Goal: Contribute content: Contribute content

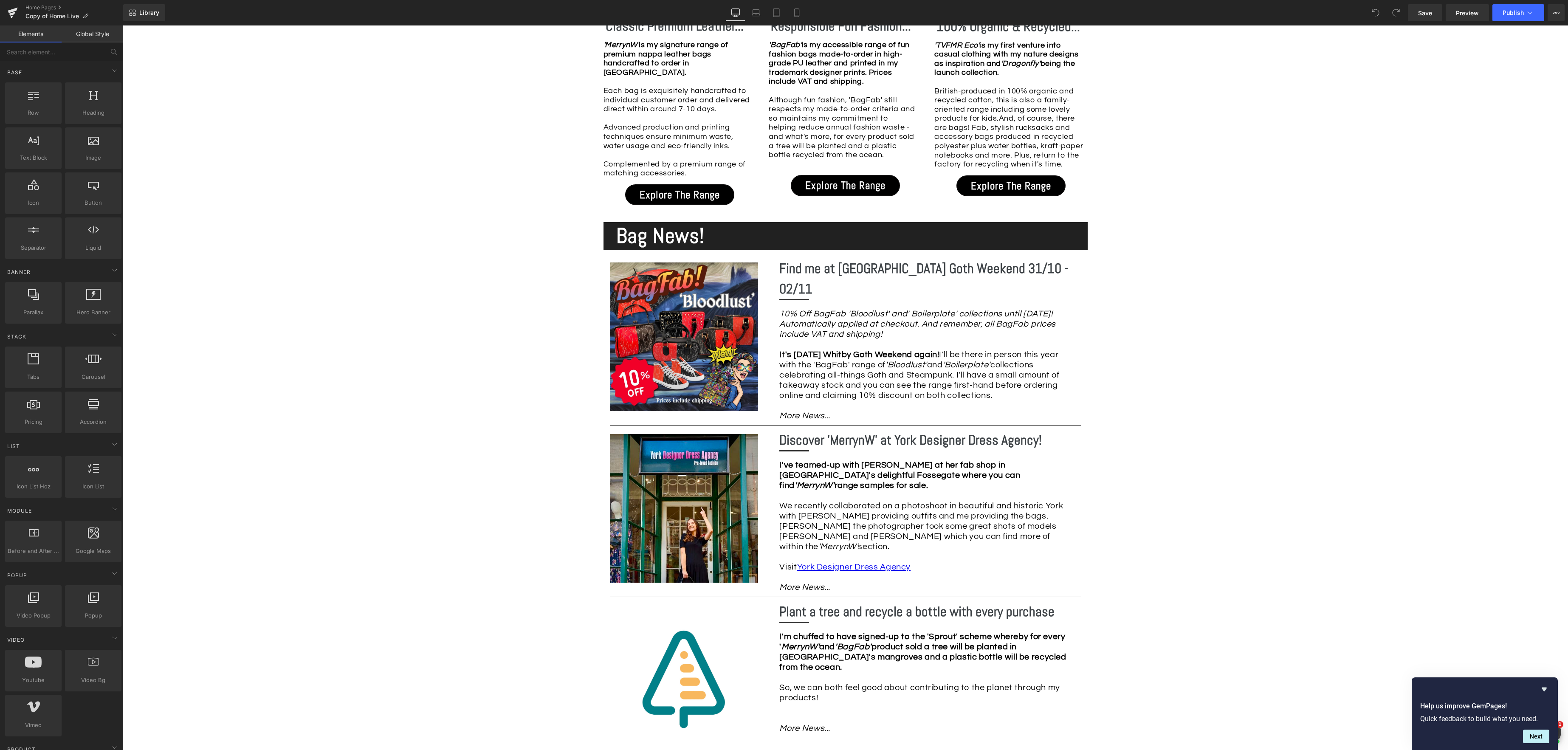
scroll to position [954, 0]
click at [849, 382] on div "10% Off BagFab 'Bloodlust' and' Boilerplate' collections until [DATE]! Automati…" at bounding box center [927, 364] width 296 height 112
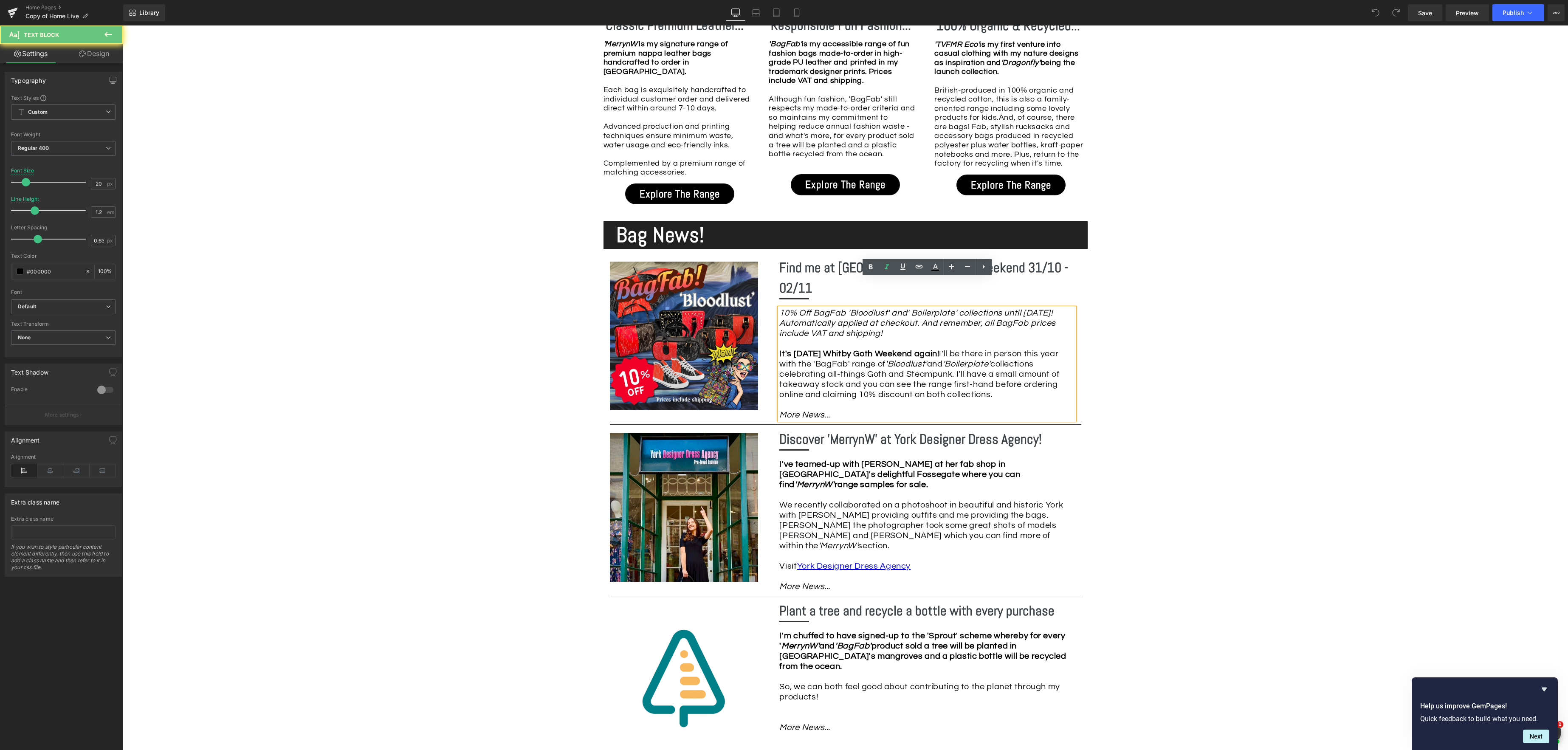
click at [843, 385] on div "10% Off BagFab 'Bloodlust' and' Boilerplate' collections until [DATE]! Automati…" at bounding box center [927, 364] width 296 height 112
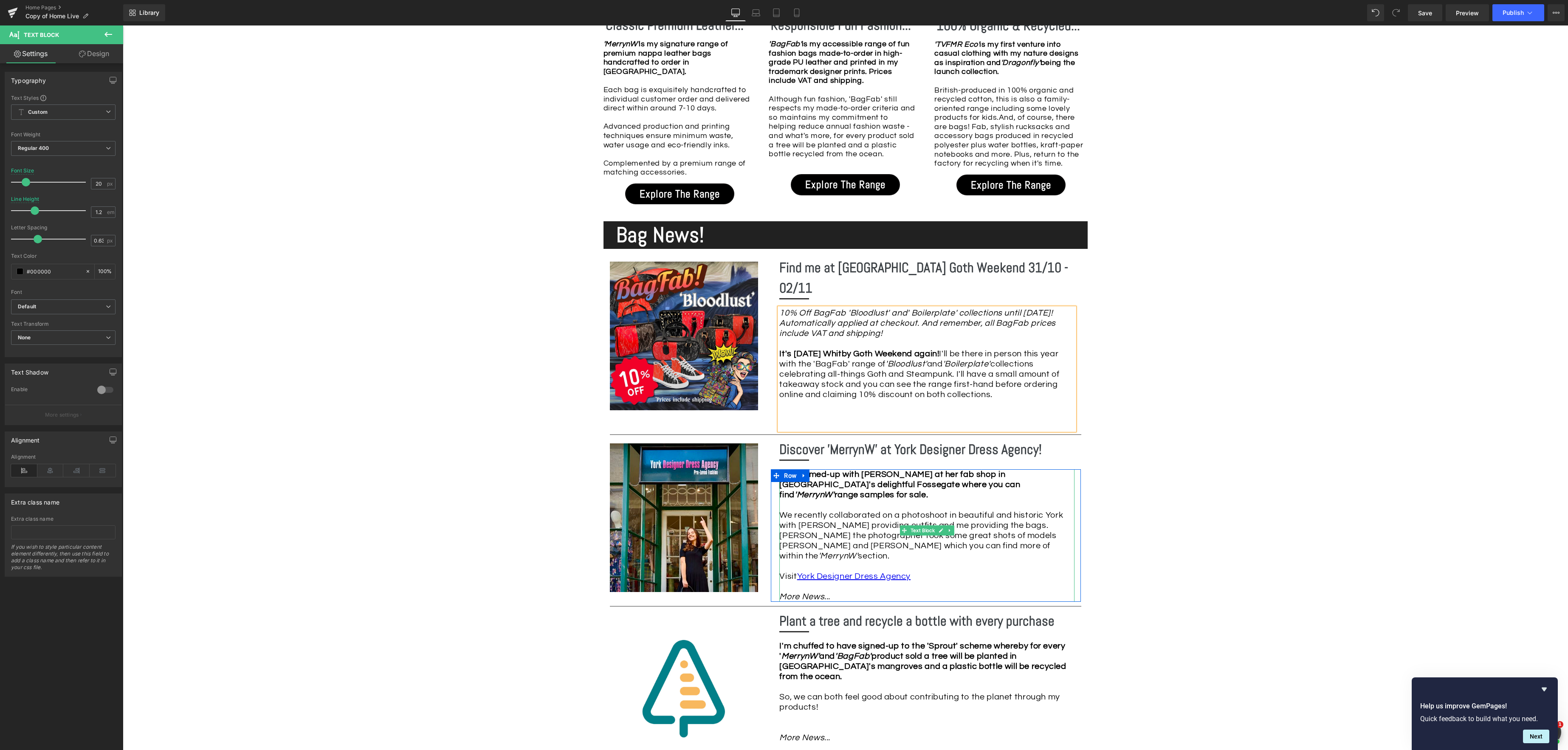
click at [866, 560] on div "I've teamed-up with [PERSON_NAME] at her fab shop in [GEOGRAPHIC_DATA]'s deligh…" at bounding box center [927, 535] width 296 height 133
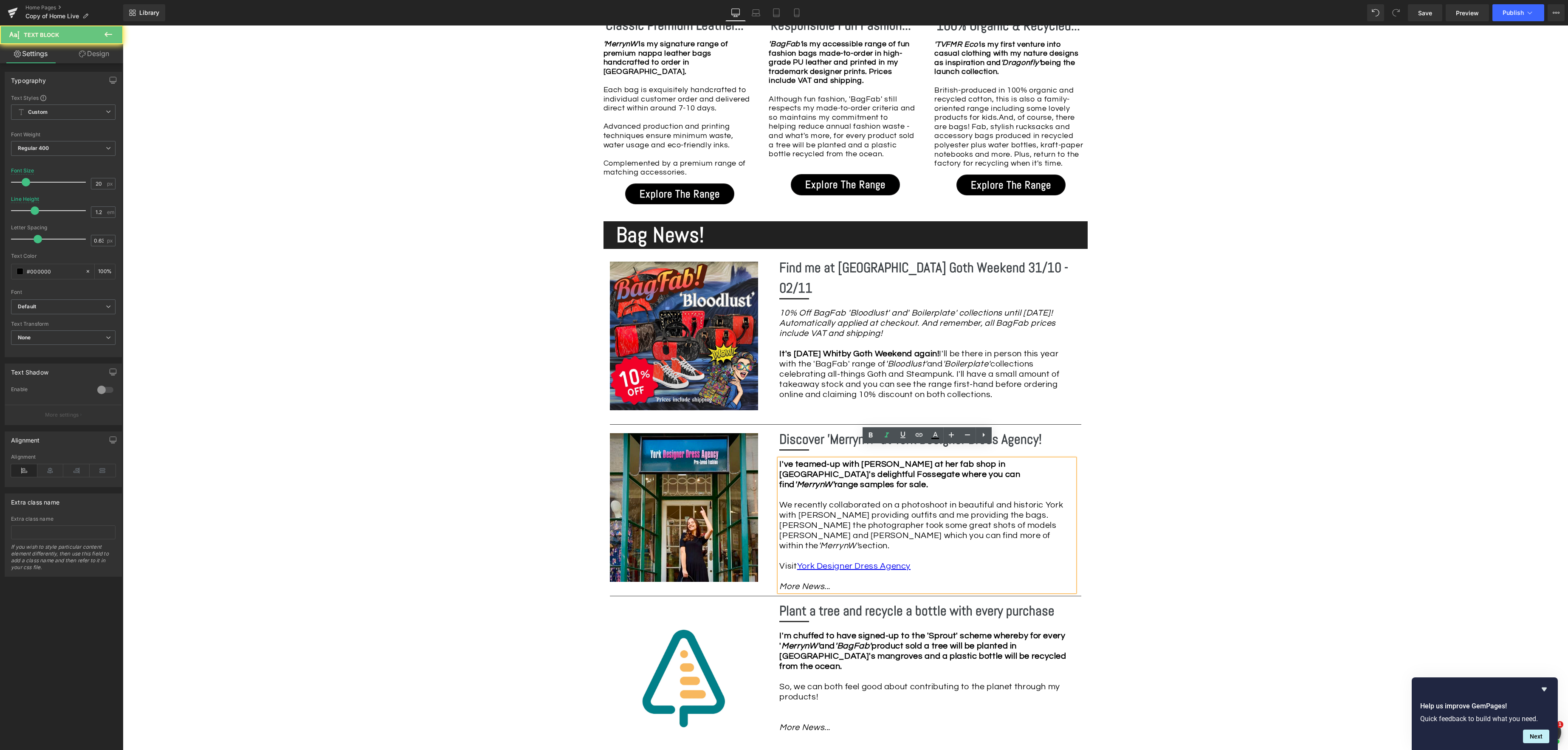
click at [862, 564] on div "I've teamed-up with [PERSON_NAME] at her fab shop in [GEOGRAPHIC_DATA]'s deligh…" at bounding box center [927, 524] width 296 height 133
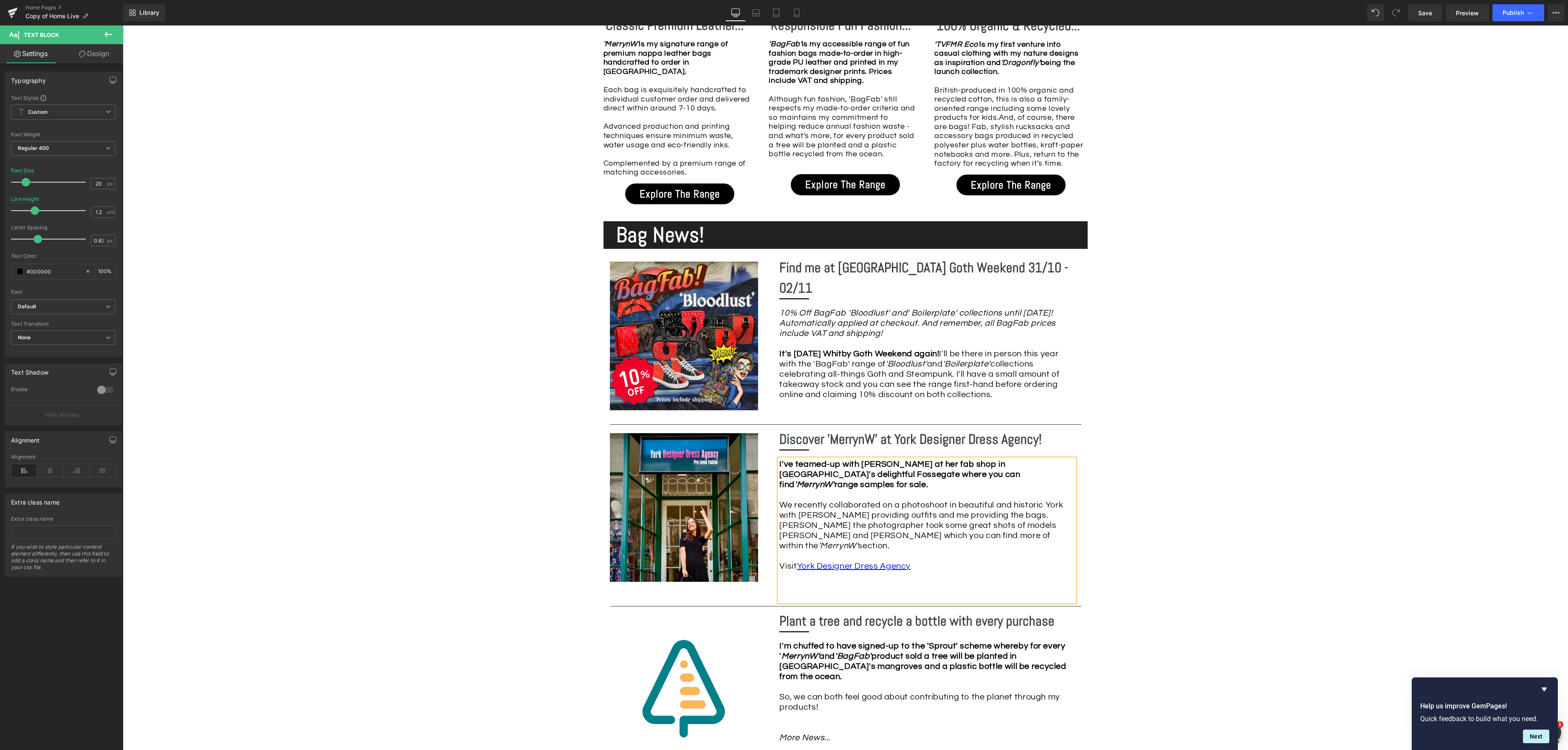
click at [1288, 562] on div "Image Row *Please use the chat facility or email me at [EMAIL_ADDRESS][DOMAIN_N…" at bounding box center [845, 430] width 1445 height 2331
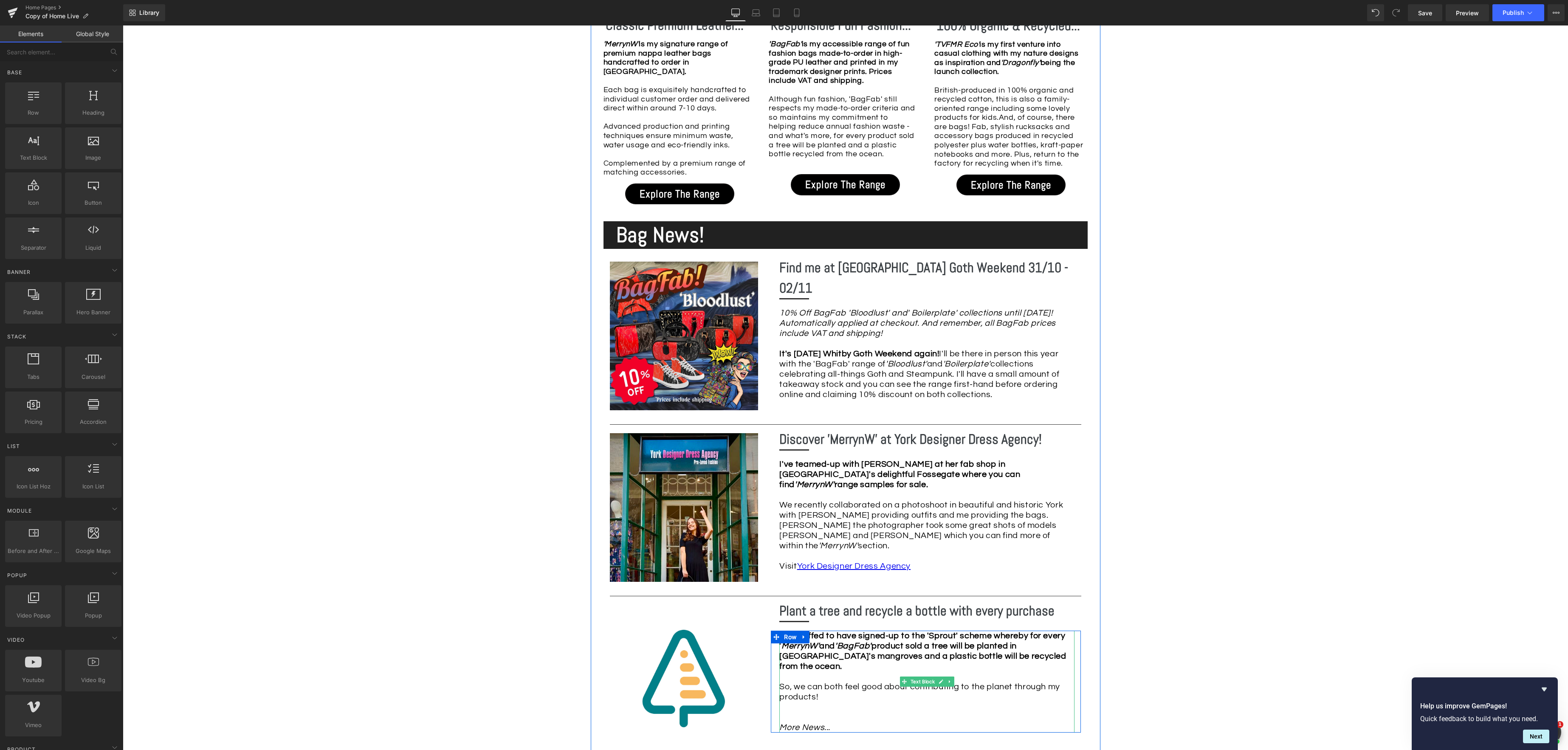
drag, startPoint x: 860, startPoint y: 706, endPoint x: 850, endPoint y: 709, distance: 10.4
click at [860, 706] on div "I'm chuffed to have signed-up to the 'Sprout' scheme whereby for every ' Merryn…" at bounding box center [927, 681] width 296 height 102
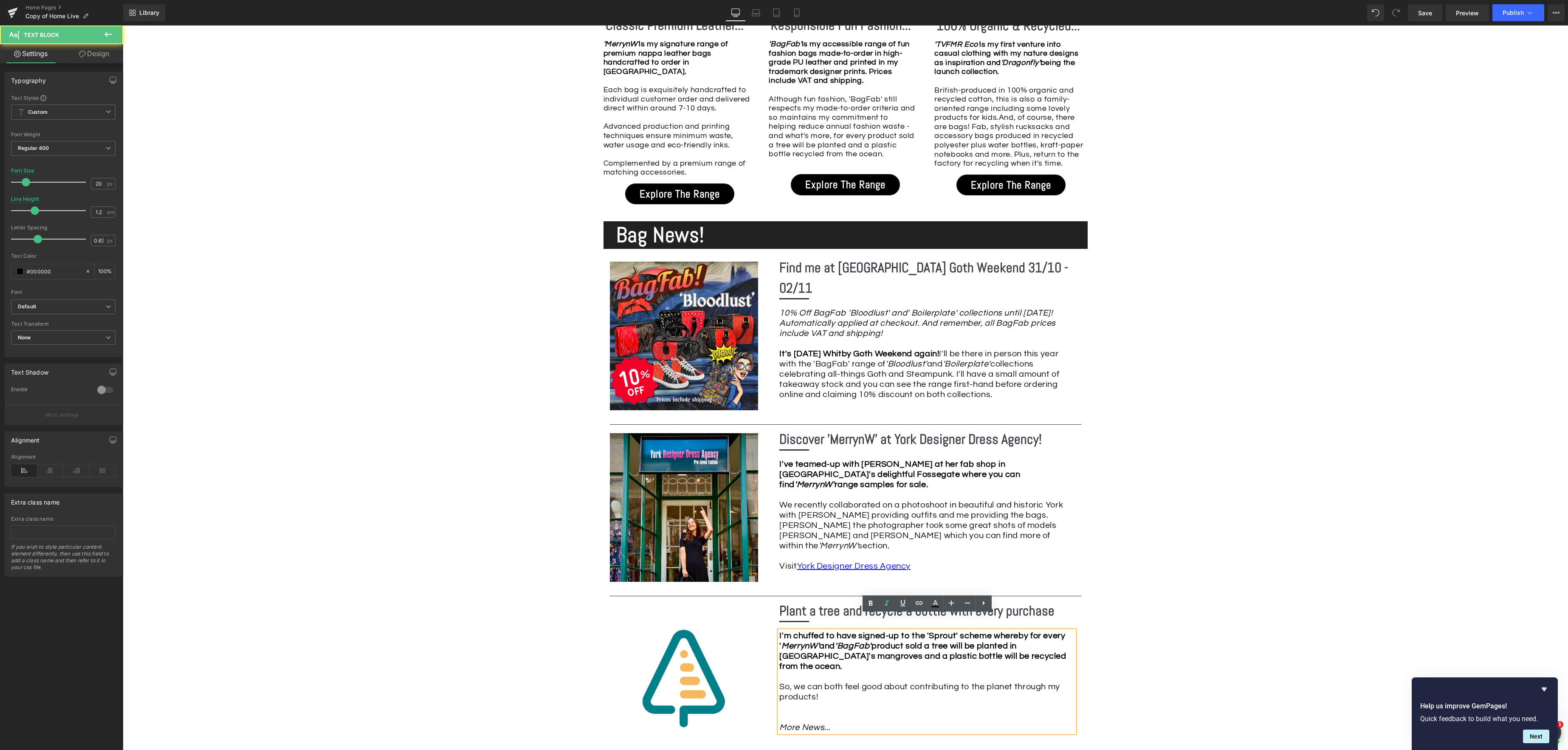
drag, startPoint x: 844, startPoint y: 710, endPoint x: 870, endPoint y: 708, distance: 26.1
click at [844, 710] on div "I'm chuffed to have signed-up to the 'Sprout' scheme whereby for every ' Merryn…" at bounding box center [927, 681] width 296 height 102
click at [1430, 12] on span "Save" at bounding box center [1425, 13] width 14 height 9
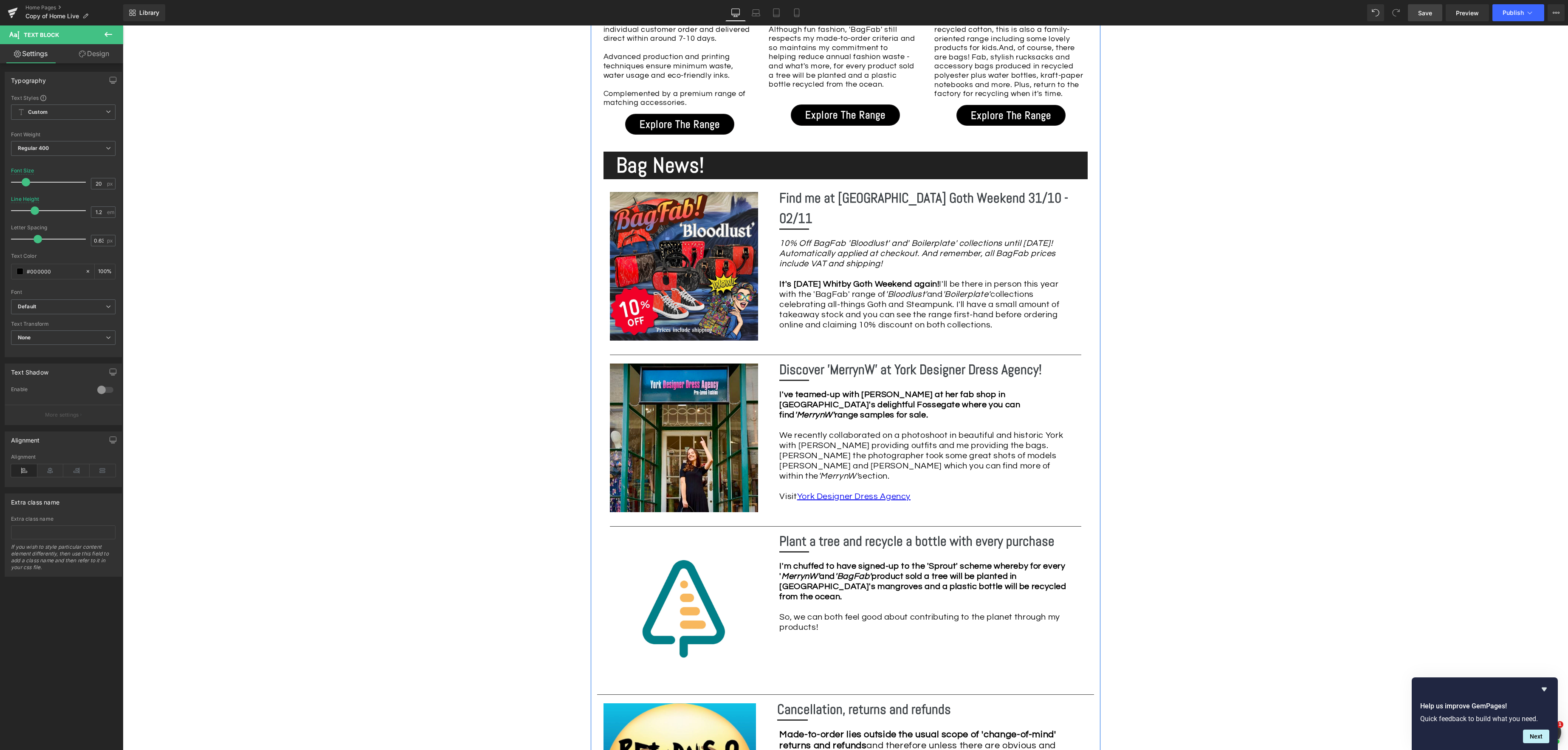
scroll to position [1025, 0]
drag, startPoint x: 830, startPoint y: 614, endPoint x: 839, endPoint y: 607, distance: 11.4
click at [830, 614] on div "I'm chuffed to have signed-up to the 'Sprout' scheme whereby for every ' Merryn…" at bounding box center [927, 605] width 296 height 91
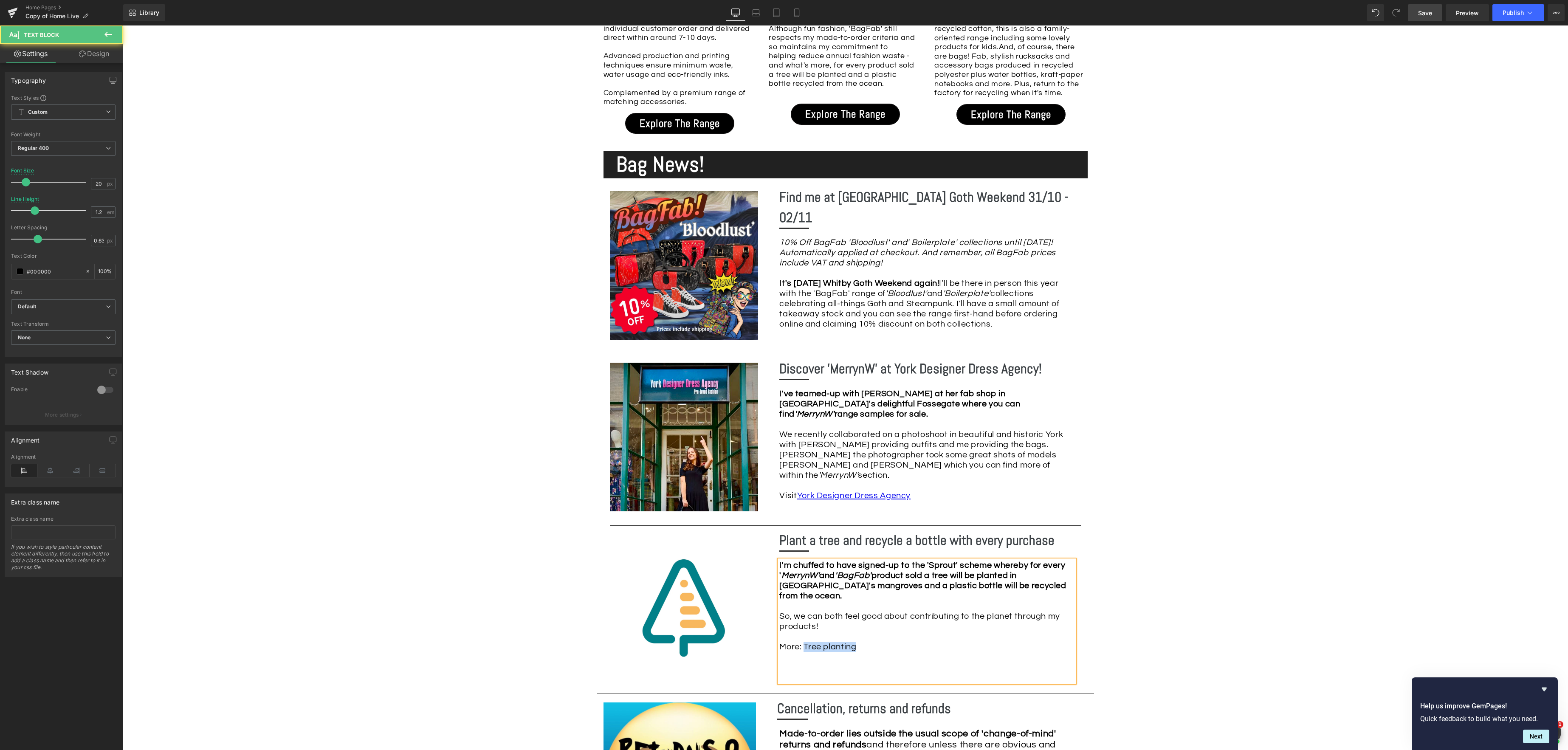
drag, startPoint x: 805, startPoint y: 630, endPoint x: 855, endPoint y: 632, distance: 50.0
click at [859, 632] on div "I'm chuffed to have signed-up to the 'Sprout' scheme whereby for every ' Merryn…" at bounding box center [927, 620] width 296 height 123
click at [919, 535] on icon at bounding box center [919, 532] width 10 height 10
click at [878, 651] on input "text" at bounding box center [853, 650] width 131 height 22
paste input "[URL][DOMAIN_NAME]"
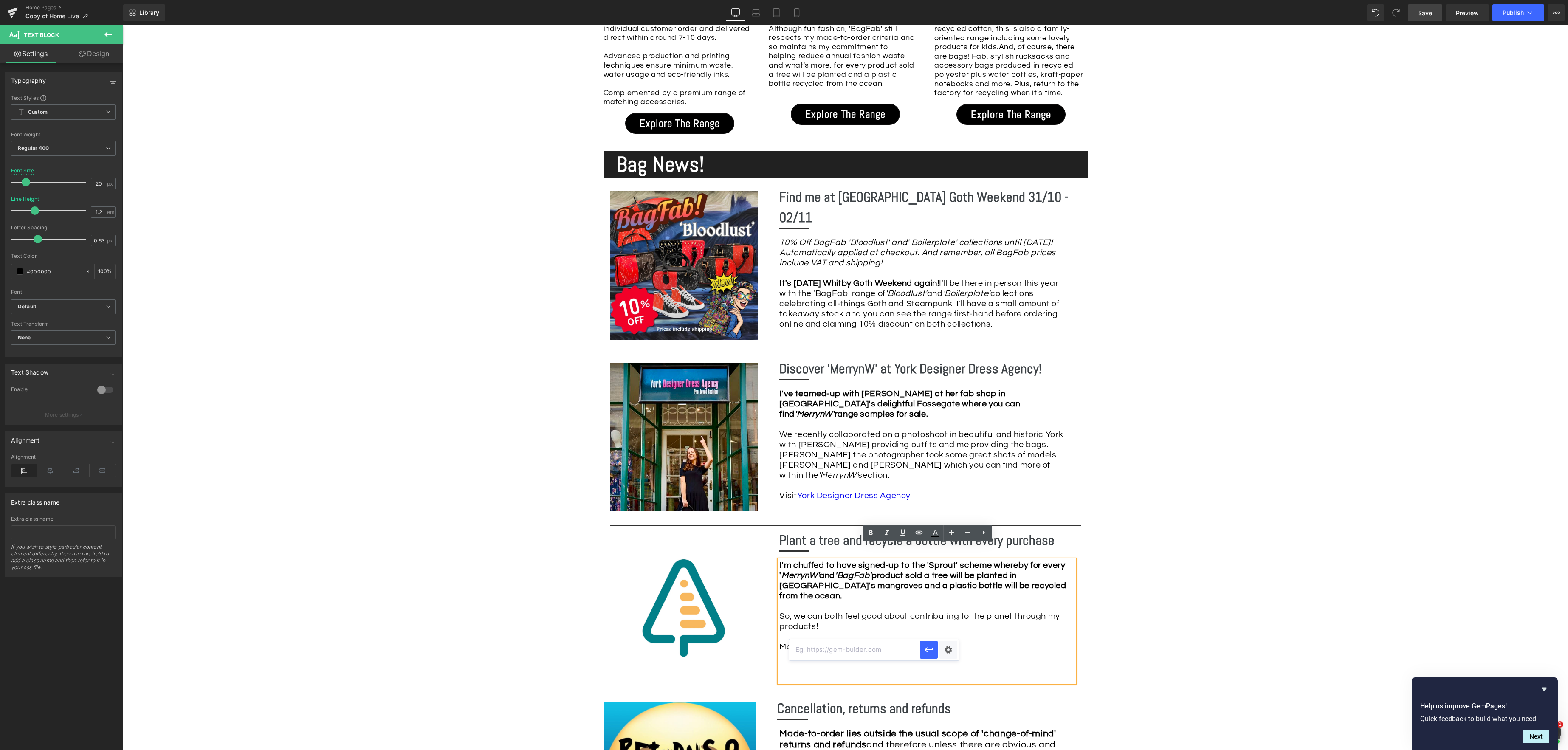
type input "[URL][DOMAIN_NAME]"
click at [949, 0] on div "Text Color Highlight Color #333333 Edit or remove link: Edit - Unlink - Cancel …" at bounding box center [784, 0] width 1568 height 0
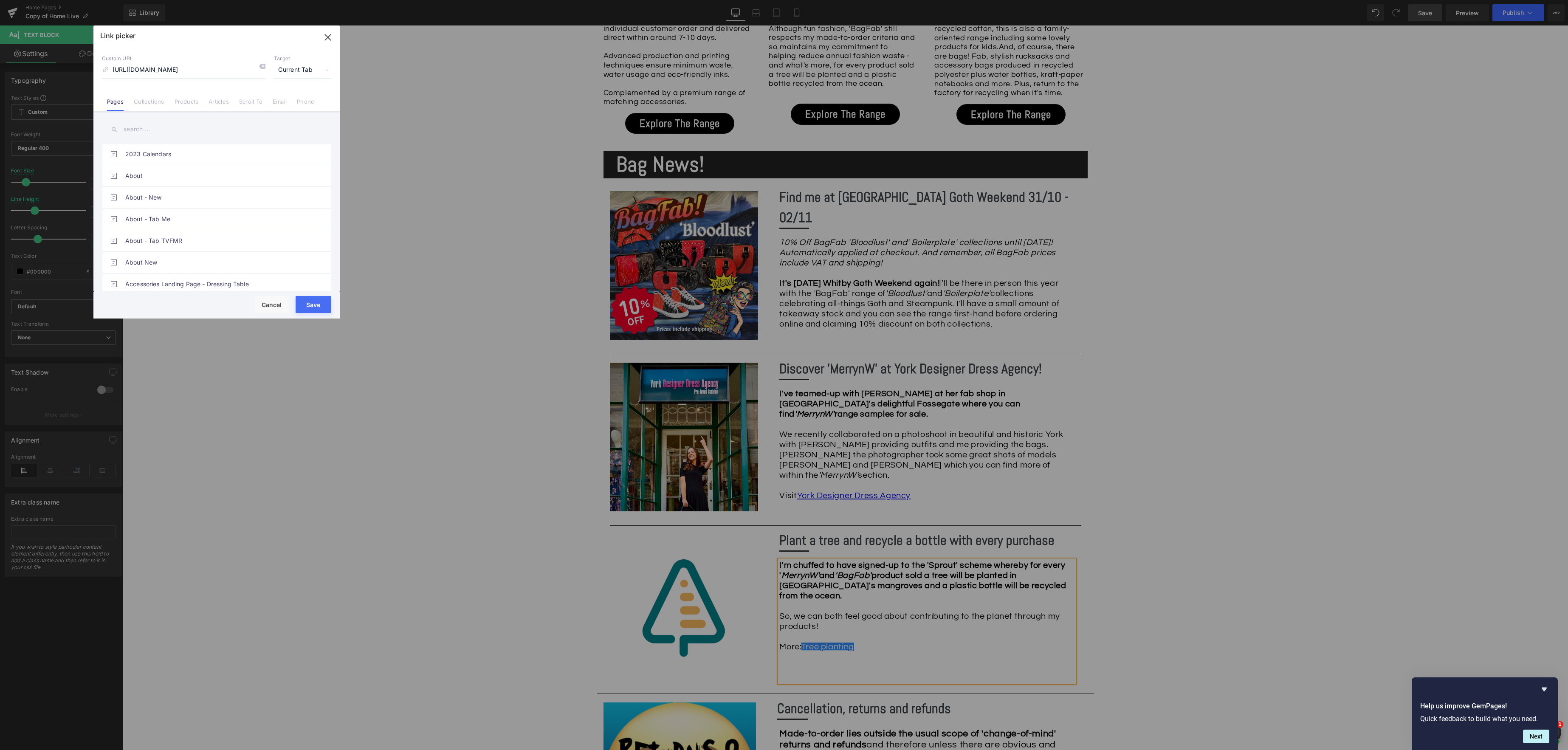
click at [326, 70] on span "Current Tab" at bounding box center [302, 70] width 57 height 16
click at [290, 102] on li "New Tab" at bounding box center [302, 100] width 66 height 15
click at [313, 300] on button "Save" at bounding box center [313, 303] width 35 height 17
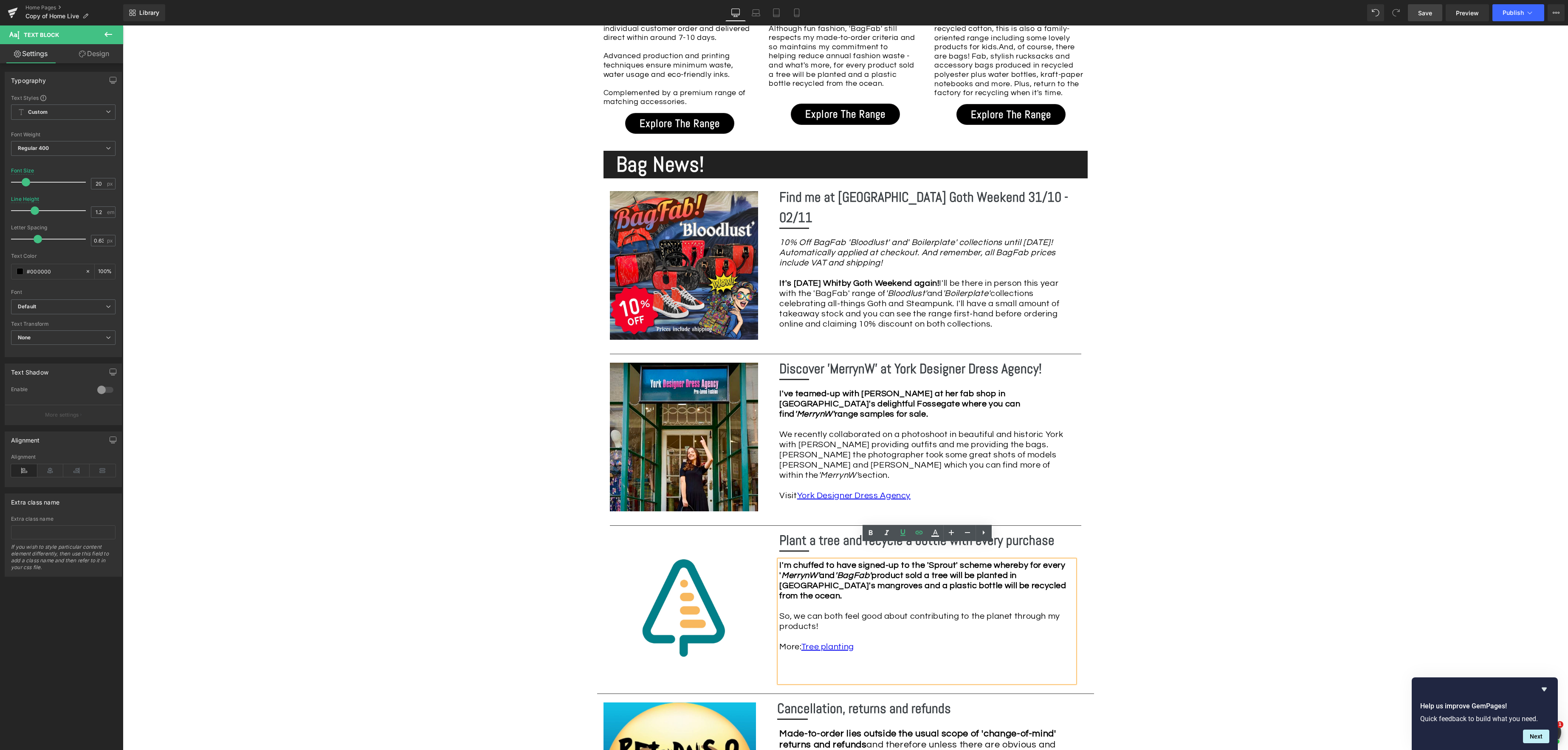
click at [879, 630] on div "I'm chuffed to have signed-up to the 'Sprout' scheme whereby for every ' Merryn…" at bounding box center [927, 620] width 296 height 123
drag, startPoint x: 865, startPoint y: 629, endPoint x: 961, endPoint y: 630, distance: 96.0
click at [961, 630] on div "I'm chuffed to have signed-up to the 'Sprout' scheme whereby for every ' Merryn…" at bounding box center [927, 620] width 296 height 123
click at [920, 533] on icon at bounding box center [919, 532] width 10 height 10
click at [1032, 0] on div "Text Color Highlight Color #333333 Edit or remove link: Edit - Unlink - Cancel" at bounding box center [784, 0] width 1568 height 0
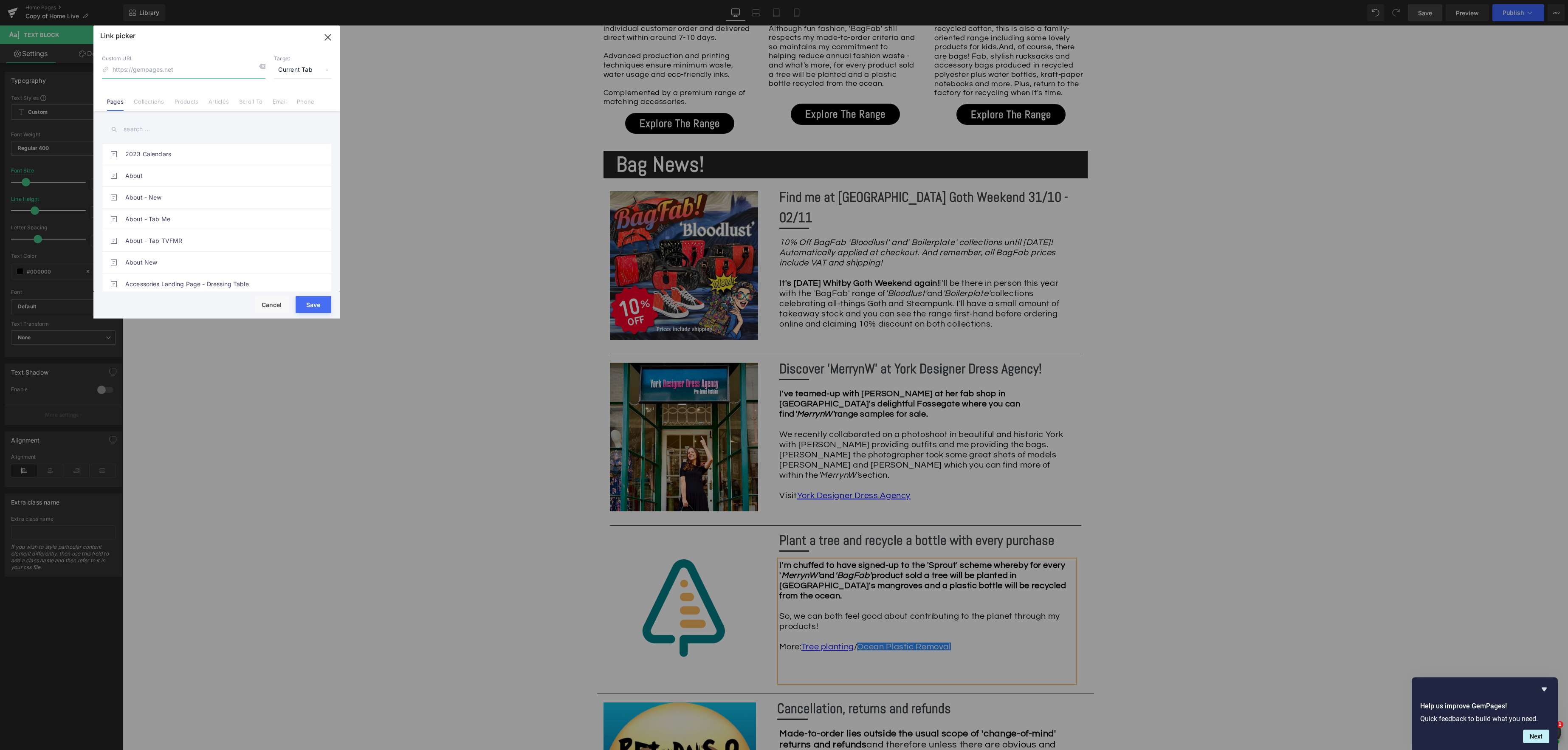
paste input "[URL][DOMAIN_NAME]"
type input "[URL][DOMAIN_NAME]"
click at [330, 71] on span "Current Tab" at bounding box center [302, 70] width 57 height 16
click at [298, 97] on li "New Tab" at bounding box center [302, 100] width 66 height 15
click at [318, 304] on button "Save" at bounding box center [313, 303] width 35 height 17
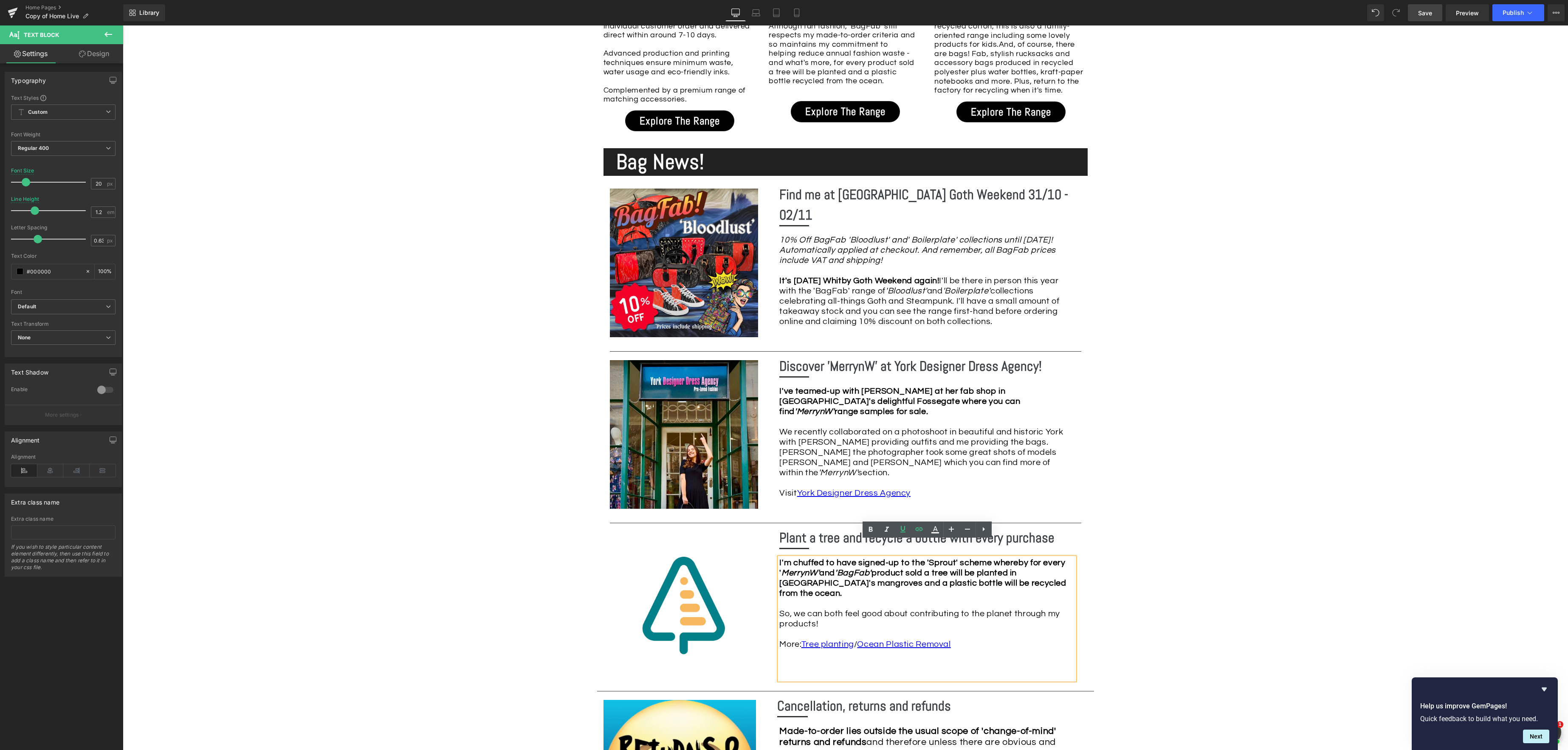
scroll to position [1030, 0]
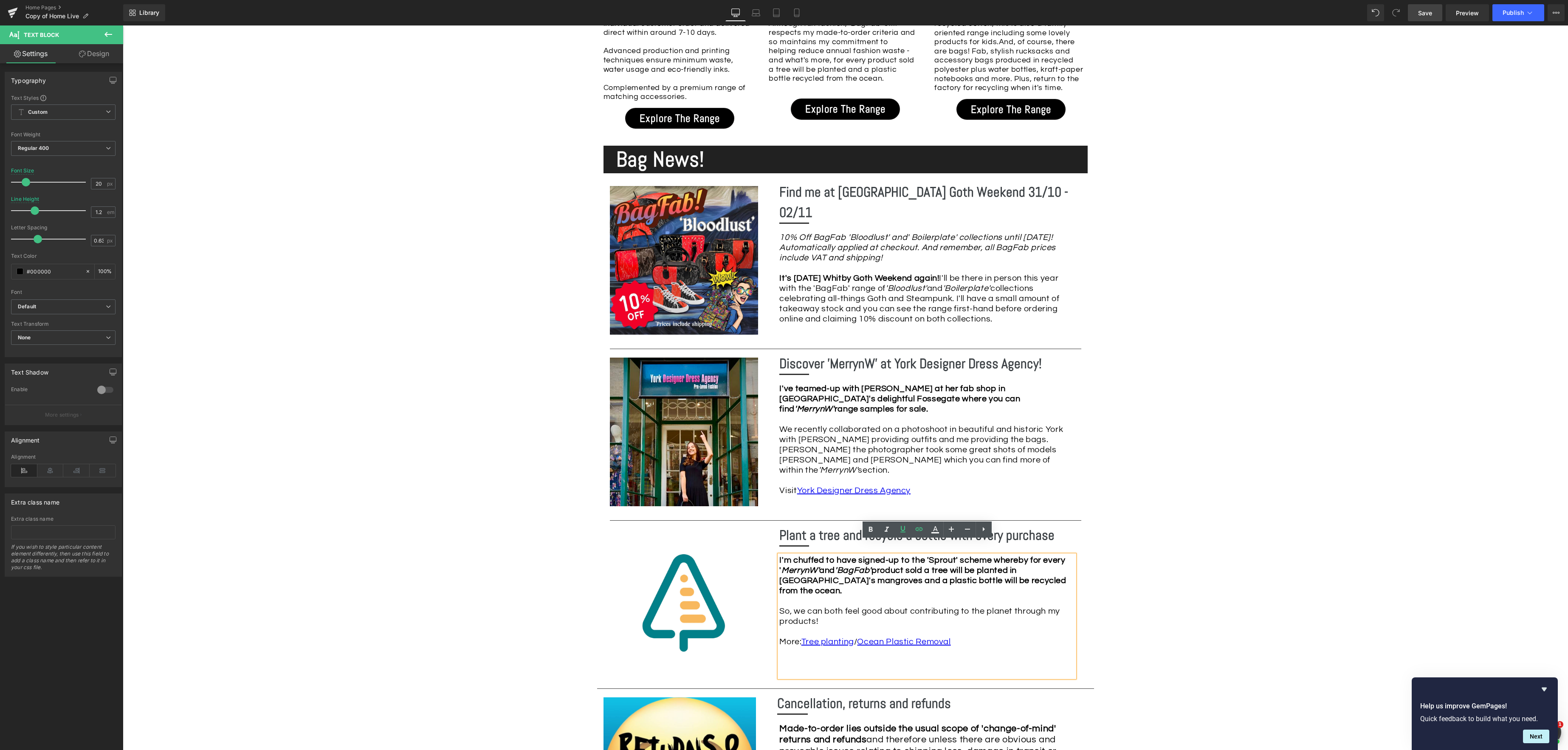
drag, startPoint x: 793, startPoint y: 651, endPoint x: 801, endPoint y: 639, distance: 14.4
click at [794, 650] on div "I'm chuffed to have signed-up to the 'Sprout' scheme whereby for every ' Merryn…" at bounding box center [927, 616] width 296 height 123
click at [781, 625] on div "I'm chuffed to have signed-up to the 'Sprout' scheme whereby for every ' Merryn…" at bounding box center [927, 616] width 296 height 123
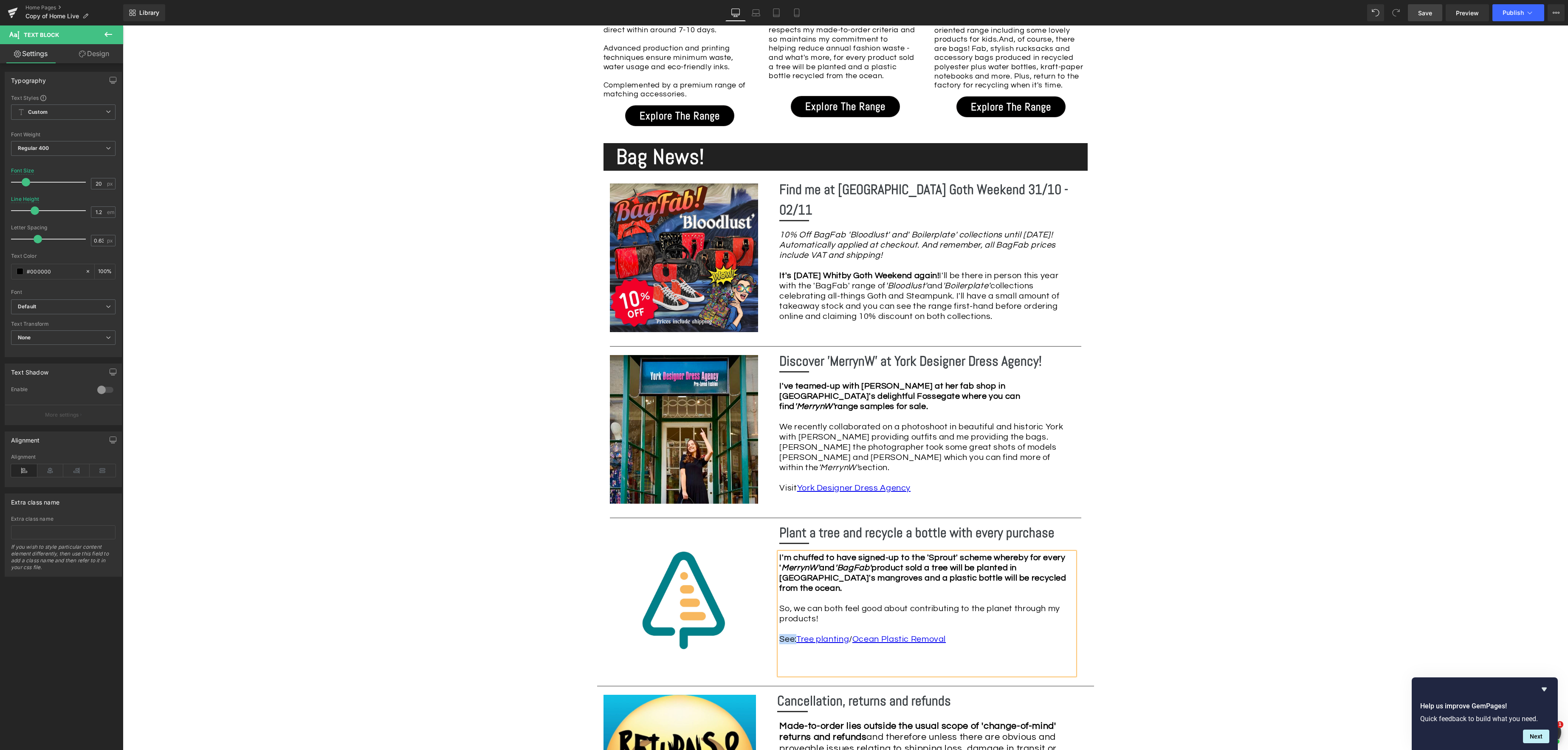
scroll to position [1035, 0]
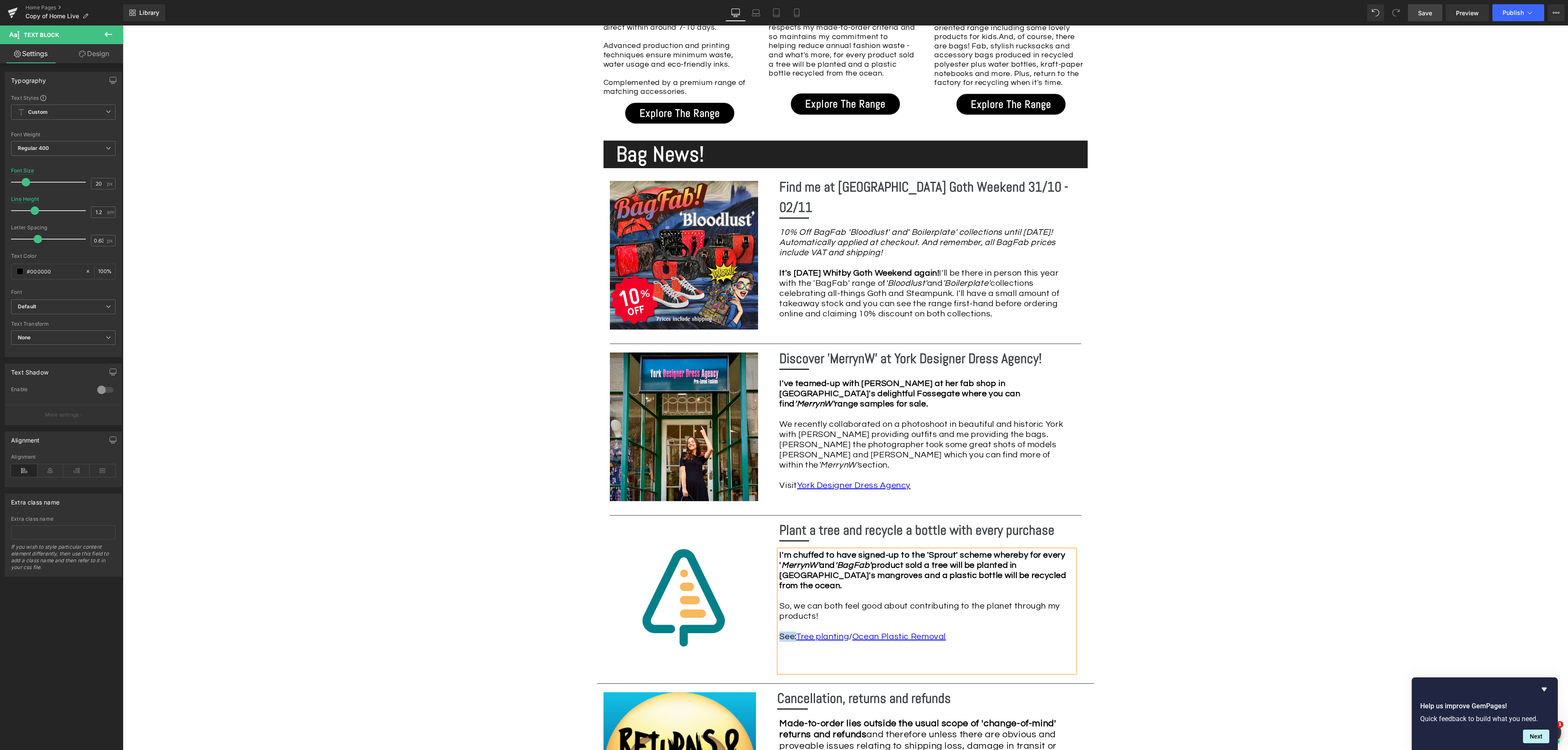
click at [791, 619] on div "I'm chuffed to have signed-up to the 'Sprout' scheme whereby for every ' Merryn…" at bounding box center [927, 611] width 296 height 123
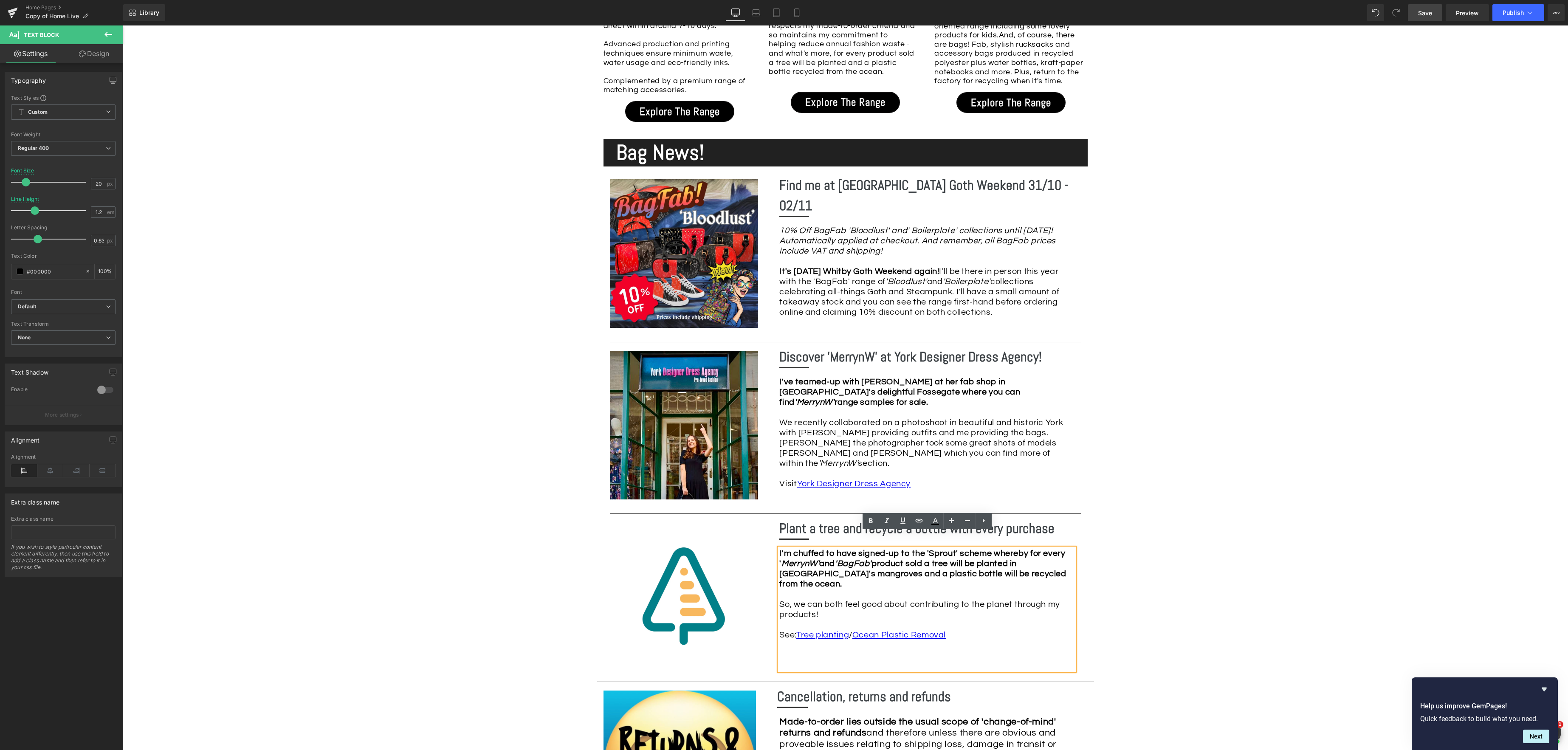
click at [780, 619] on div "I'm chuffed to have signed-up to the 'Sprout' scheme whereby for every ' Merryn…" at bounding box center [927, 609] width 296 height 123
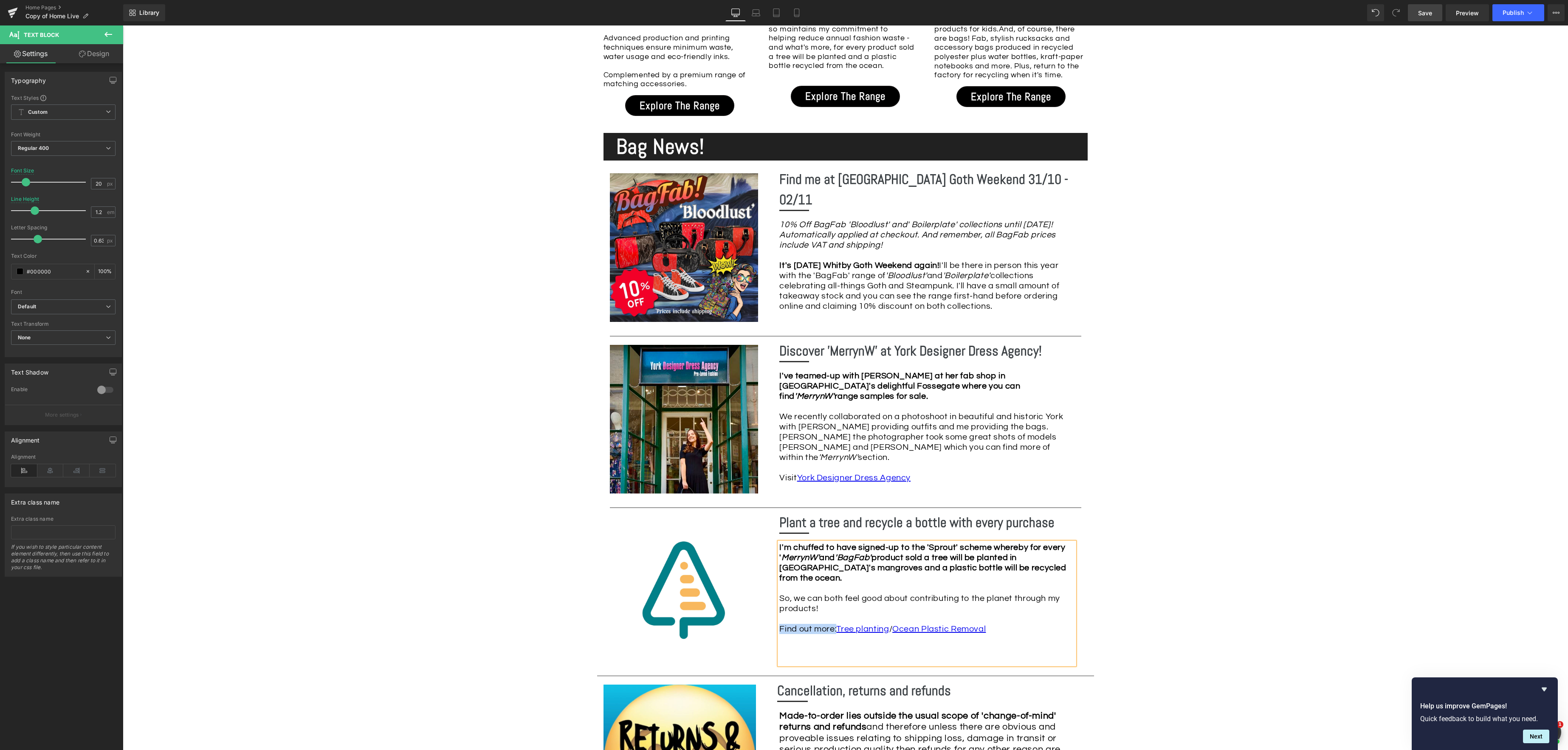
drag, startPoint x: 838, startPoint y: 614, endPoint x: 785, endPoint y: 608, distance: 53.3
click at [777, 613] on div "I'm chuffed to have signed-up to the 'Sprout' scheme whereby for every ' Merryn…" at bounding box center [926, 603] width 310 height 123
click at [890, 515] on icon at bounding box center [887, 514] width 10 height 10
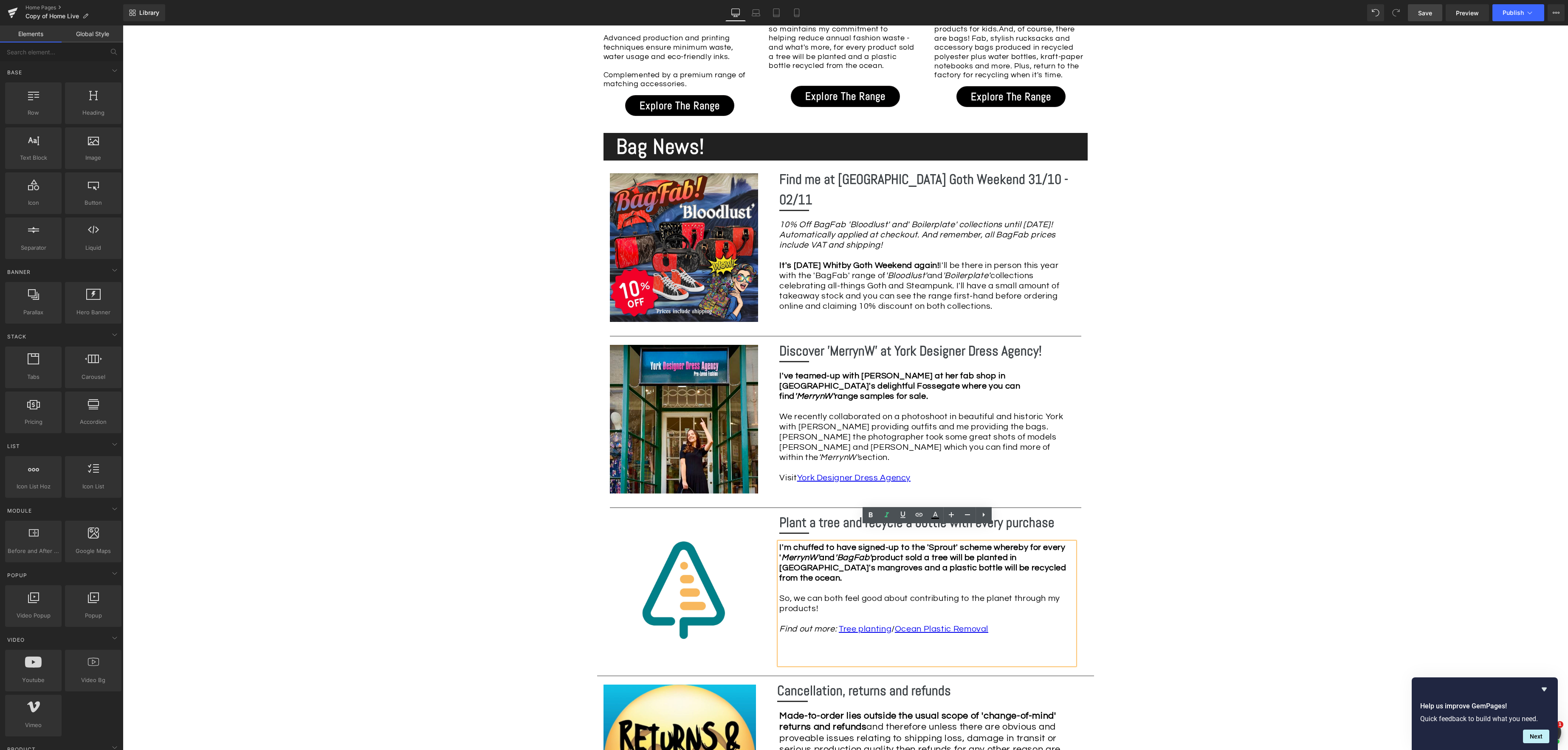
click at [1229, 634] on div "Image Row *Please use the chat facility or email me at [EMAIL_ADDRESS][DOMAIN_N…" at bounding box center [845, 337] width 1445 height 2322
drag, startPoint x: 823, startPoint y: 594, endPoint x: 1070, endPoint y: 563, distance: 248.9
click at [823, 594] on div "I'm chuffed to have signed-up to the 'Sprout' scheme whereby for every ' Merryn…" at bounding box center [927, 598] width 296 height 112
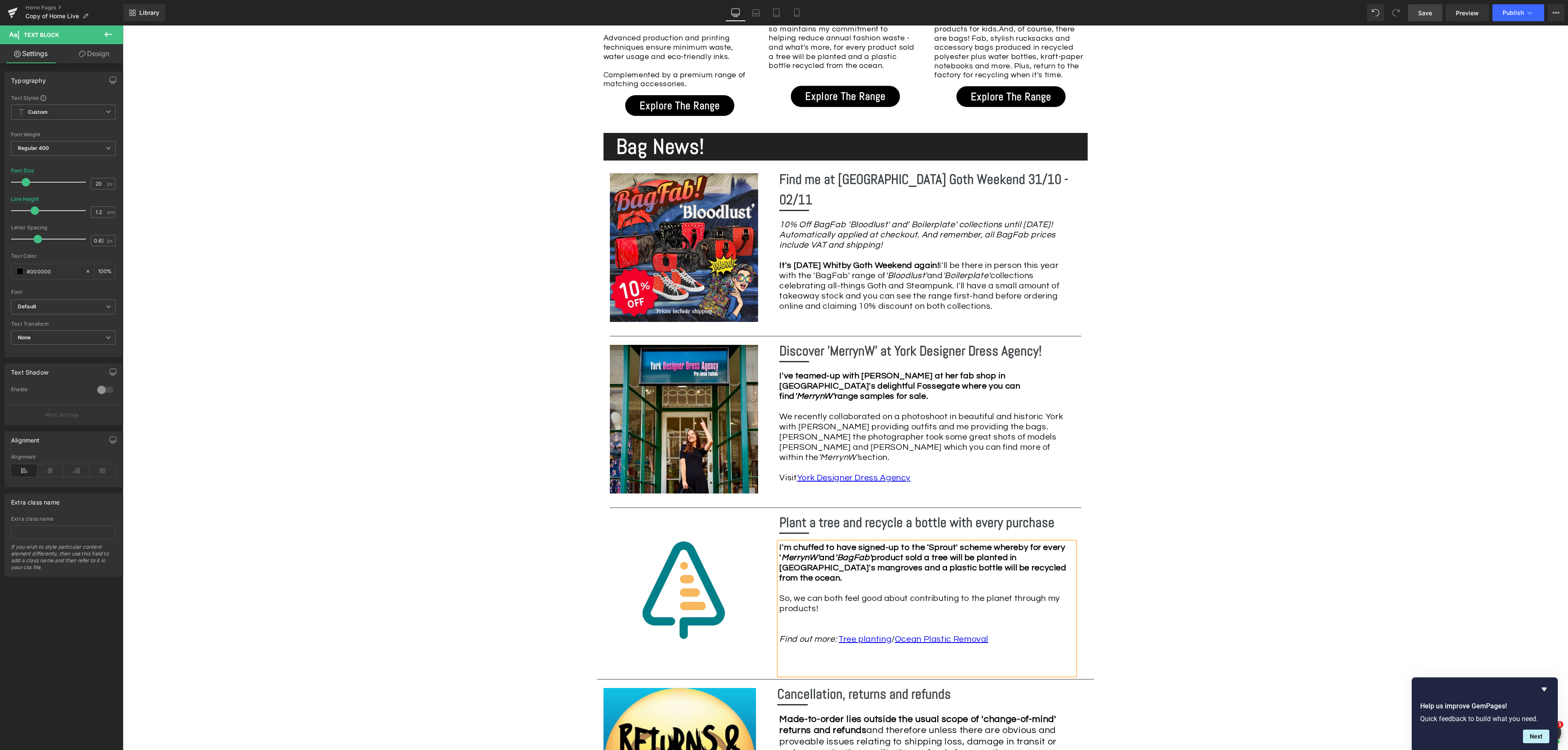
drag, startPoint x: 1021, startPoint y: 651, endPoint x: 1028, endPoint y: 645, distance: 9.2
click at [1021, 651] on div "I'm chuffed to have signed-up to the 'Sprout' scheme whereby for every ' Merryn…" at bounding box center [927, 608] width 296 height 133
click at [1051, 656] on div "I'm chuffed to have signed-up to the 'Sprout' scheme whereby for every ' Merryn…" at bounding box center [927, 608] width 296 height 133
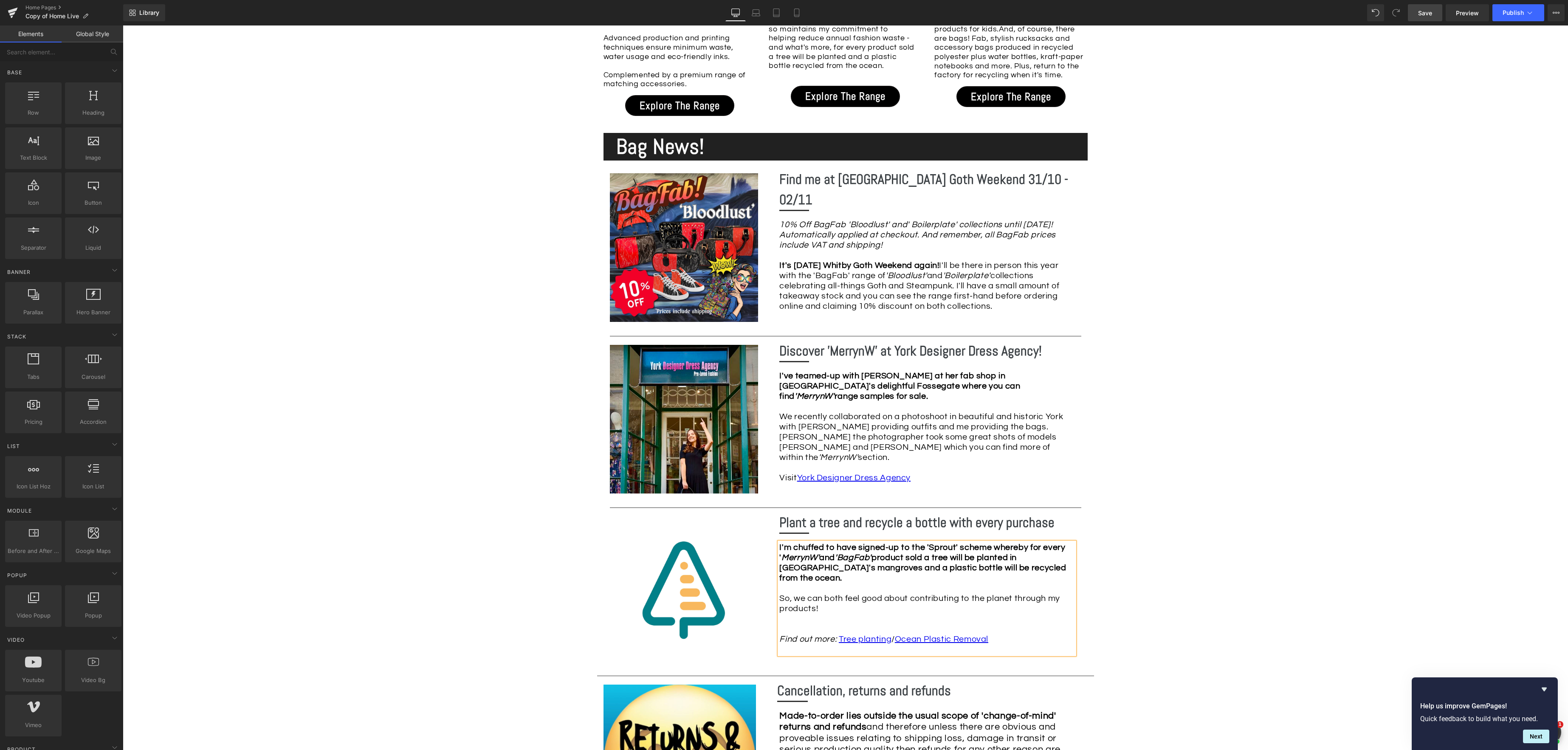
click at [1154, 555] on div "Image Row *Please use the chat facility or email me at [EMAIL_ADDRESS][DOMAIN_N…" at bounding box center [845, 337] width 1445 height 2322
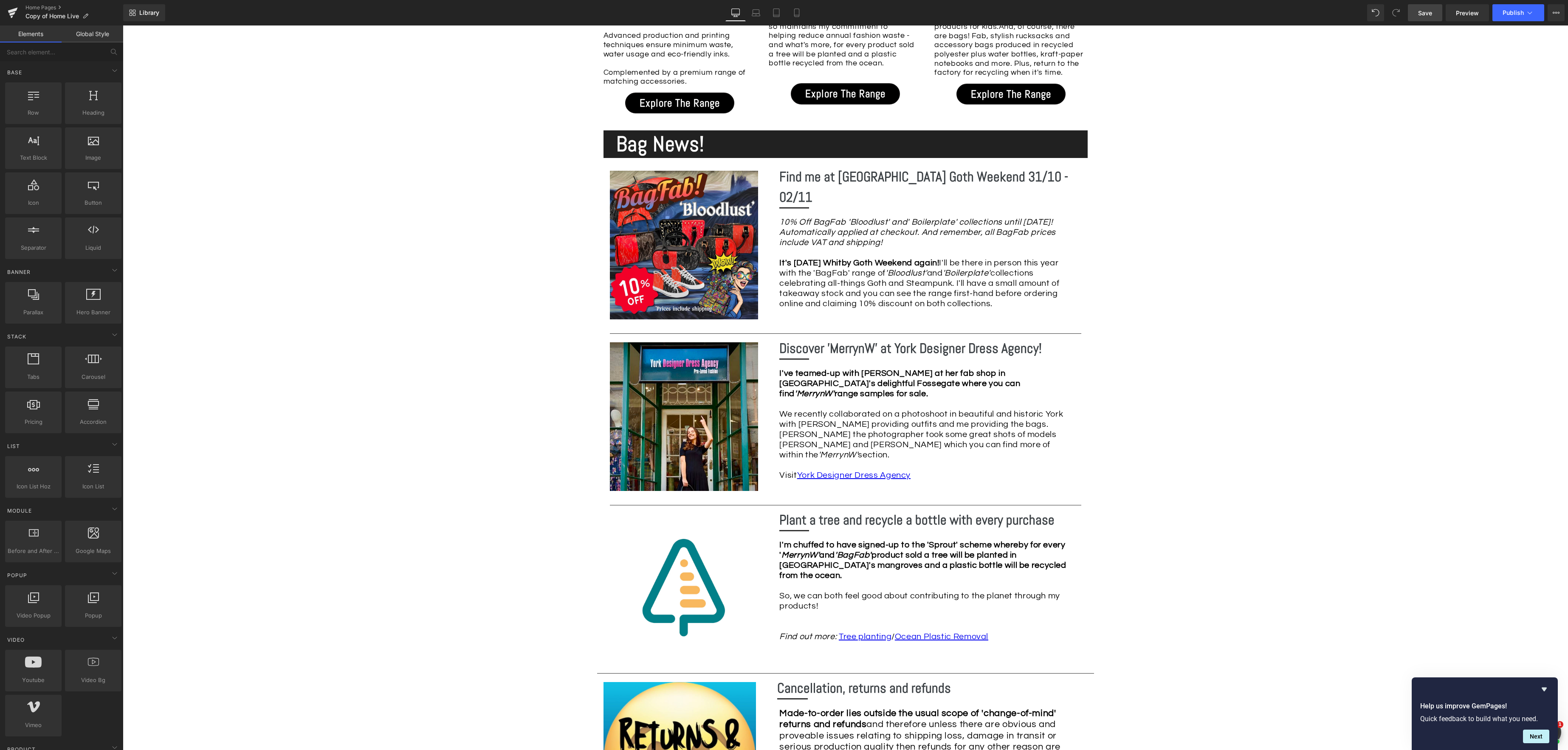
click at [1430, 16] on span "Save" at bounding box center [1425, 13] width 14 height 9
drag, startPoint x: 970, startPoint y: 529, endPoint x: 1023, endPoint y: 532, distance: 53.1
click at [970, 541] on strong "I'm chuffed to have signed-up to the 'Sprout' scheme whereby for every ' Merryn…" at bounding box center [923, 561] width 287 height 39
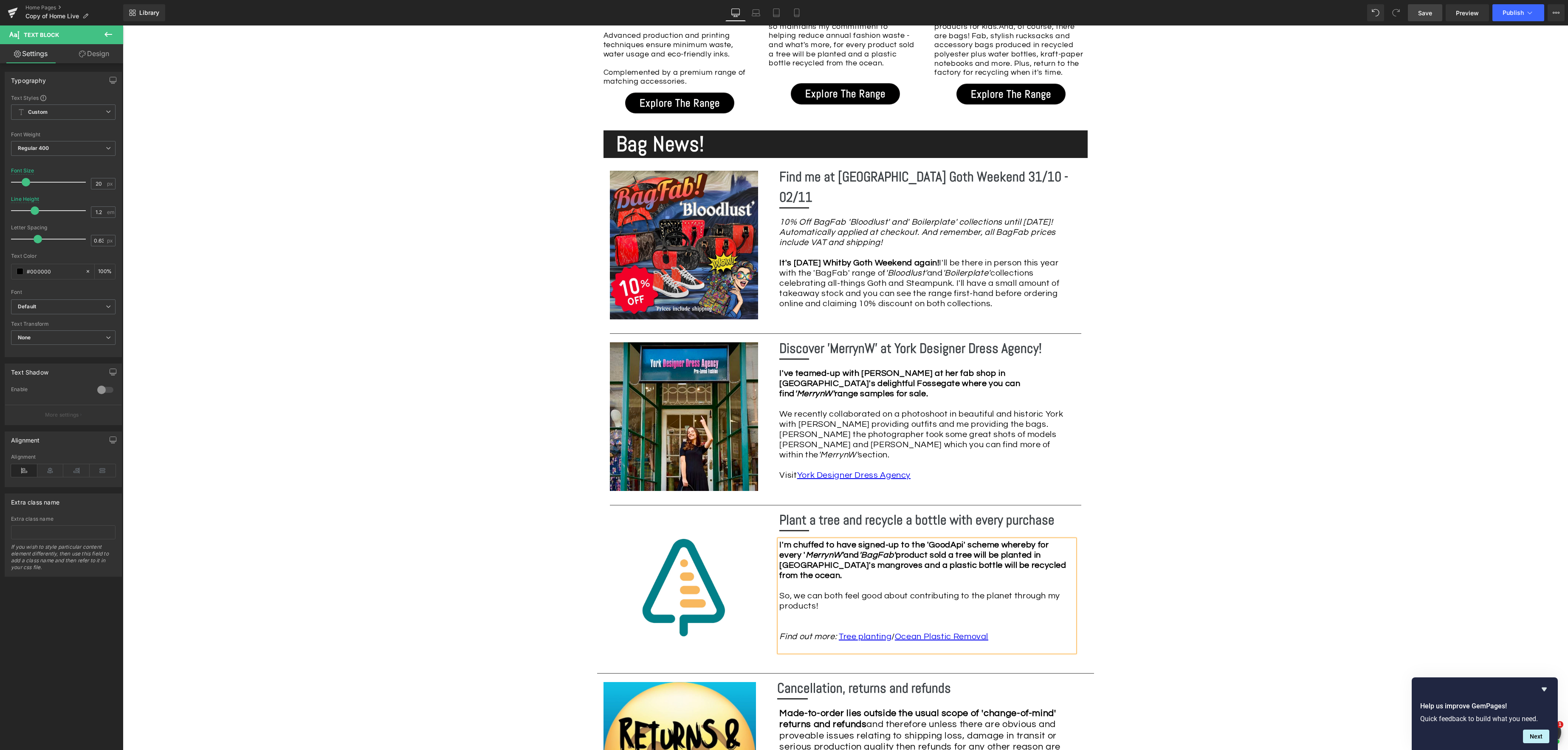
click at [1112, 556] on div "Image Row *Please use the chat facility or email me at [EMAIL_ADDRESS][DOMAIN_N…" at bounding box center [845, 334] width 1445 height 2322
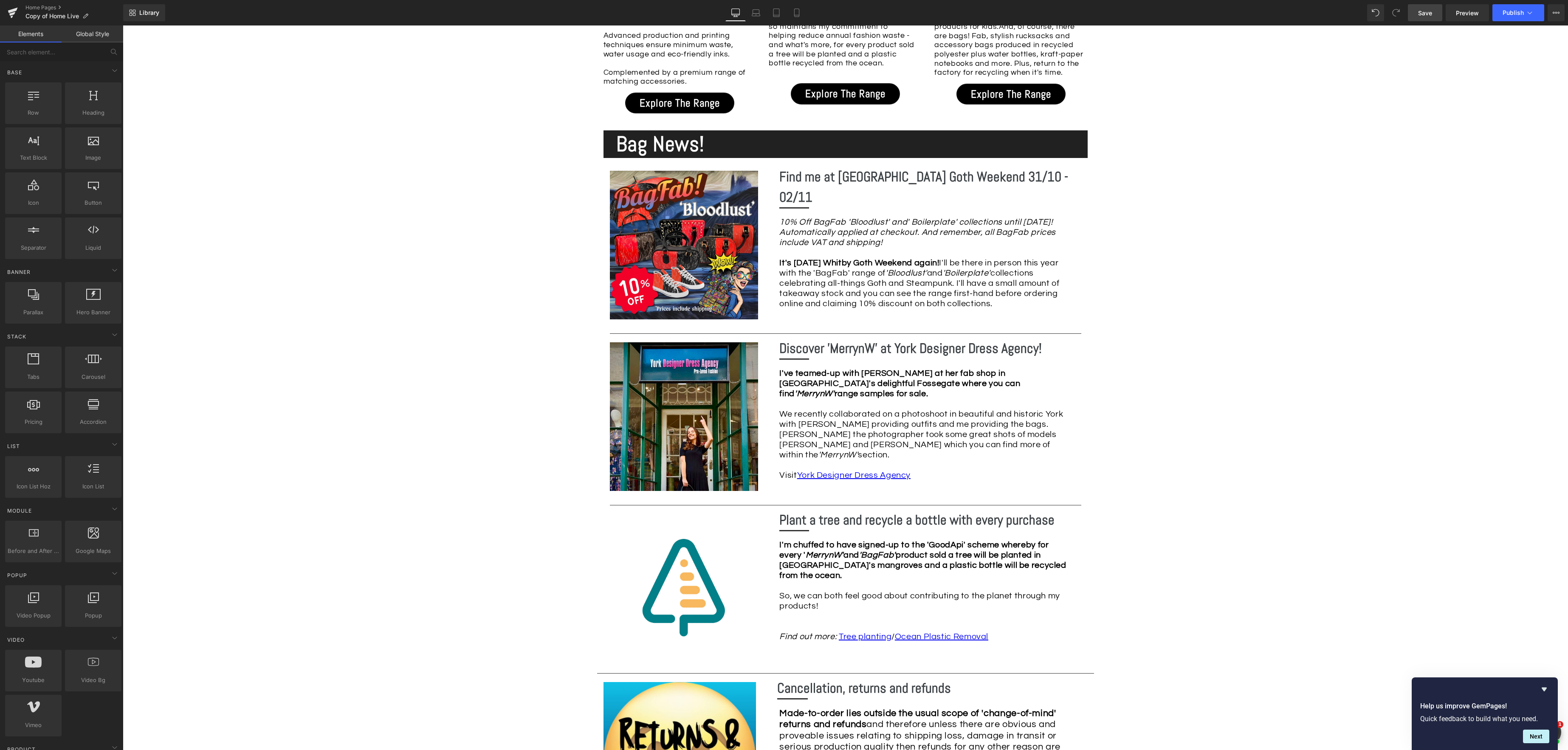
scroll to position [1046, 0]
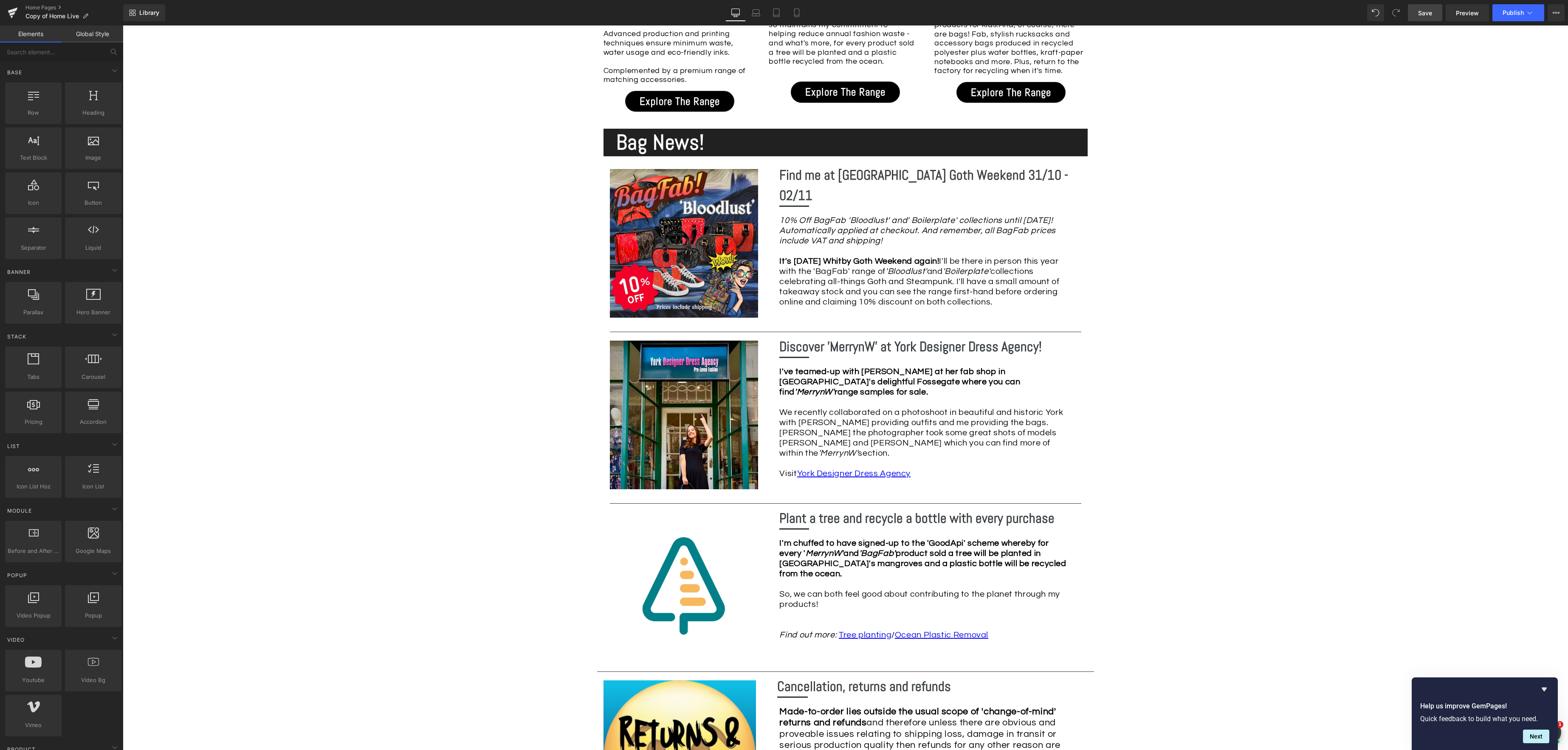
click at [1422, 13] on span "Save" at bounding box center [1425, 13] width 14 height 9
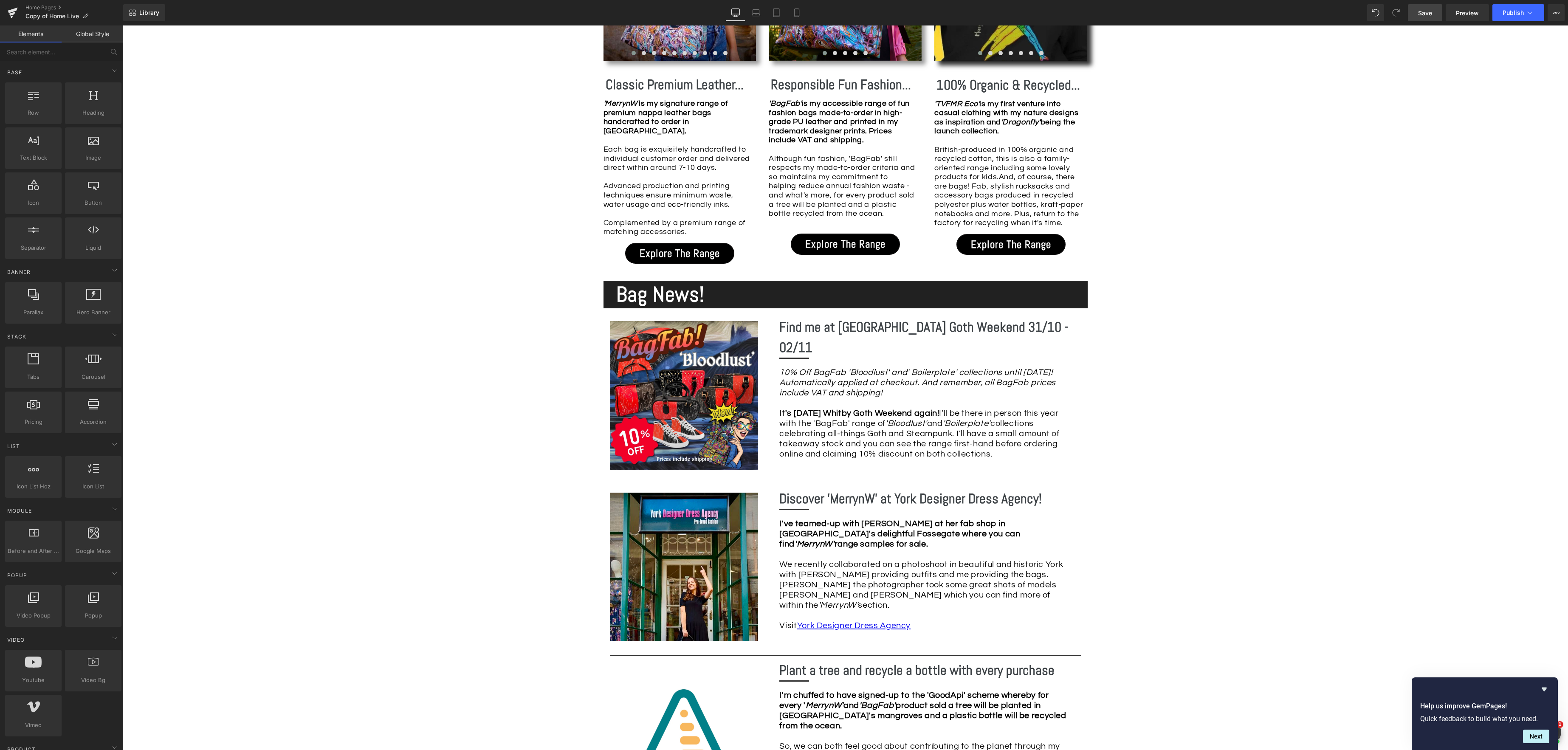
scroll to position [889, 0]
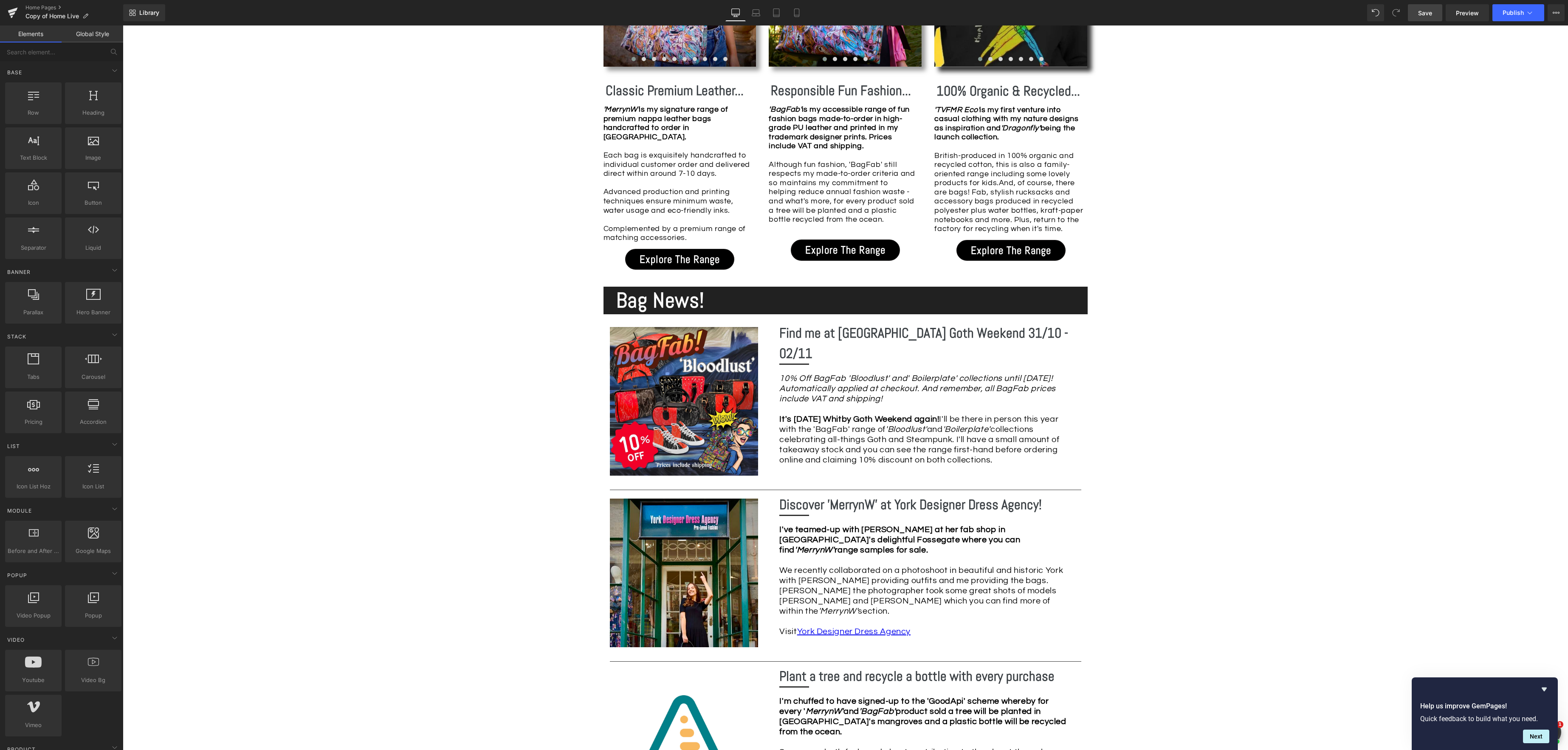
click at [1427, 10] on span "Save" at bounding box center [1425, 13] width 14 height 9
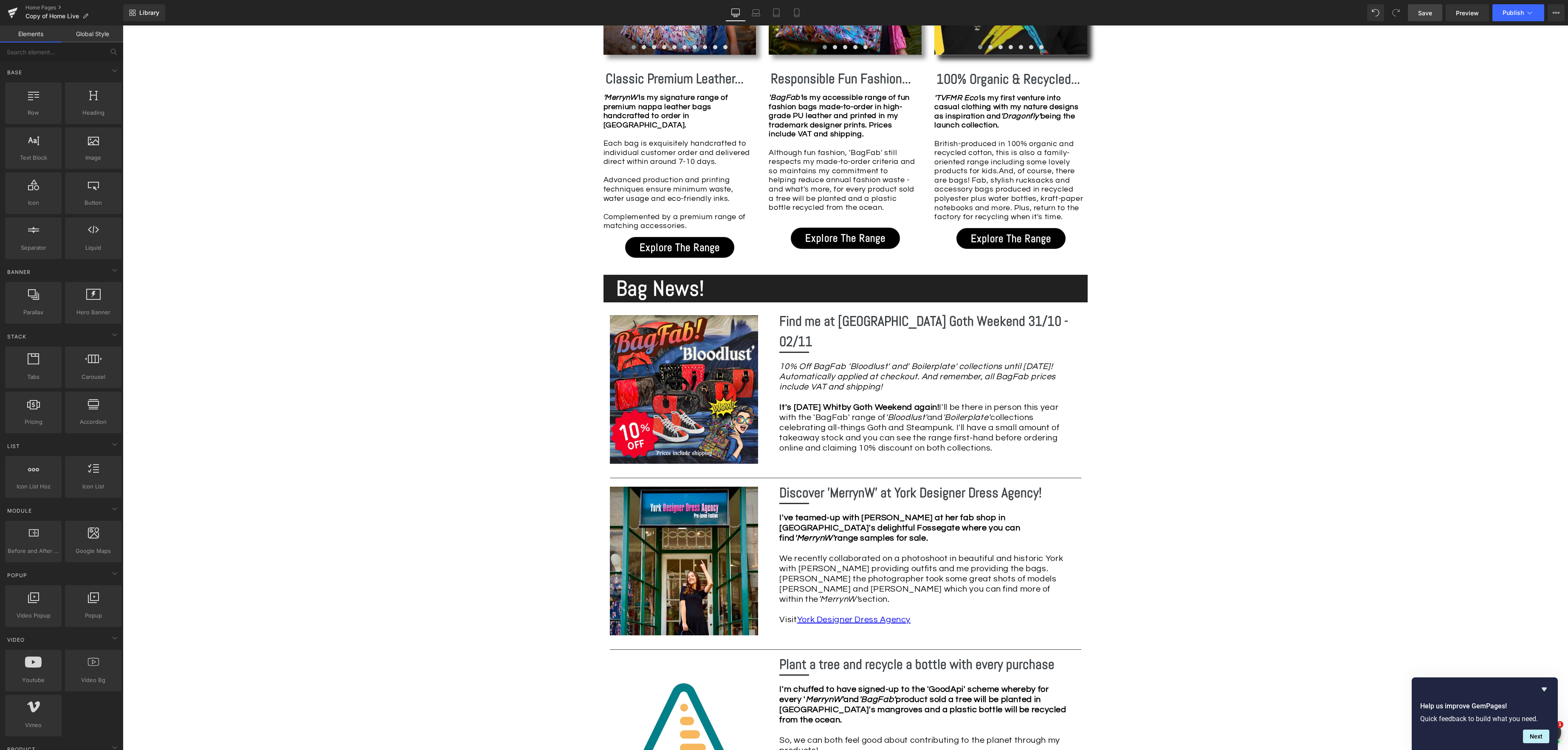
scroll to position [895, 0]
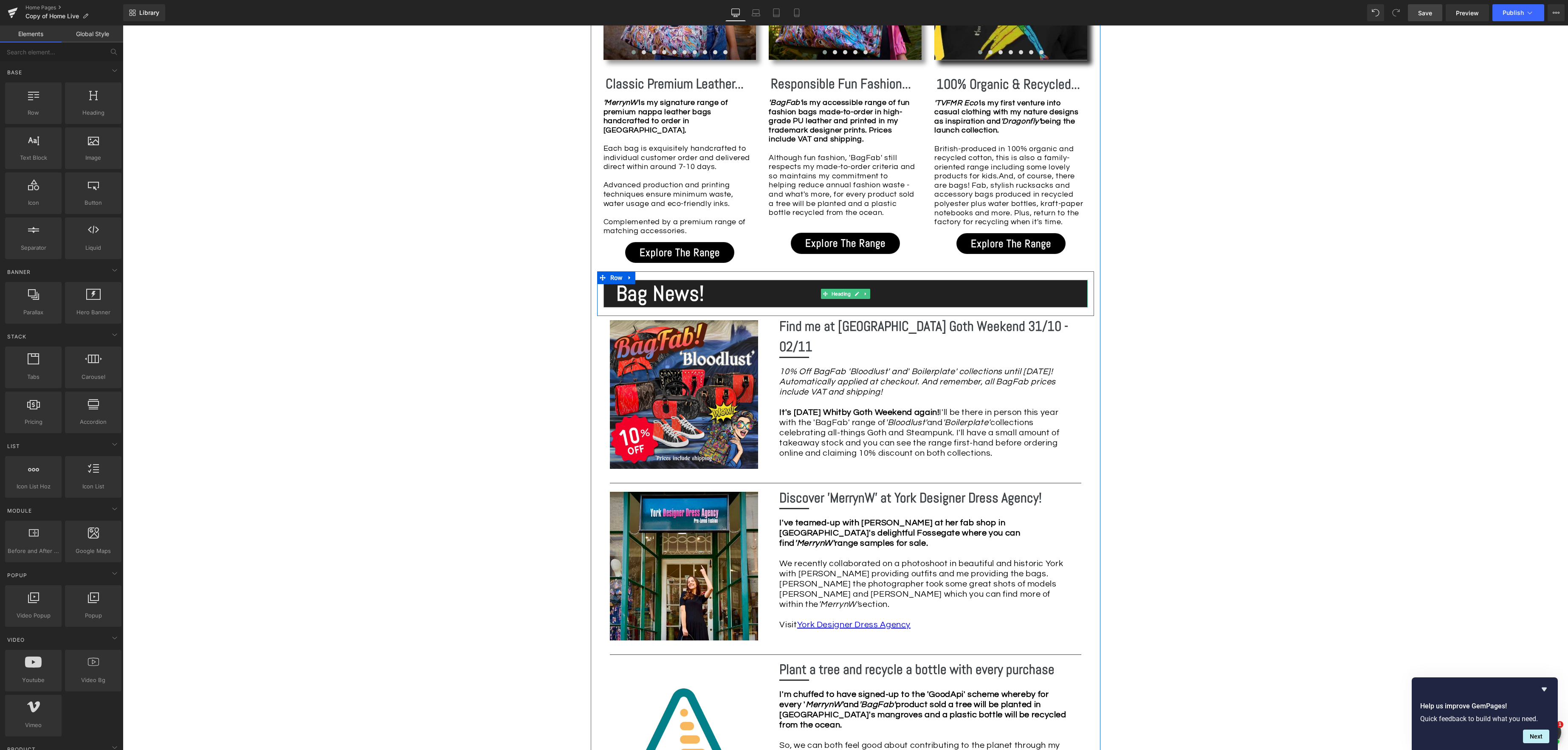
click at [698, 283] on strong "Bag News!" at bounding box center [660, 294] width 88 height 27
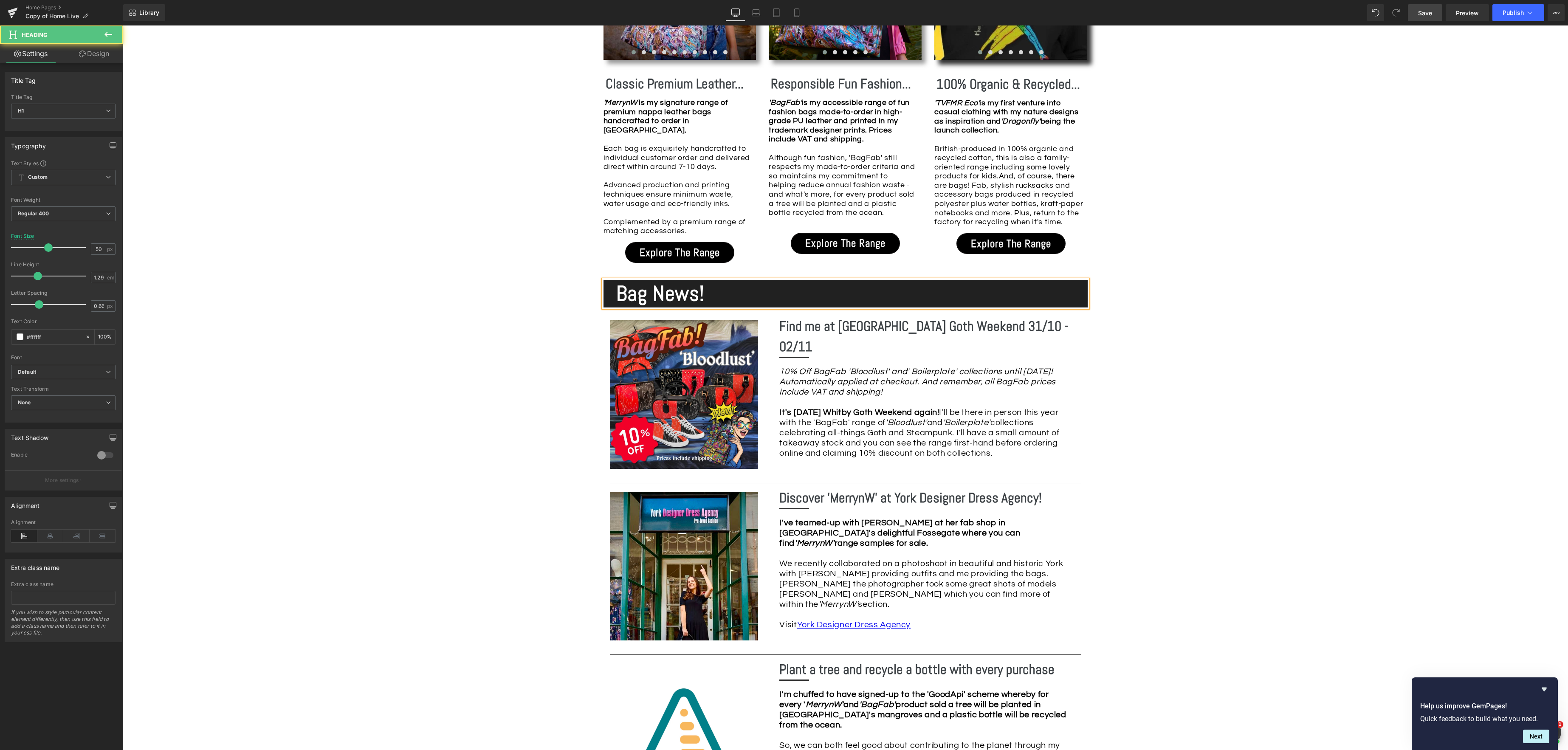
click at [696, 287] on strong "Bag News!" at bounding box center [660, 294] width 88 height 27
click at [1427, 13] on span "Save" at bounding box center [1425, 13] width 14 height 9
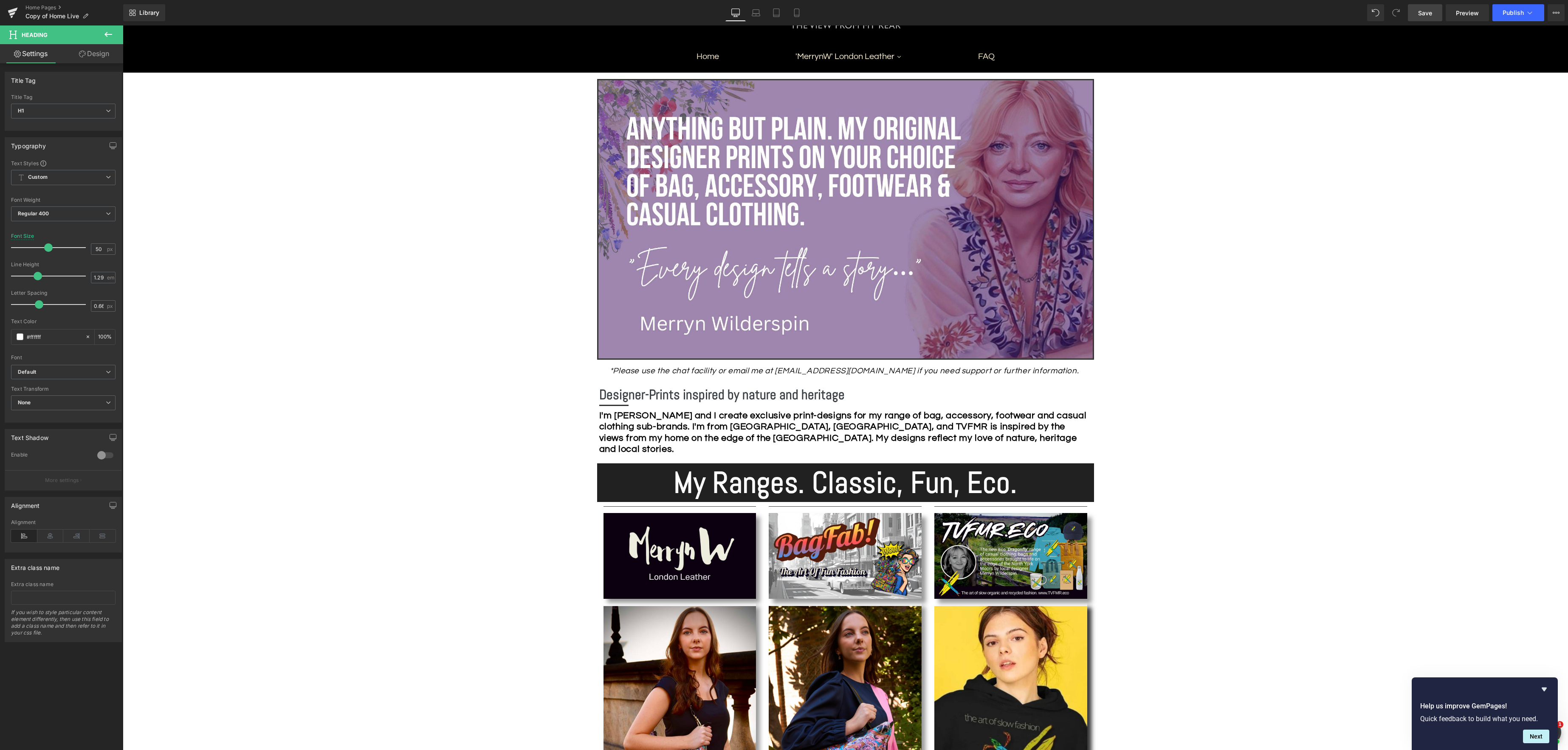
scroll to position [77, 0]
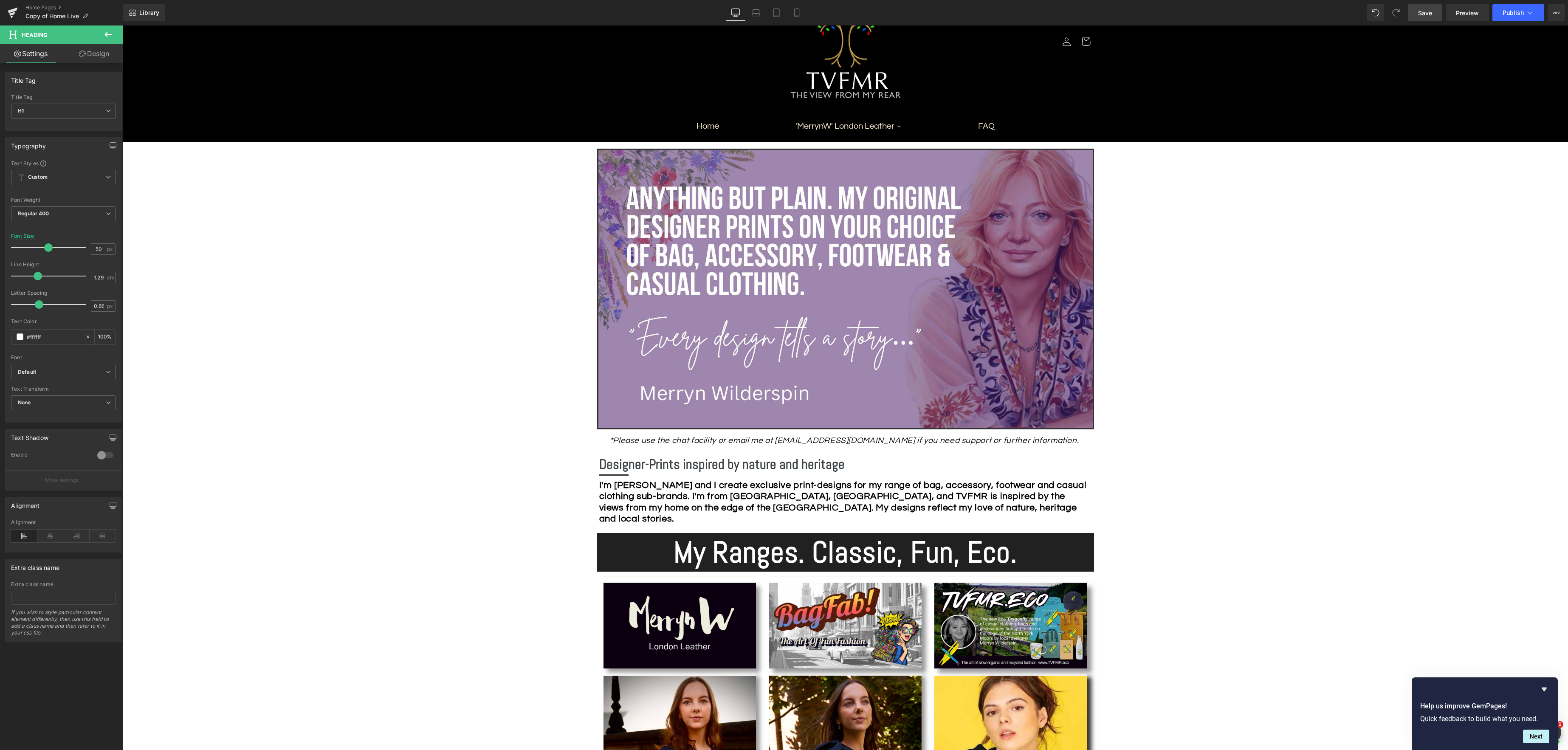
click at [1421, 9] on span "Save" at bounding box center [1425, 13] width 14 height 9
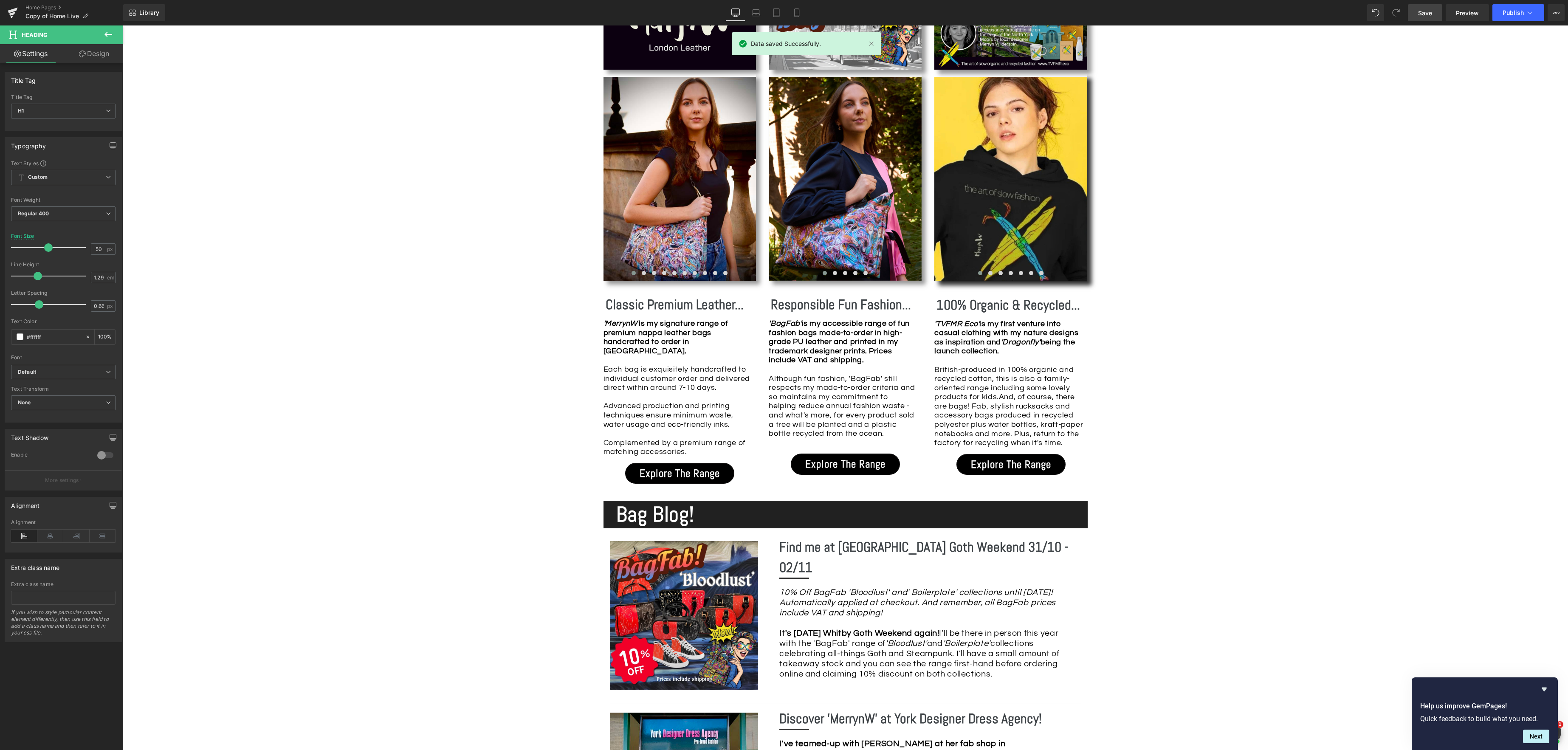
scroll to position [705, 0]
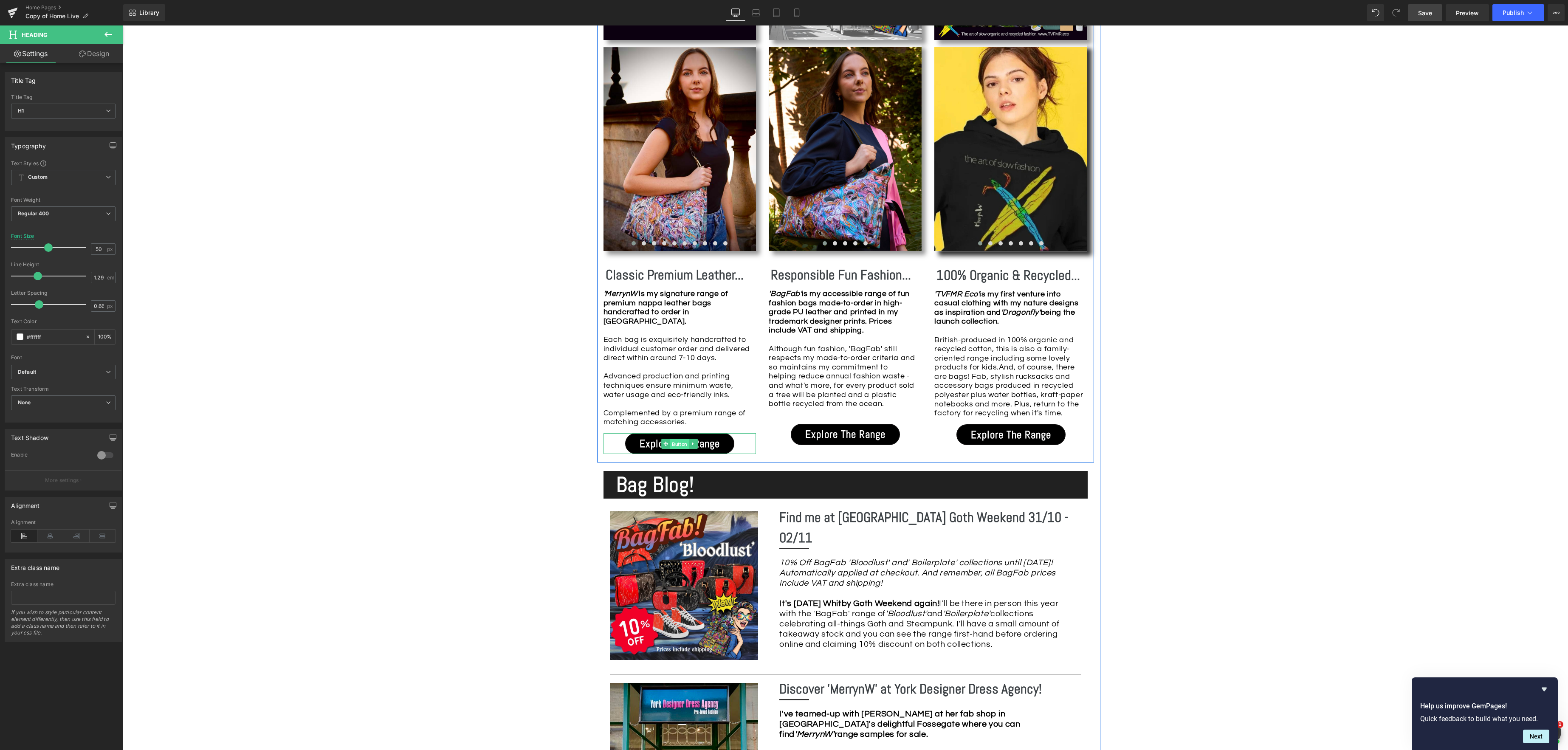
click at [679, 439] on span "Button" at bounding box center [679, 444] width 19 height 10
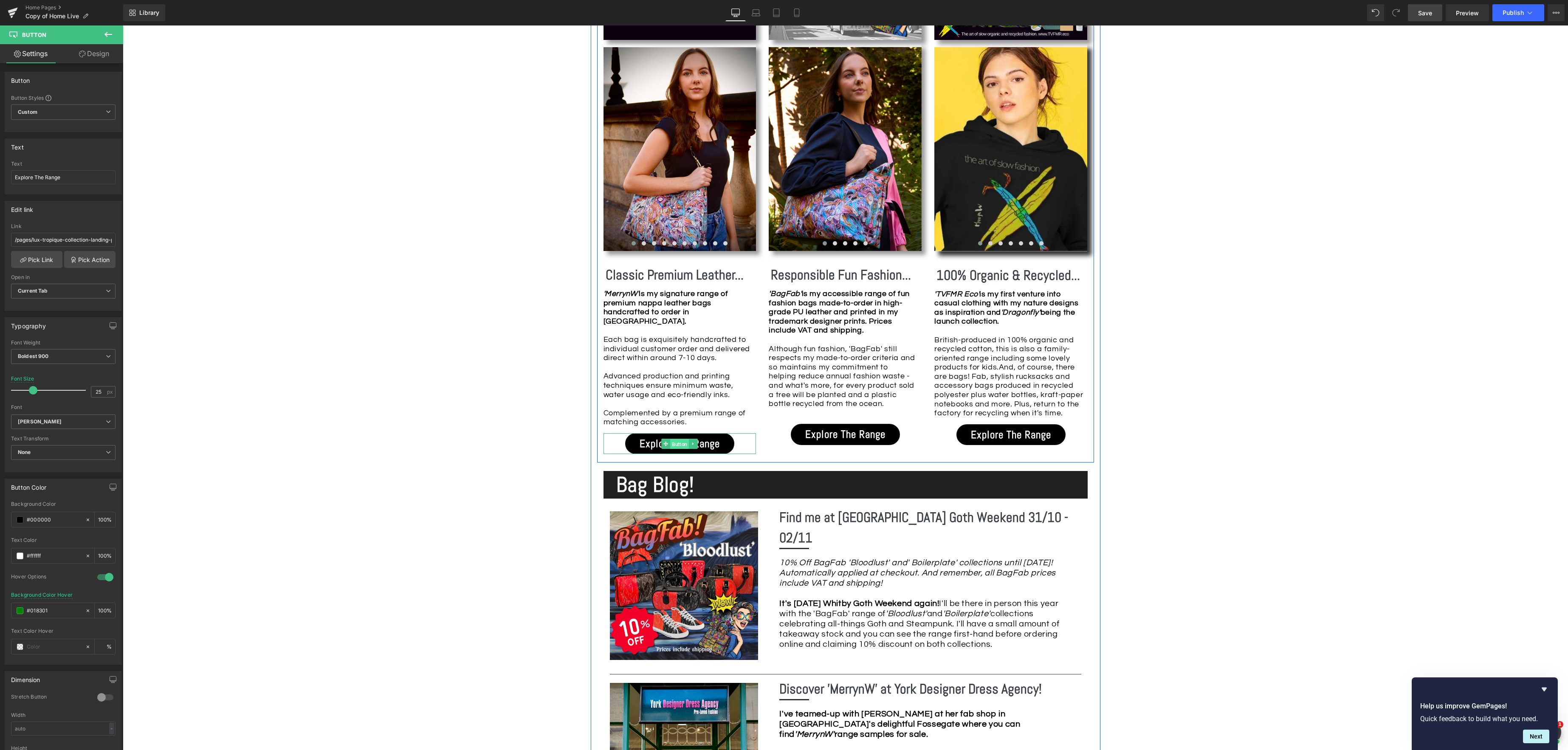
click at [681, 434] on div "Explore The Range Button" at bounding box center [680, 443] width 153 height 21
click at [31, 258] on link "Pick Link" at bounding box center [36, 259] width 51 height 17
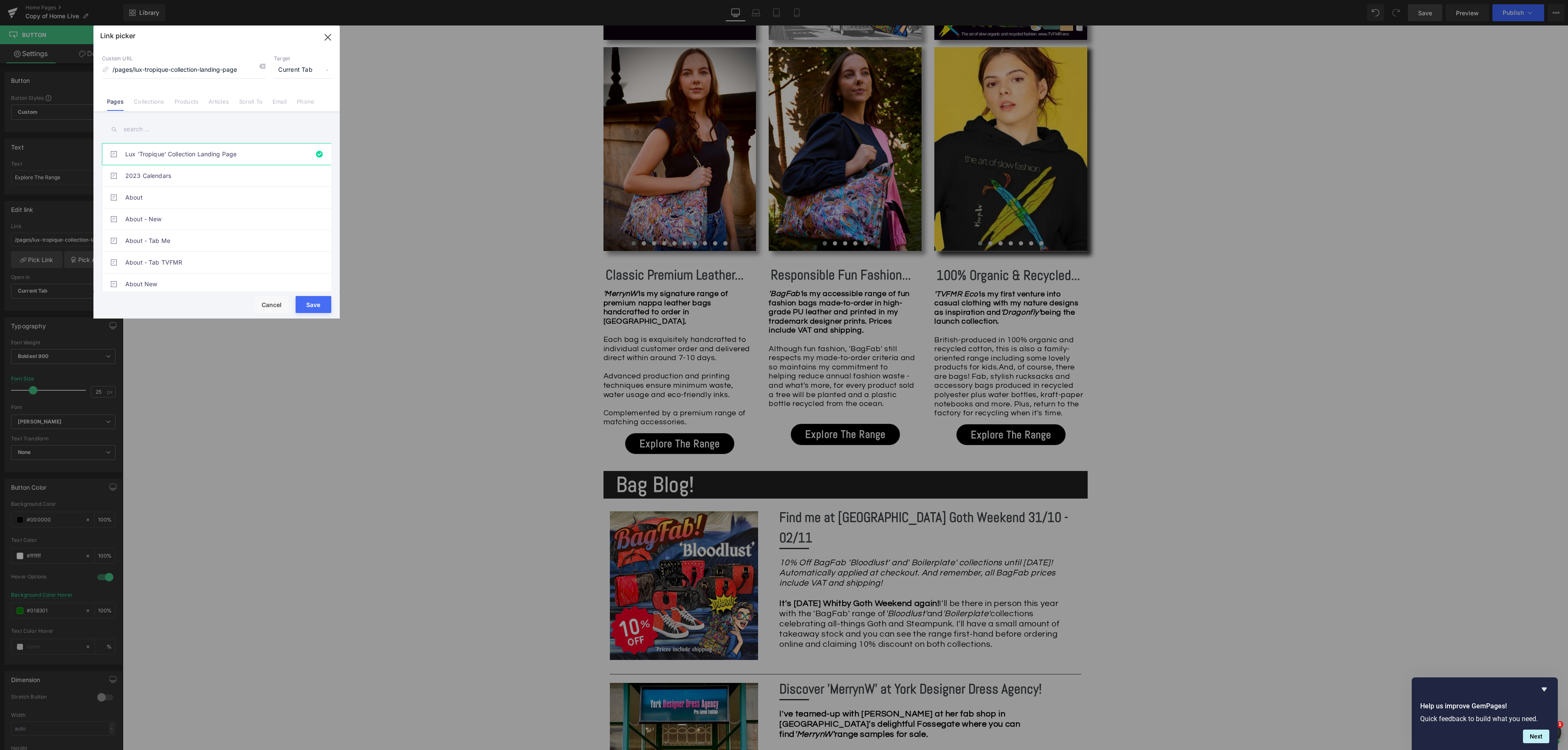
click at [152, 132] on input "text" at bounding box center [217, 129] width 230 height 19
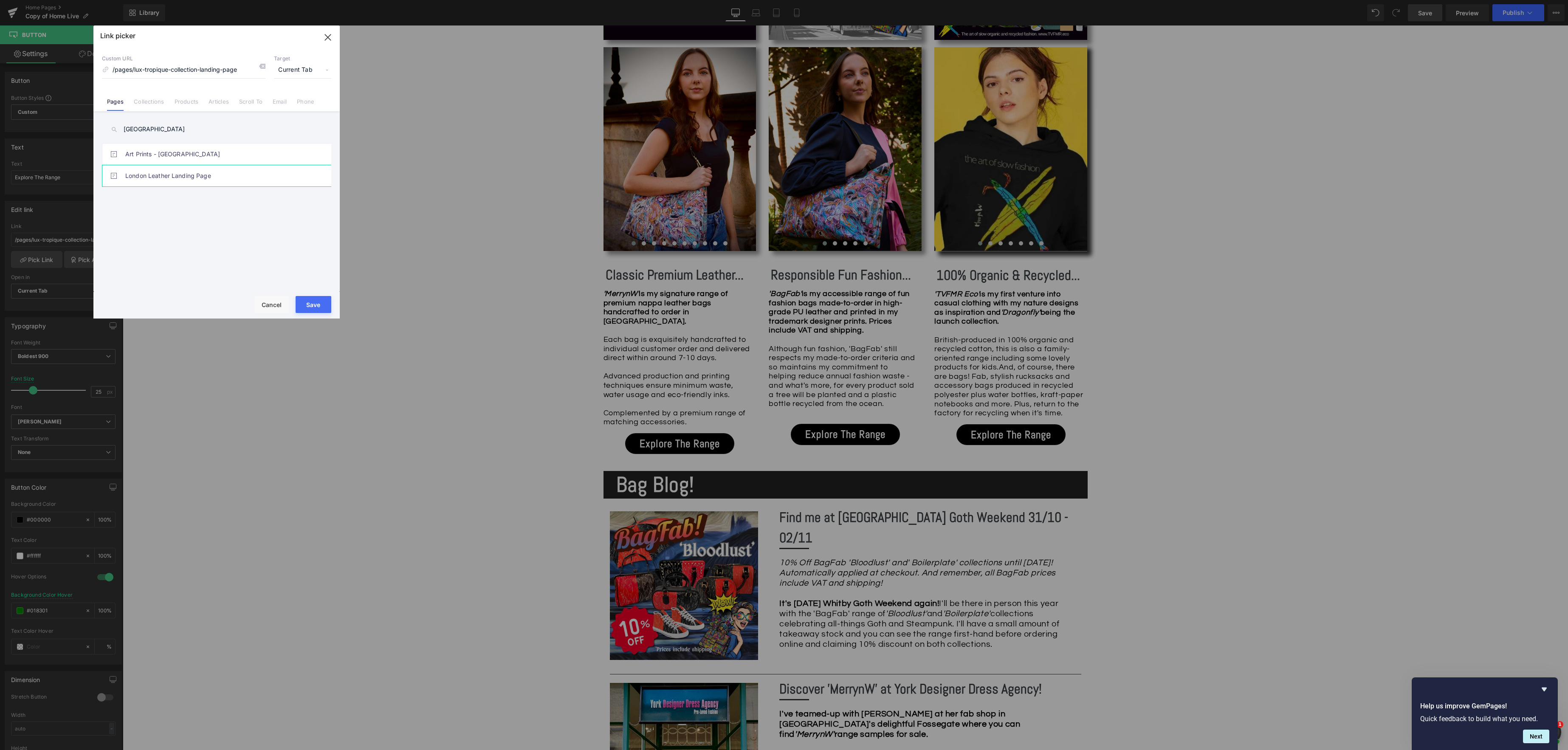
type input "[GEOGRAPHIC_DATA]"
click at [152, 181] on link "London Leather Landing Page" at bounding box center [219, 176] width 187 height 22
type input "/pages/london-leather-landing-page"
click at [320, 307] on button "Save" at bounding box center [313, 303] width 35 height 17
type input "/pages/london-leather-landing-page"
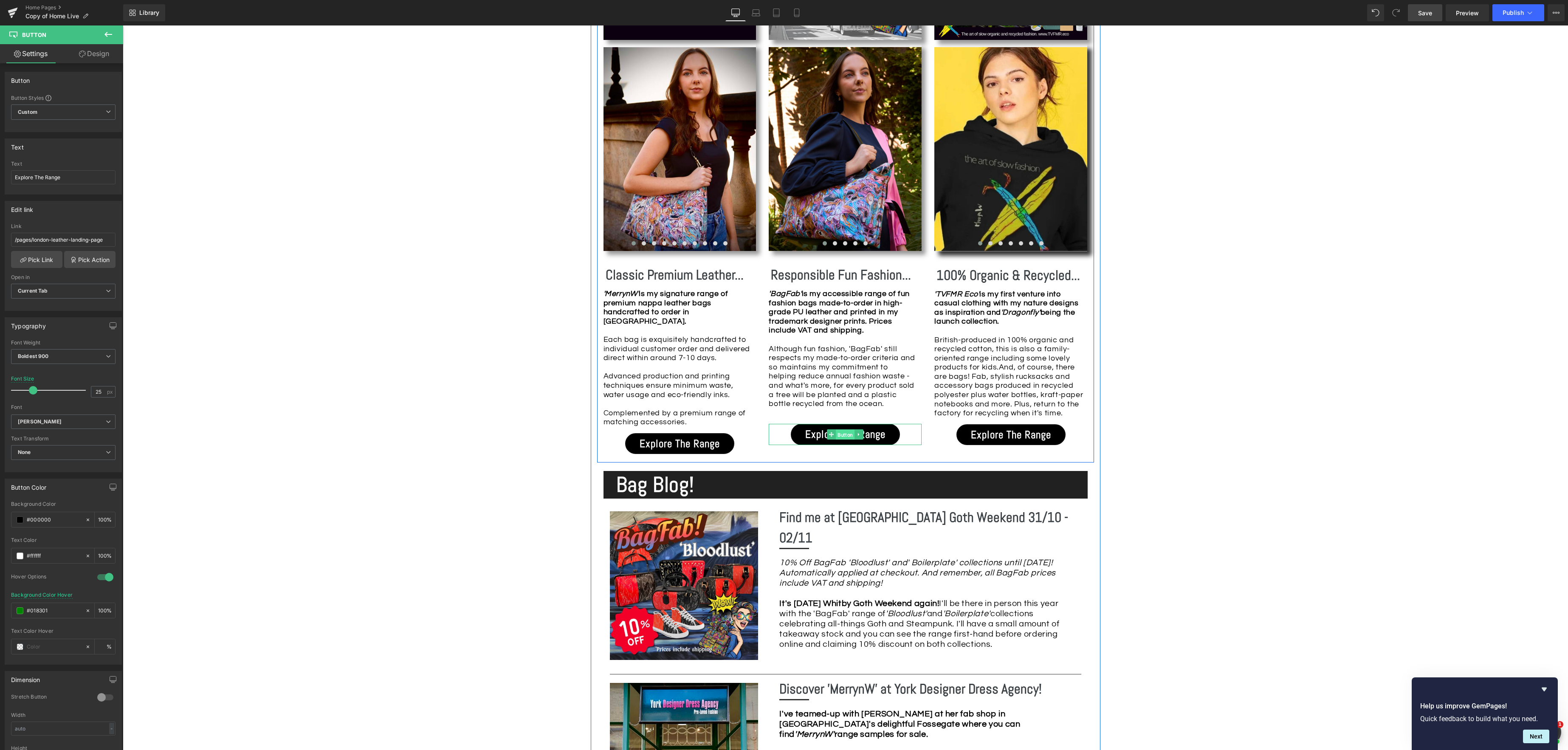
click at [838, 434] on span "Button" at bounding box center [844, 435] width 19 height 10
click at [44, 261] on link "Pick Link" at bounding box center [36, 259] width 51 height 17
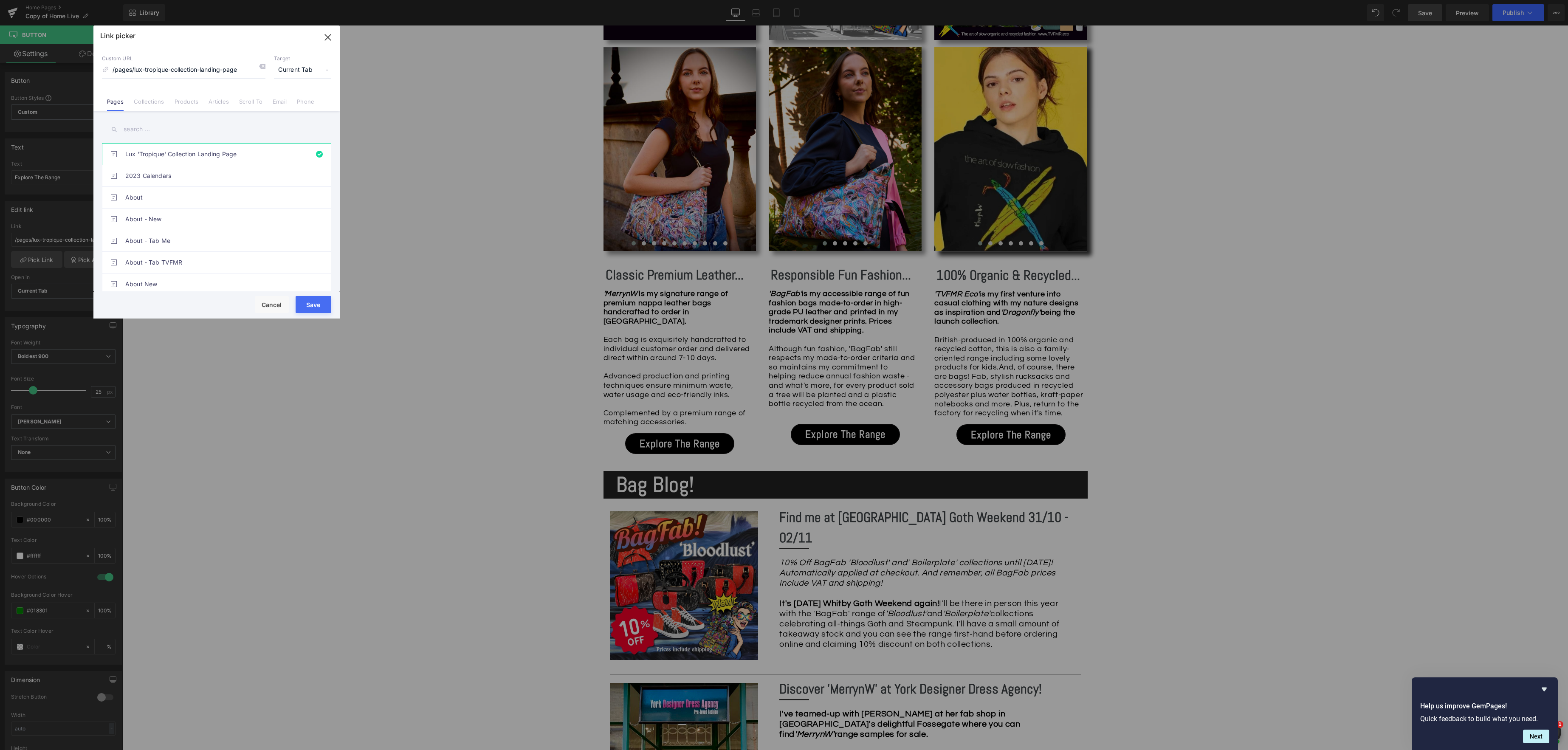
click at [141, 129] on input "text" at bounding box center [217, 129] width 230 height 19
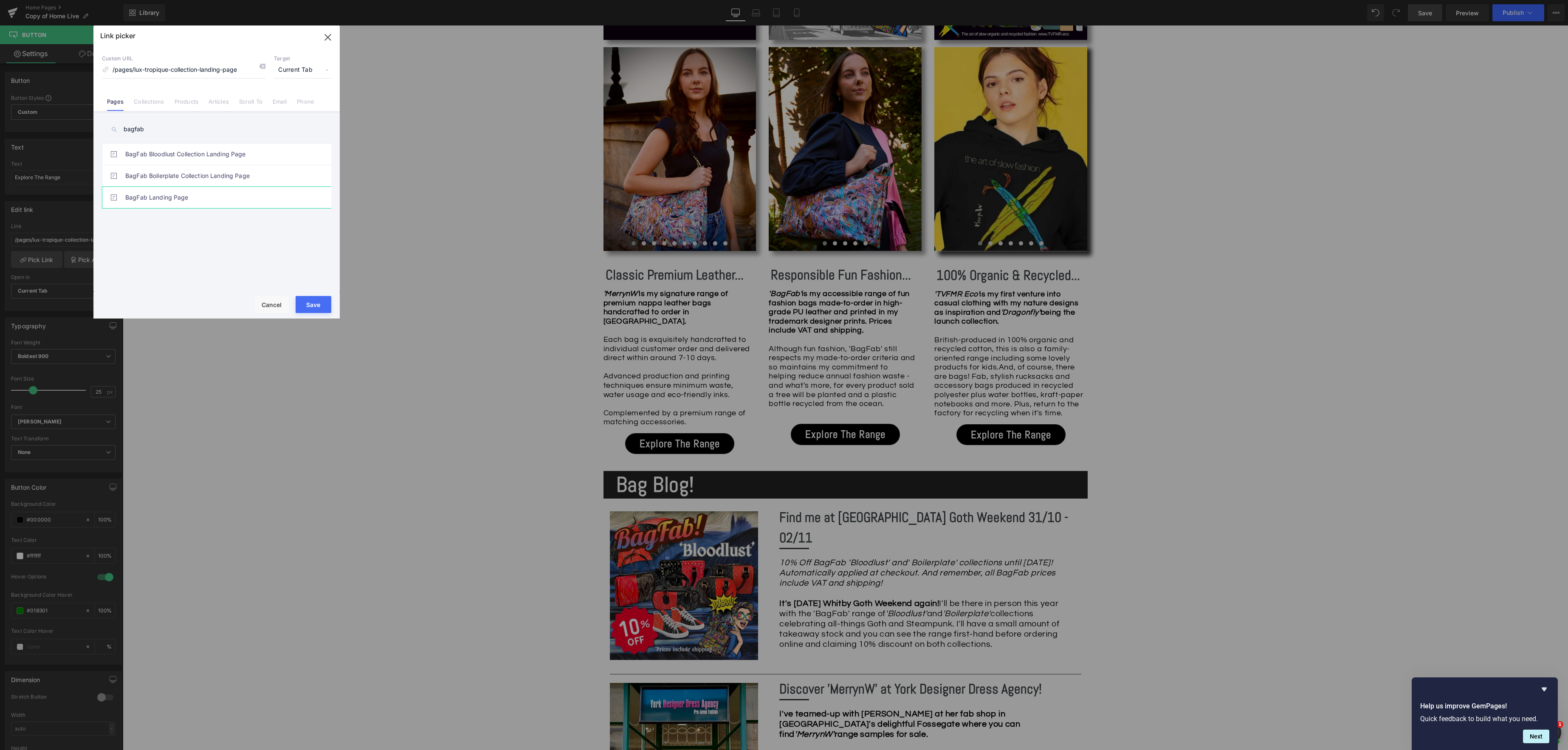
type input "bagfab"
click at [155, 201] on link "BagFab Landing Page" at bounding box center [219, 197] width 187 height 22
type input "/pages/bagfab-landing-page"
click at [325, 304] on button "Save" at bounding box center [313, 303] width 35 height 17
type input "/pages/bagfab-landing-page"
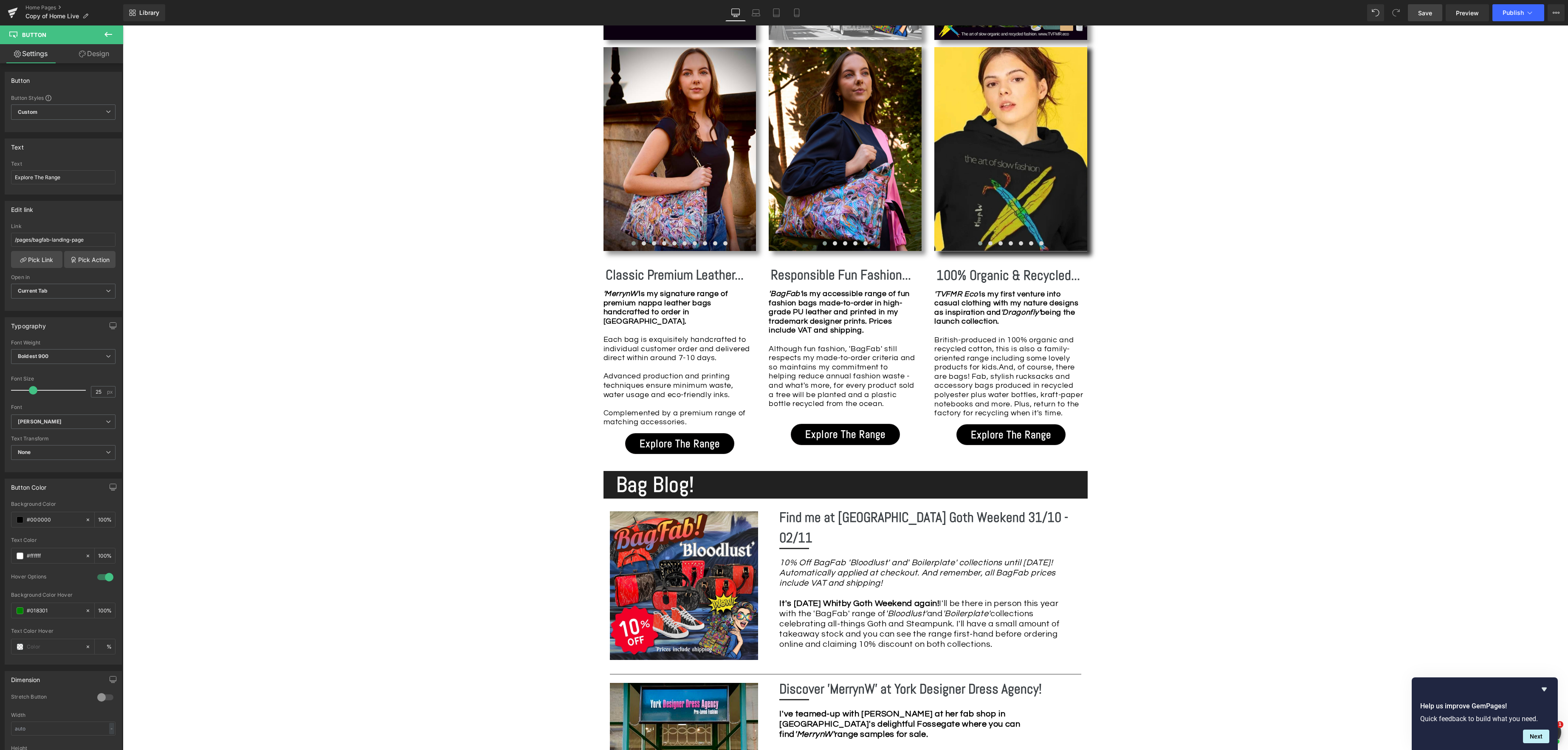
scroll to position [713, 0]
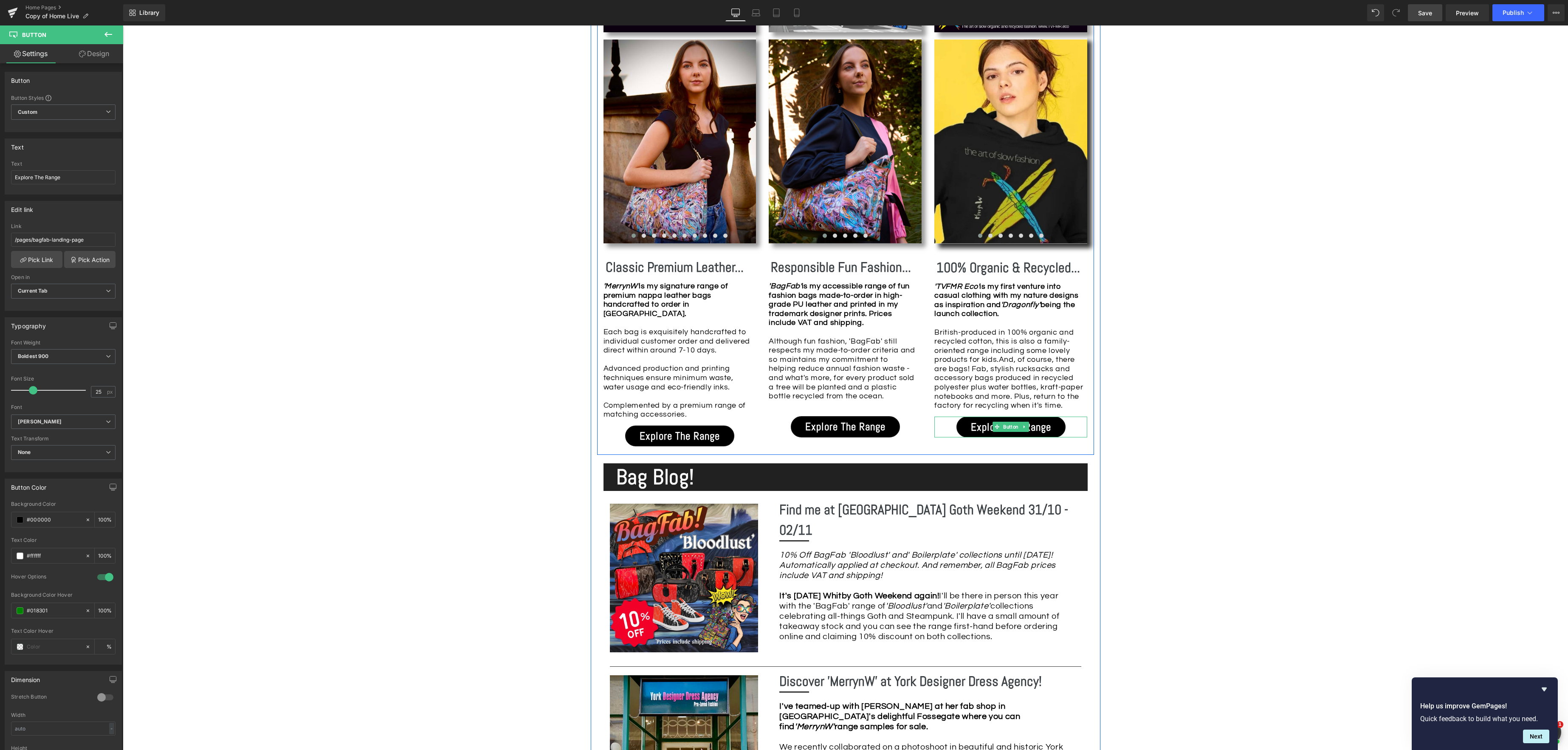
drag, startPoint x: 1009, startPoint y: 427, endPoint x: 624, endPoint y: 362, distance: 390.4
click at [1008, 427] on span "Button" at bounding box center [1010, 426] width 19 height 10
click at [44, 261] on link "Pick Link" at bounding box center [36, 259] width 51 height 17
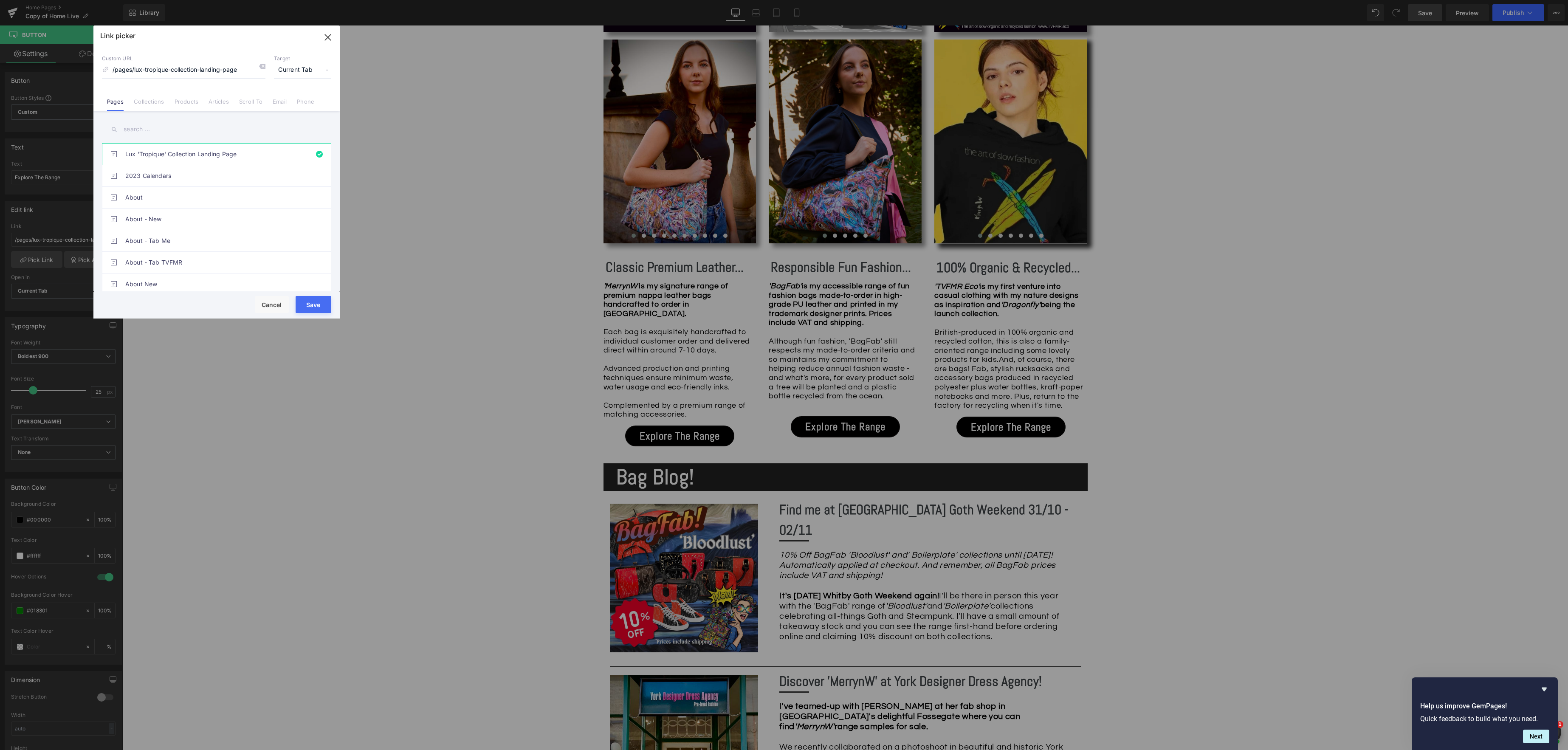
click at [138, 129] on input "text" at bounding box center [217, 129] width 230 height 19
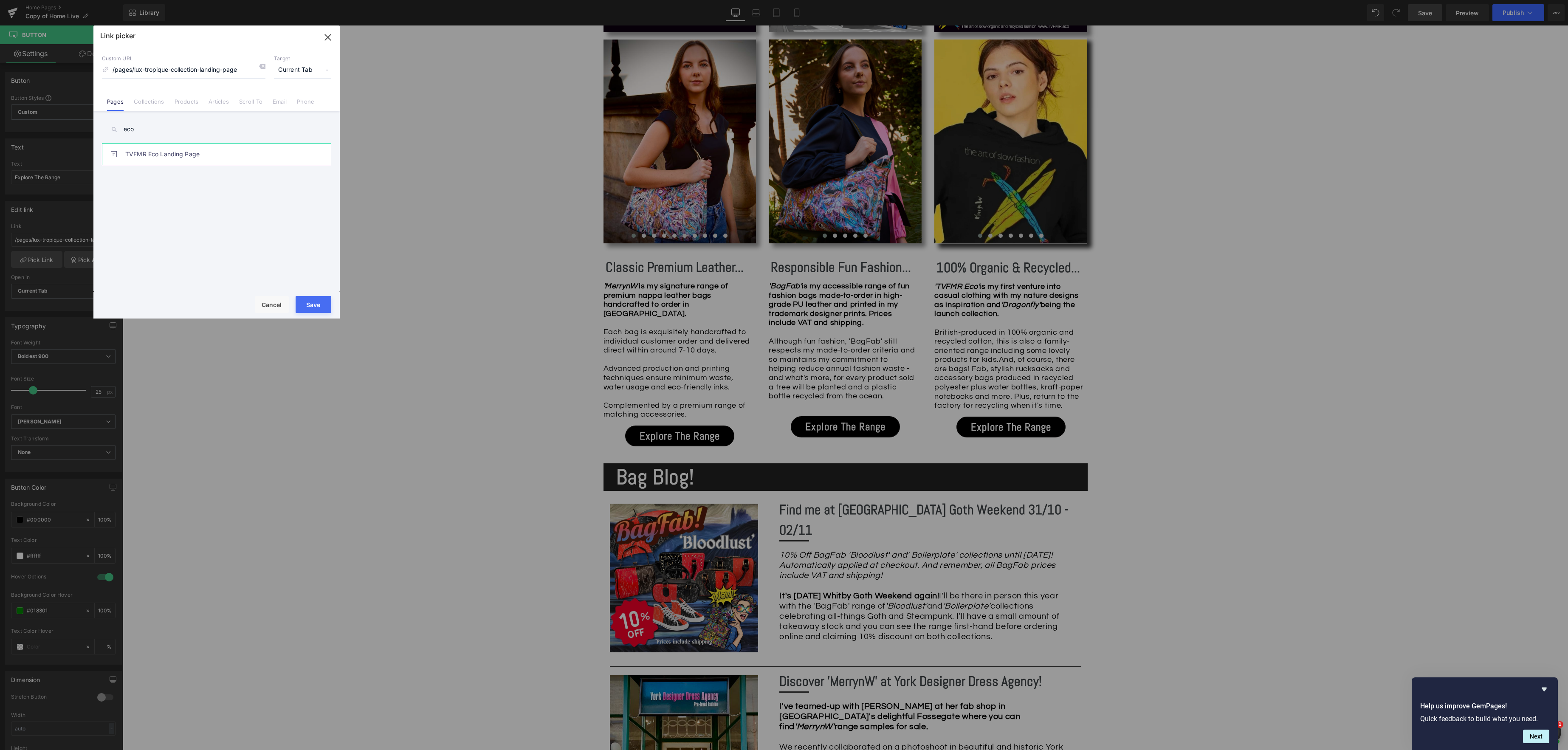
type input "eco"
click at [160, 157] on link "TVFMR Eco Landing Page" at bounding box center [219, 154] width 187 height 22
type input "/pages/tvfmr-eco-landing-page"
click at [317, 305] on button "Save" at bounding box center [313, 303] width 35 height 17
type input "/pages/tvfmr-eco-landing-page"
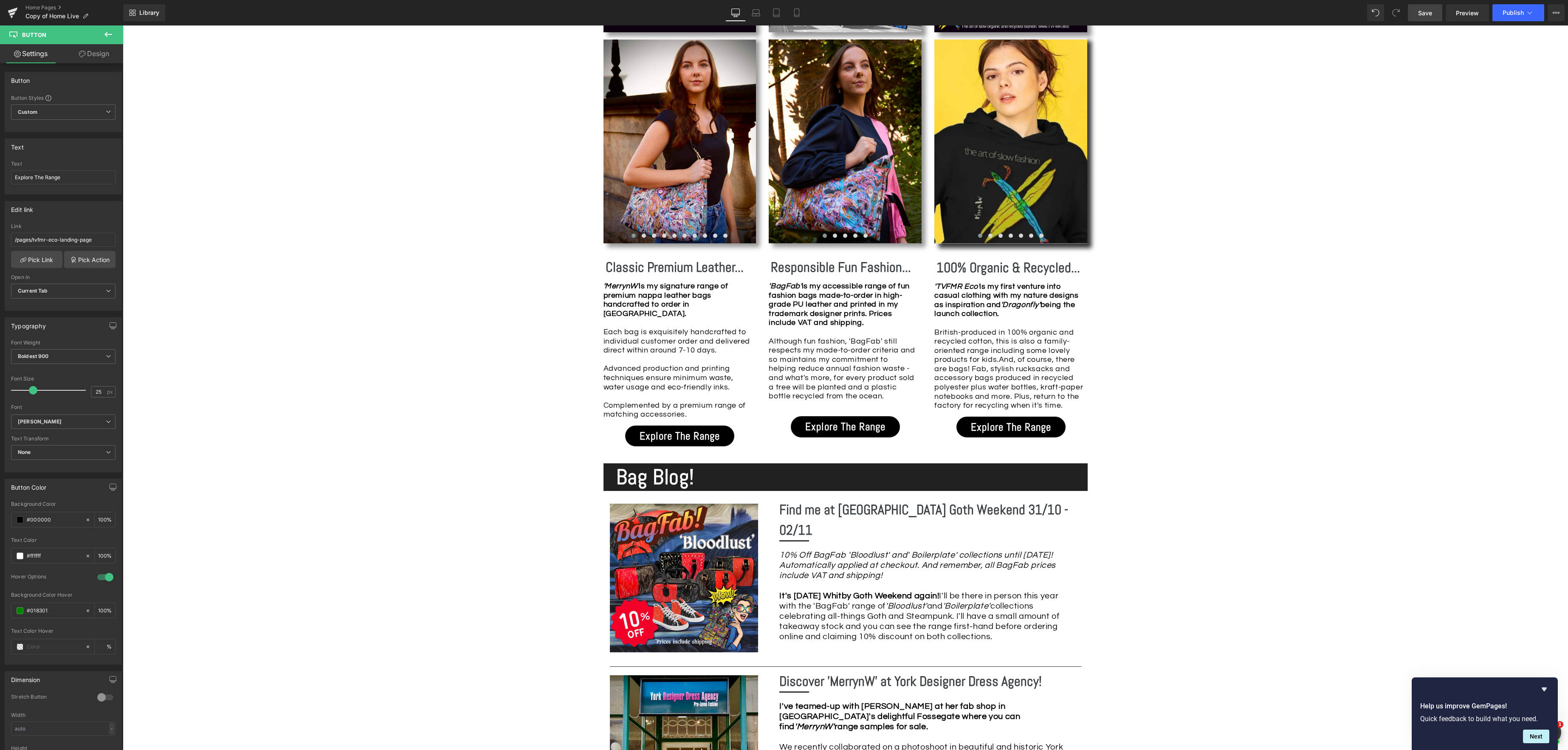
click at [1427, 13] on span "Save" at bounding box center [1425, 13] width 14 height 9
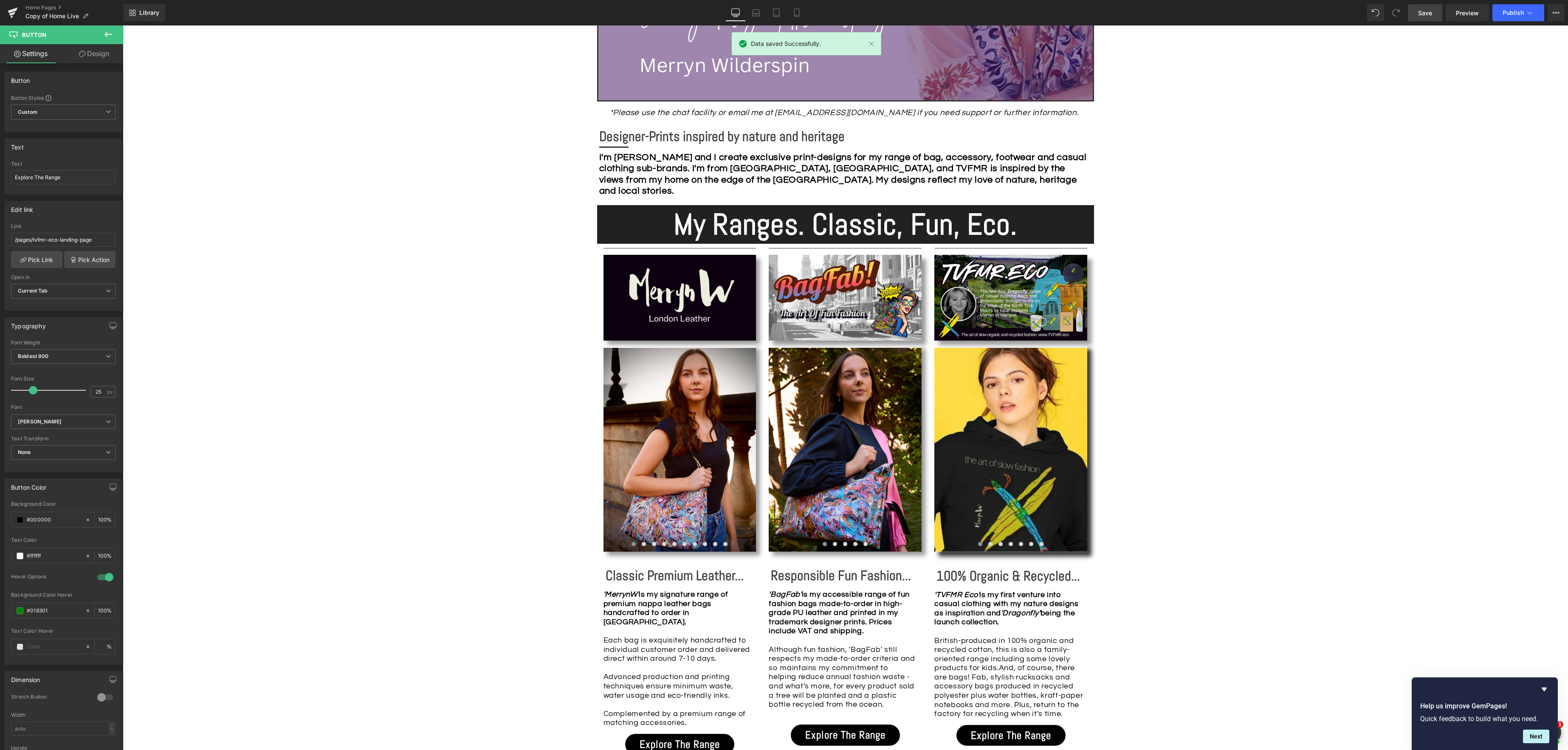
scroll to position [396, 0]
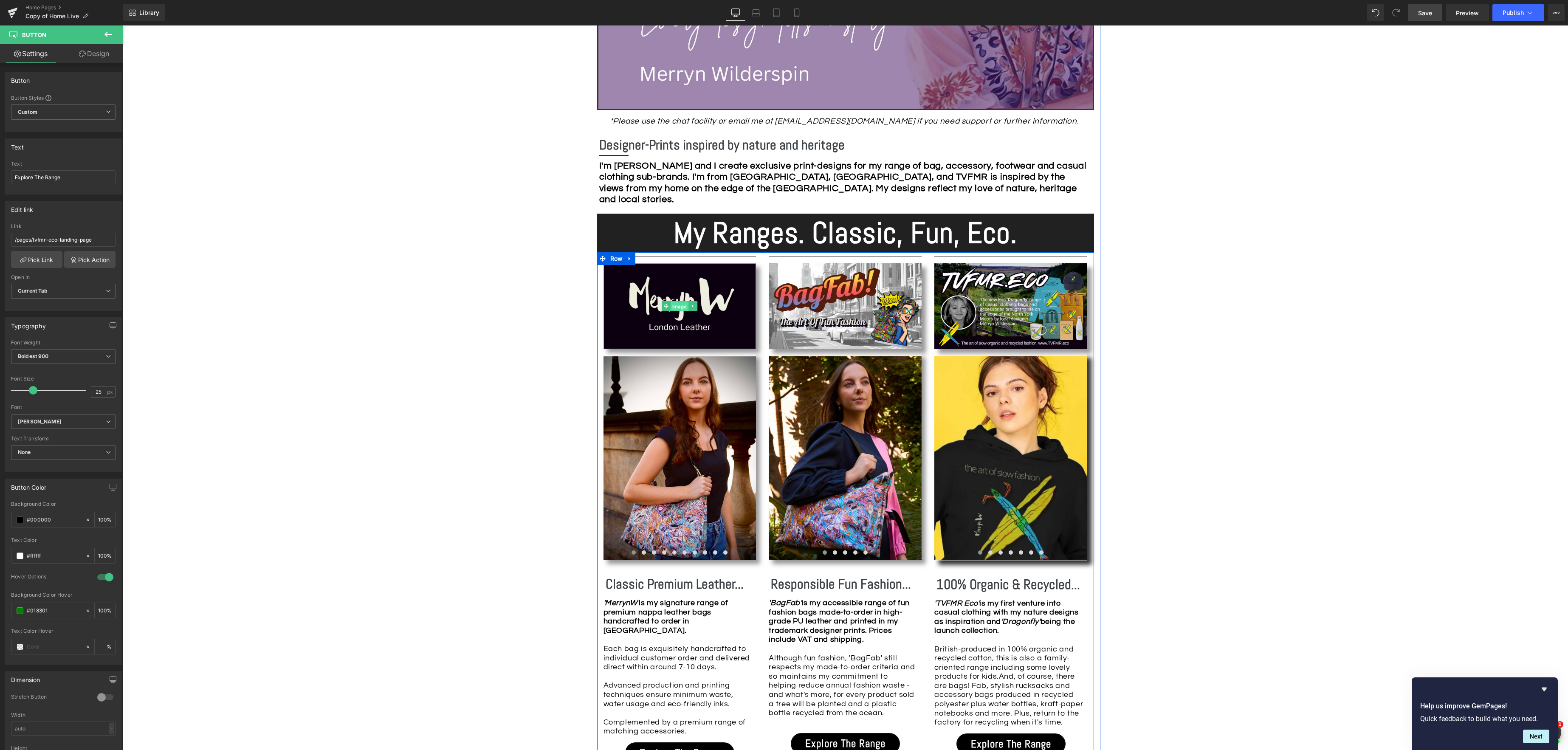
click at [678, 309] on span "Image" at bounding box center [679, 306] width 18 height 10
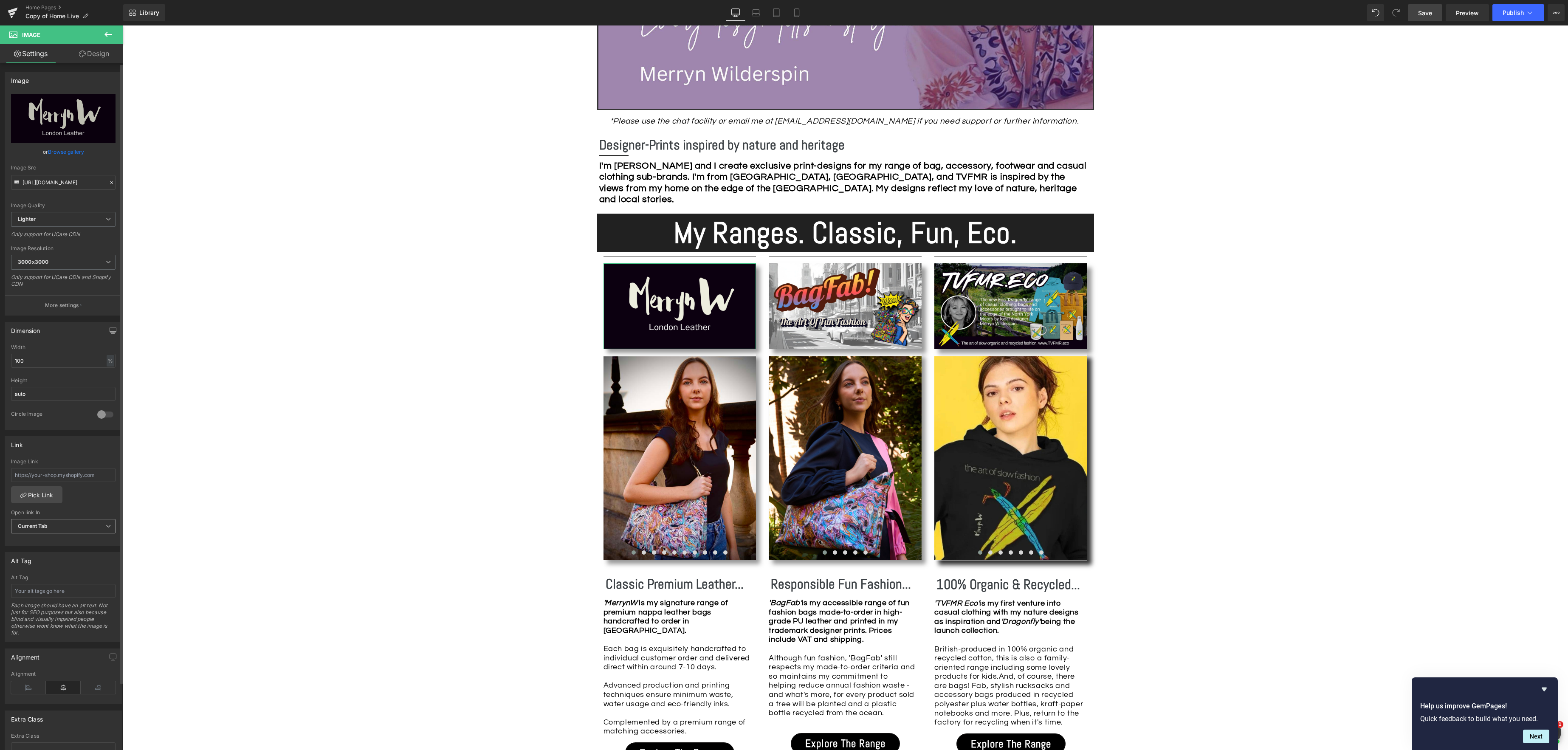
scroll to position [3, 0]
click at [46, 495] on link "Pick Link" at bounding box center [36, 492] width 51 height 17
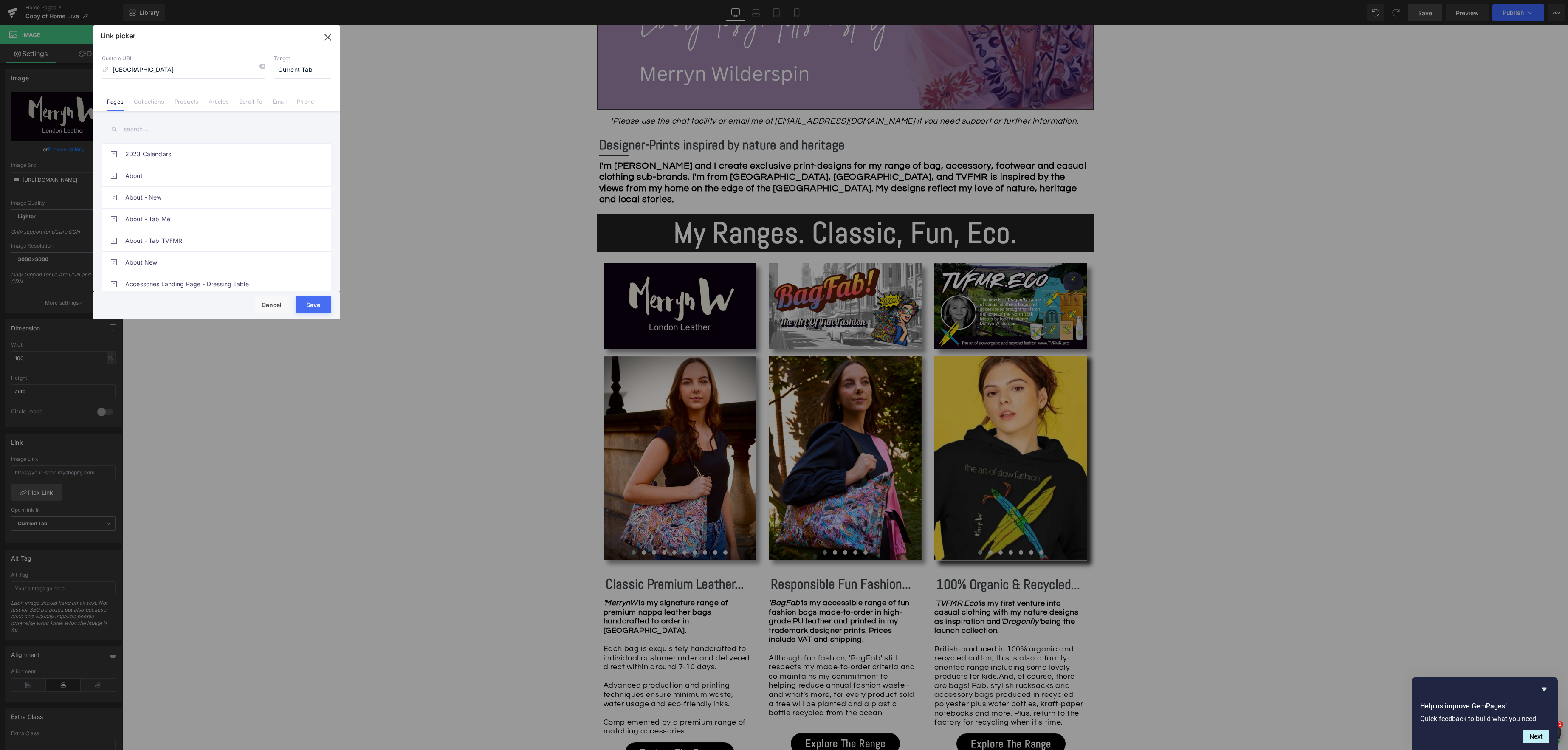
type input "[GEOGRAPHIC_DATA]"
click at [162, 131] on input "text" at bounding box center [217, 129] width 230 height 19
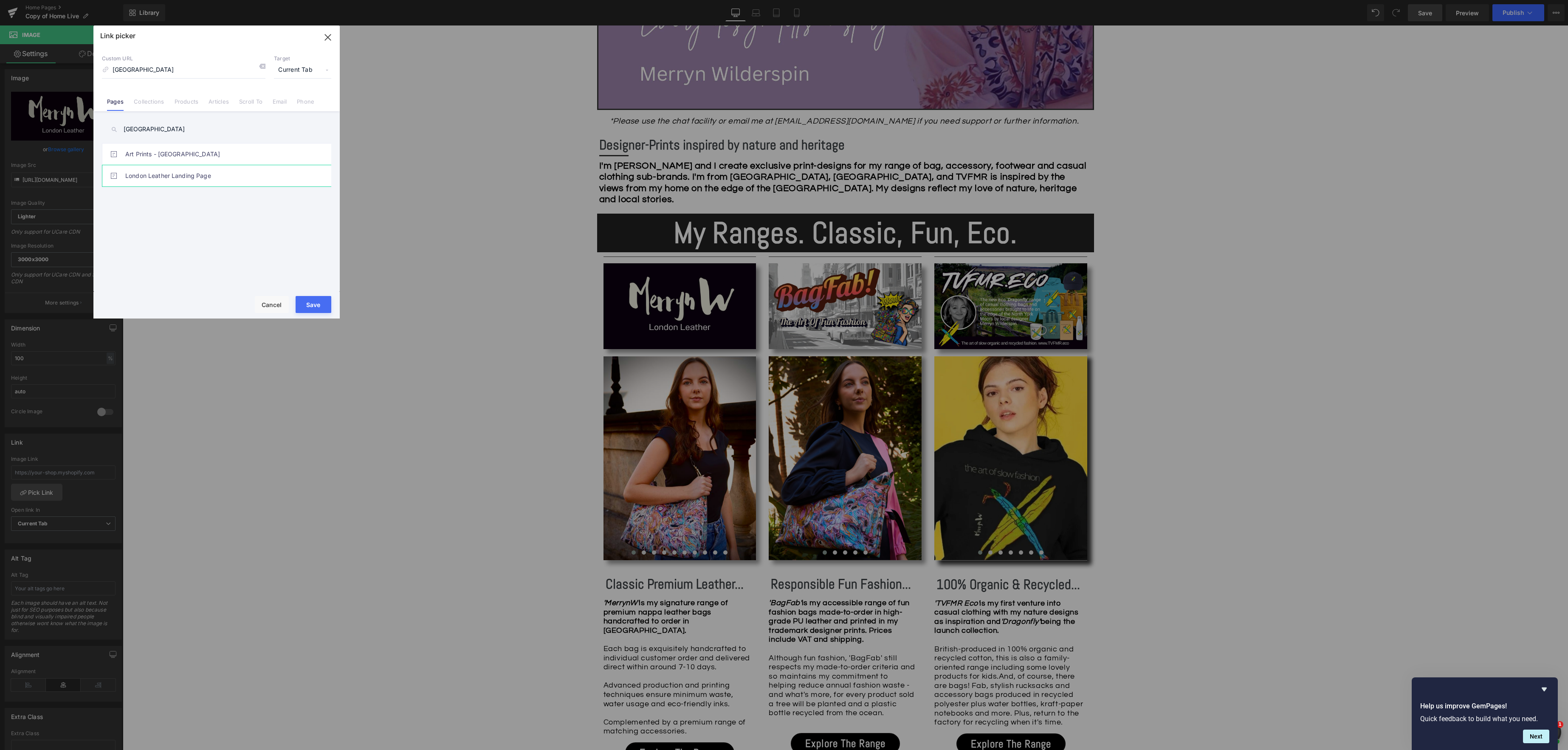
type input "[GEOGRAPHIC_DATA]"
click at [183, 175] on link "London Leather Landing Page" at bounding box center [219, 176] width 187 height 22
type input "/pages/london-leather-landing-page"
click at [309, 301] on button "Save" at bounding box center [313, 303] width 35 height 17
type input "/pages/london-leather-landing-page"
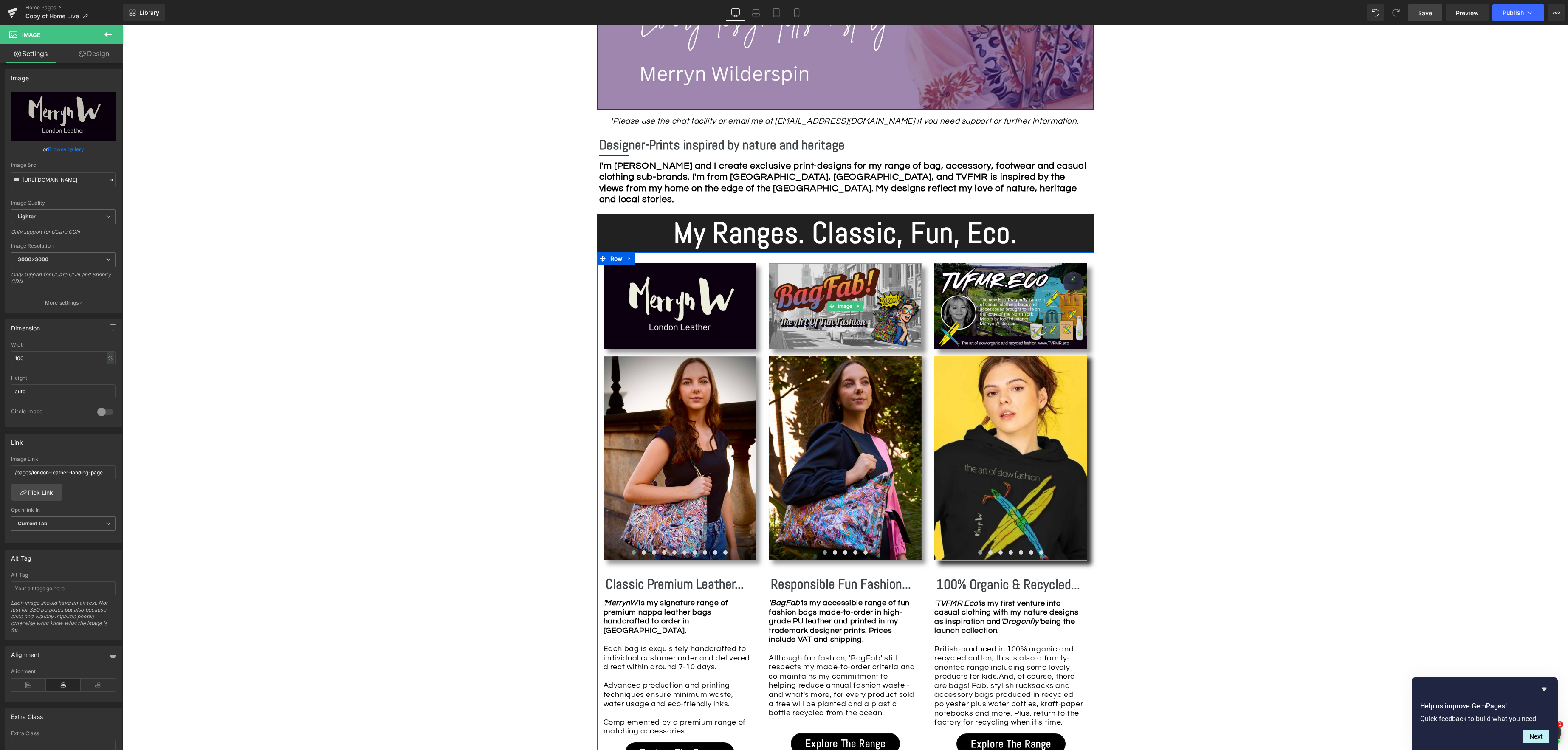
click at [845, 306] on link "Image" at bounding box center [840, 306] width 27 height 10
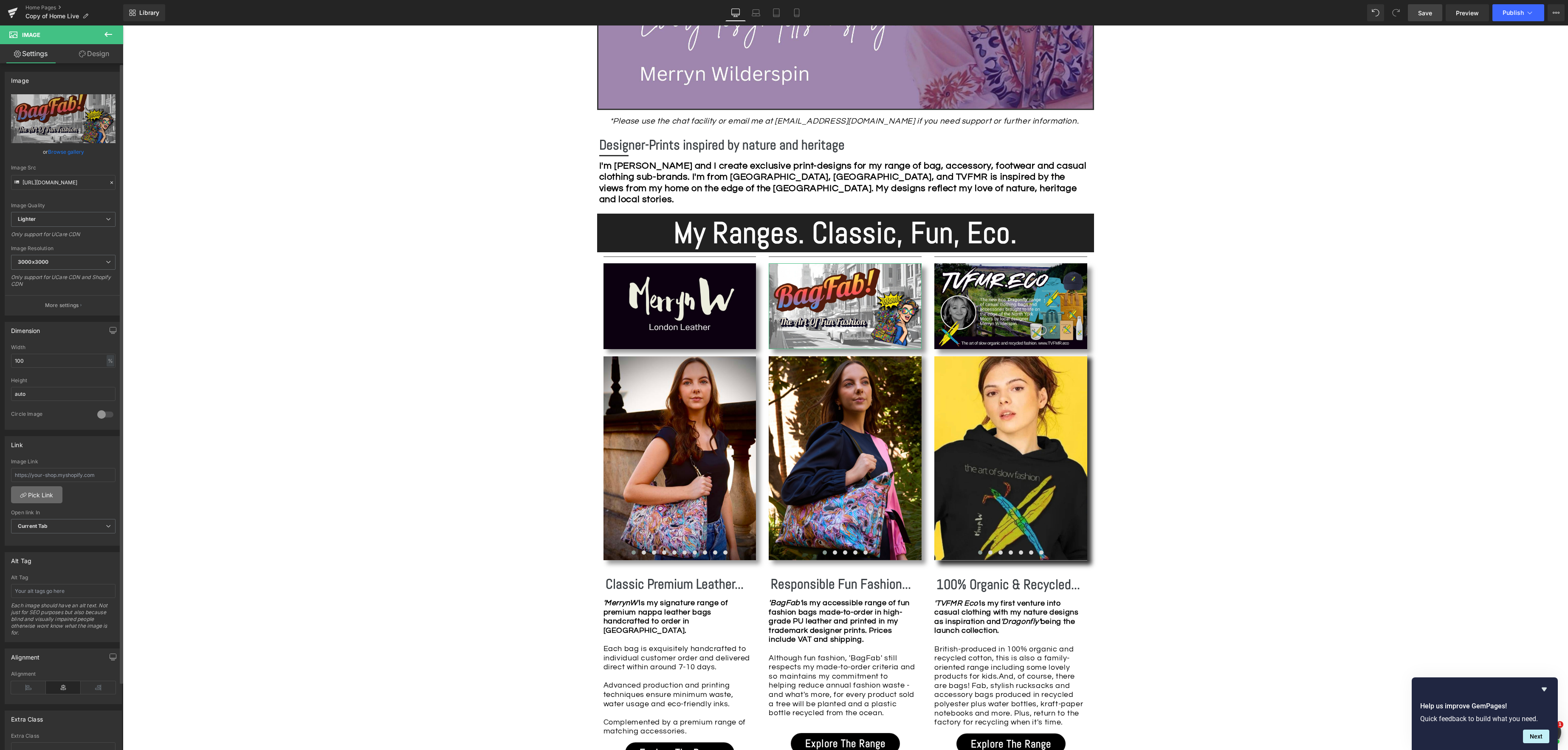
click at [50, 494] on link "Pick Link" at bounding box center [36, 494] width 51 height 17
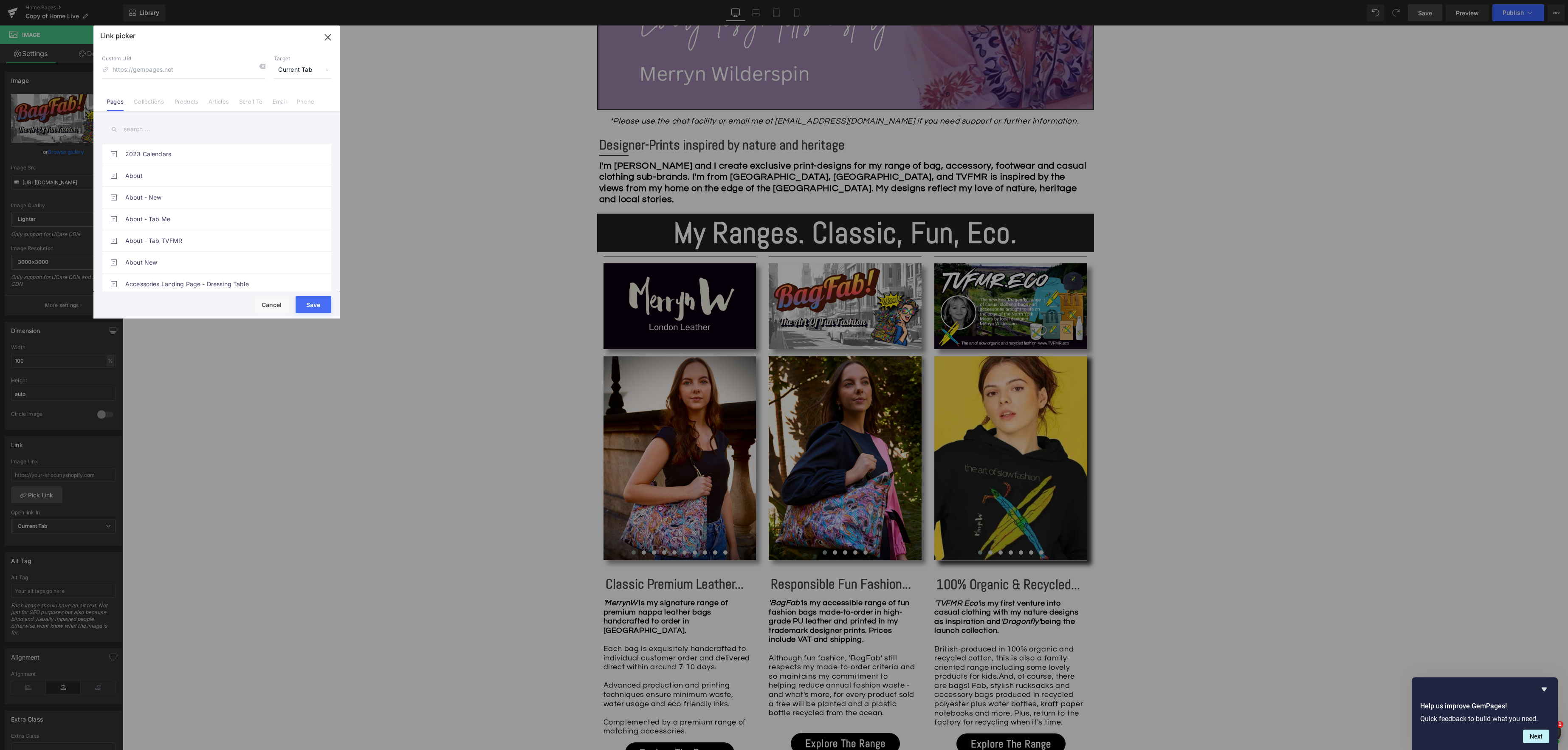
click at [155, 133] on input "text" at bounding box center [217, 129] width 230 height 19
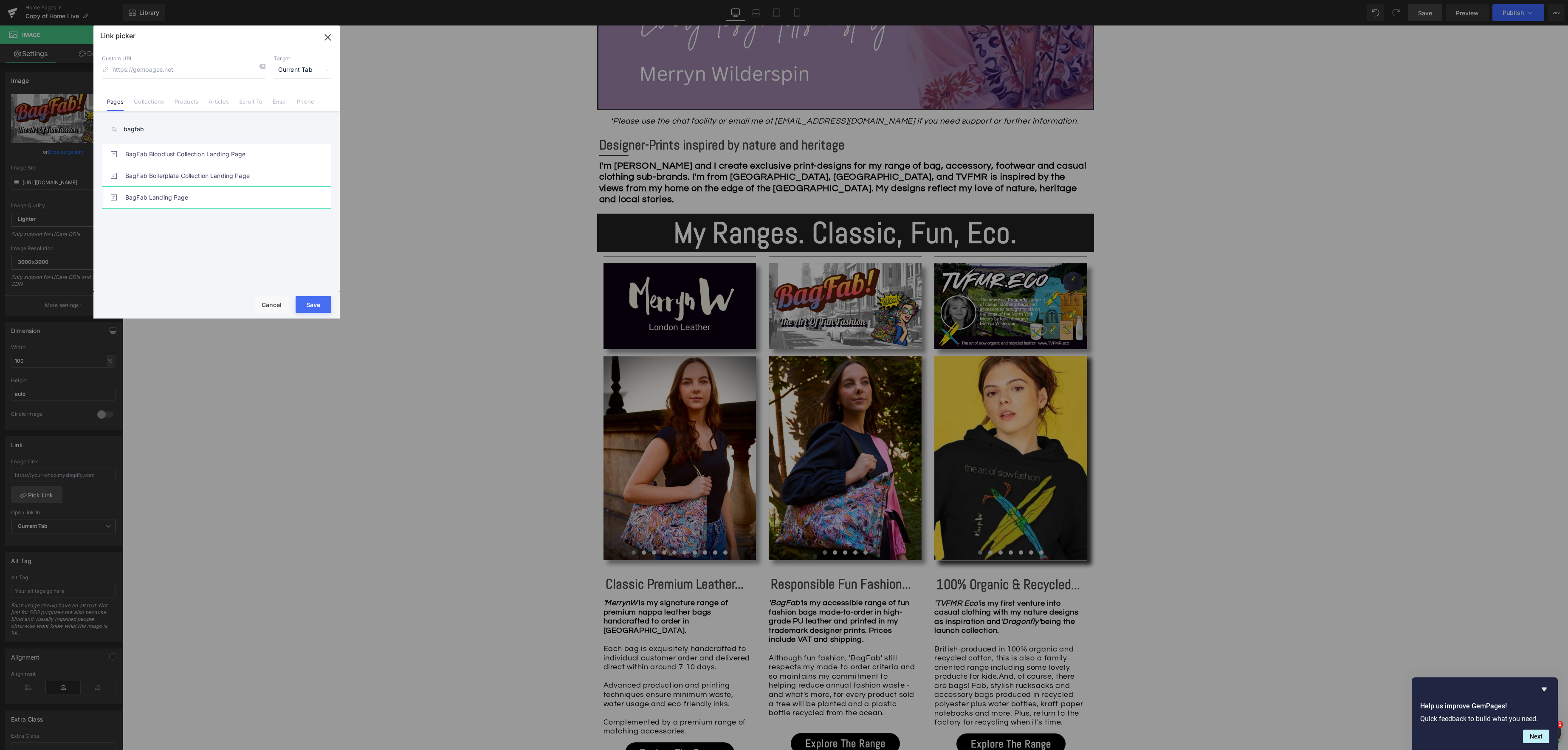
type input "bagfab"
click at [154, 196] on link "BagFab Landing Page" at bounding box center [219, 197] width 187 height 22
type input "/pages/bagfab-landing-page"
click at [315, 308] on button "Save" at bounding box center [313, 303] width 35 height 17
type input "/pages/bagfab-landing-page"
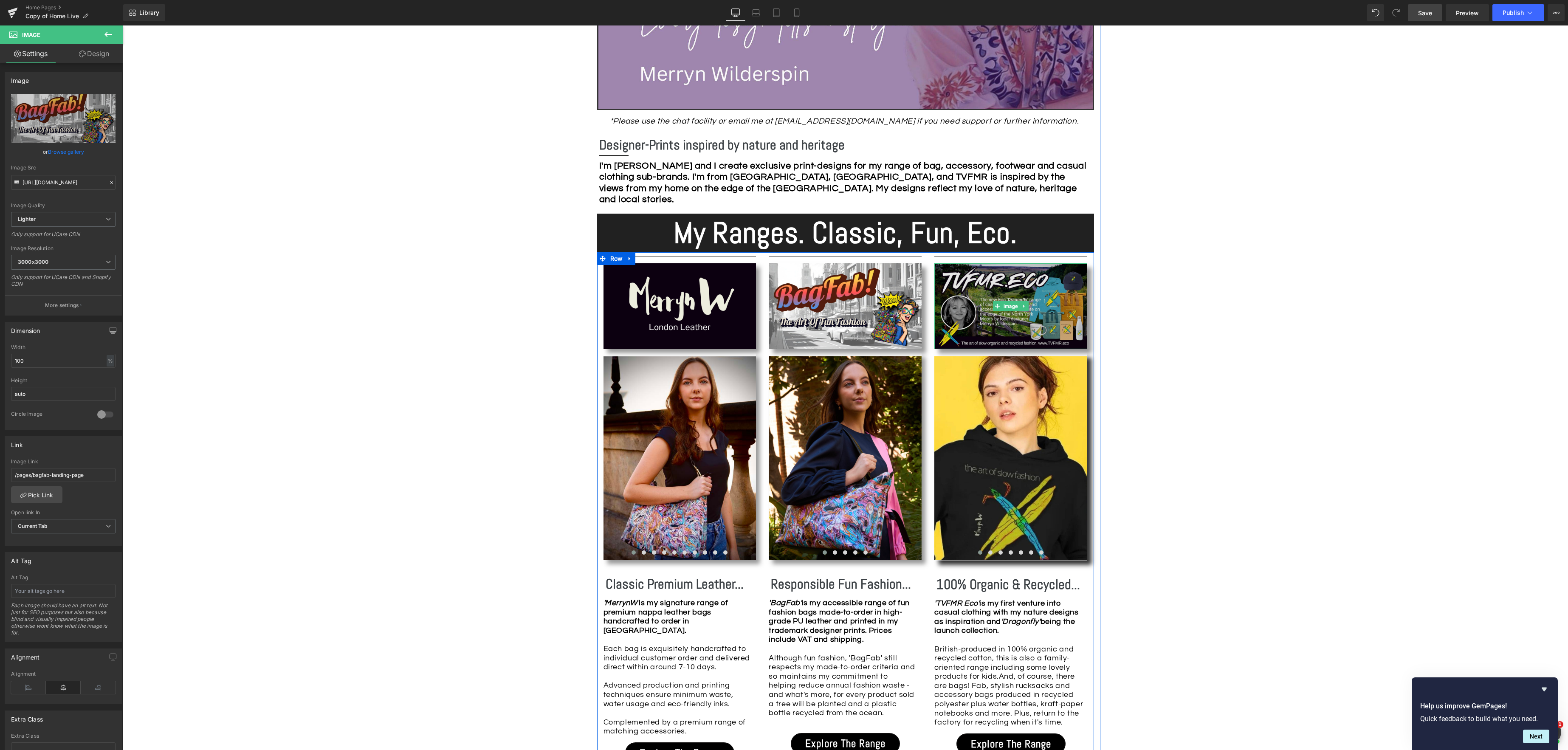
drag, startPoint x: 1017, startPoint y: 307, endPoint x: 977, endPoint y: 304, distance: 40.1
click at [1017, 306] on link "Image" at bounding box center [1005, 306] width 27 height 10
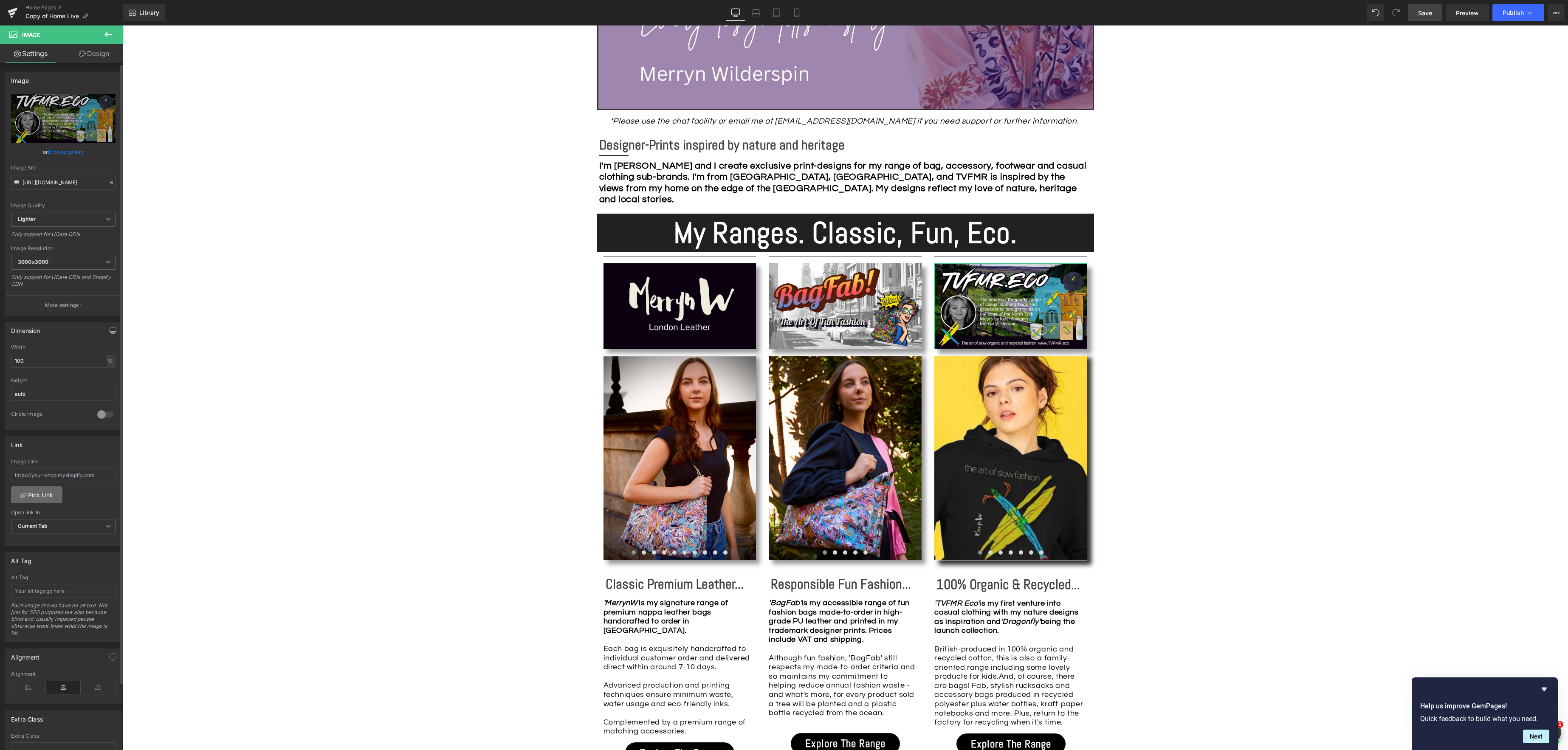
click at [46, 500] on link "Pick Link" at bounding box center [36, 494] width 51 height 17
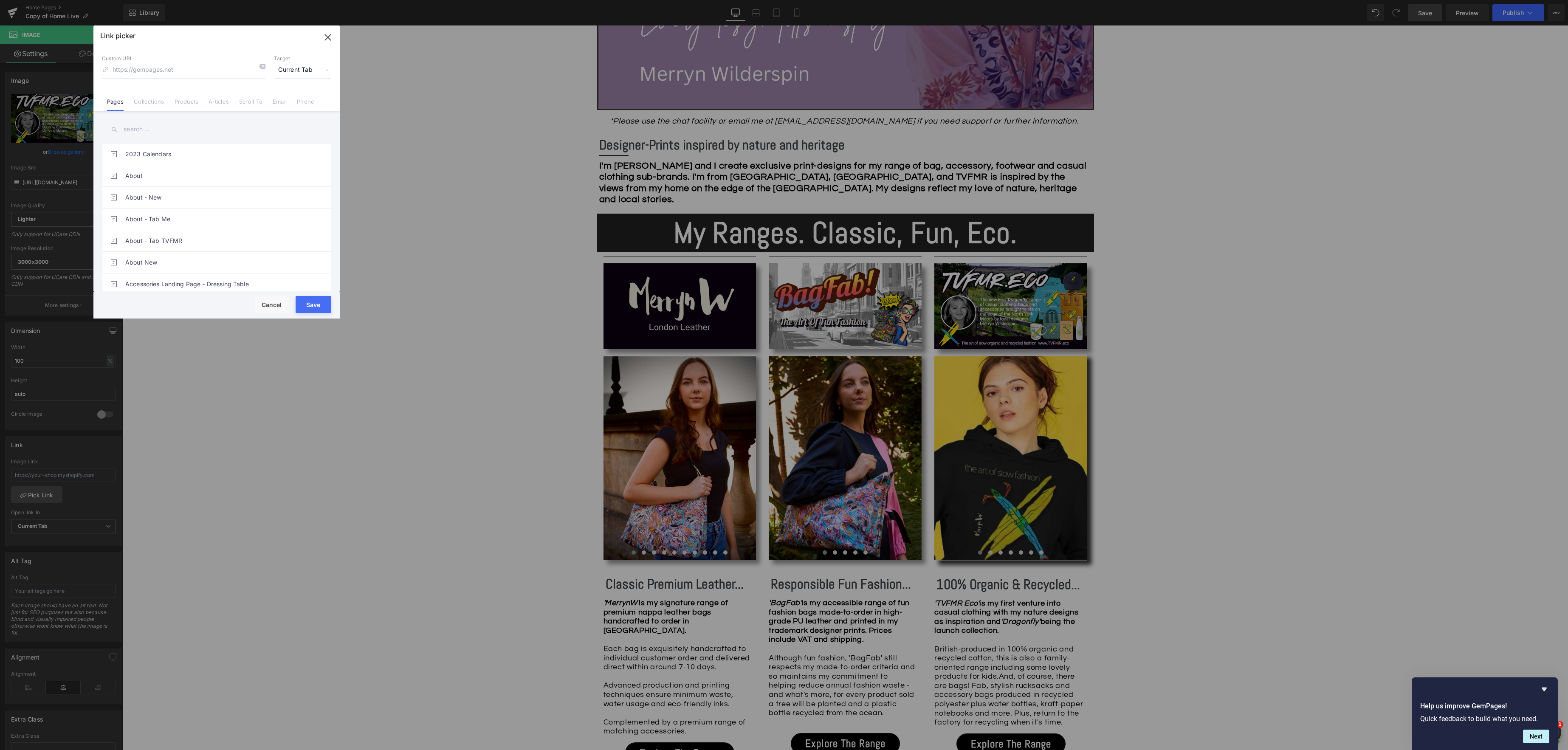
click at [150, 130] on input "text" at bounding box center [217, 129] width 230 height 19
type input "b"
click at [203, 132] on input "eco" at bounding box center [217, 129] width 230 height 19
type input "eco"
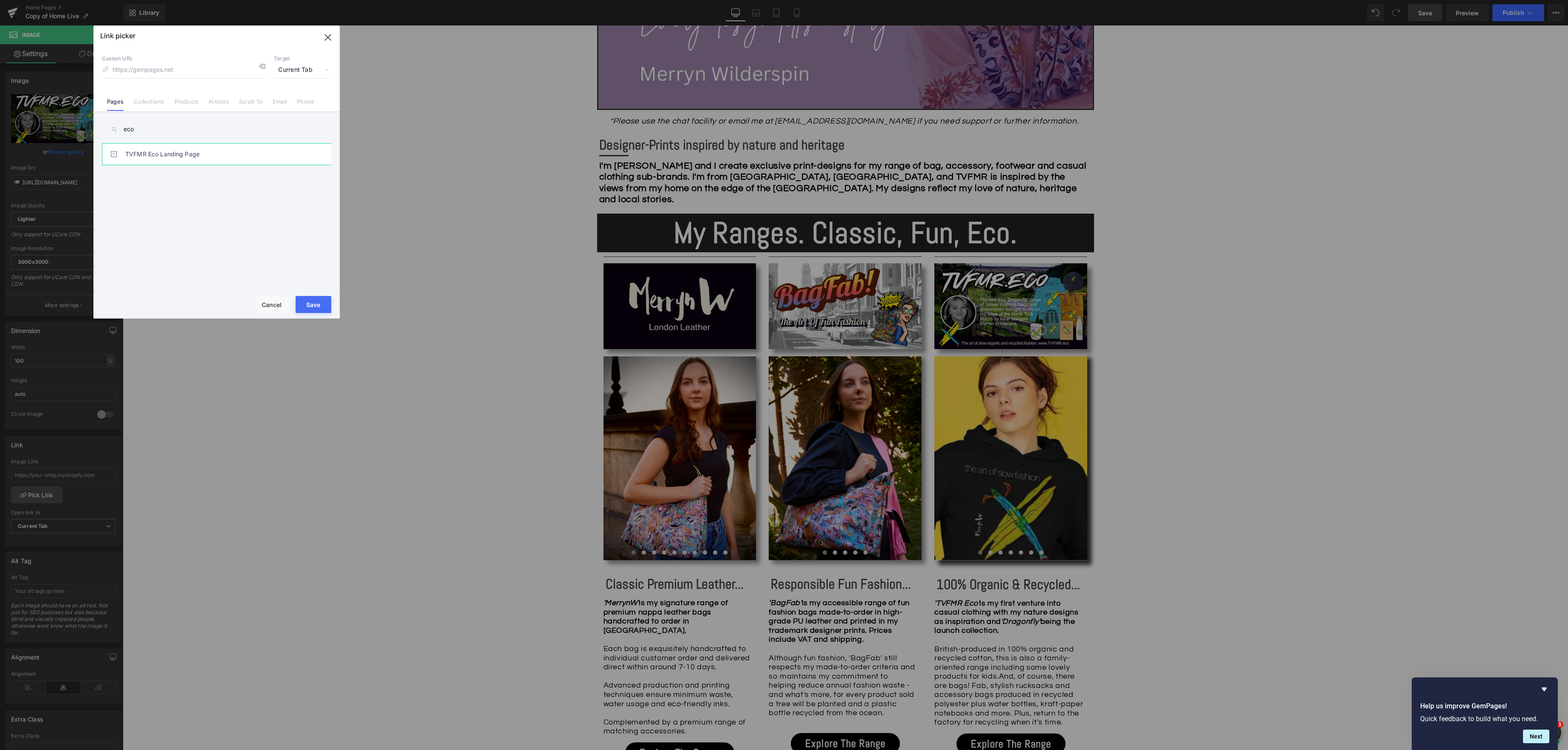
click at [189, 155] on link "TVFMR Eco Landing Page" at bounding box center [219, 154] width 187 height 22
type input "/pages/tvfmr-eco-landing-page"
click at [311, 303] on button "Save" at bounding box center [313, 303] width 35 height 17
type input "/pages/tvfmr-eco-landing-page"
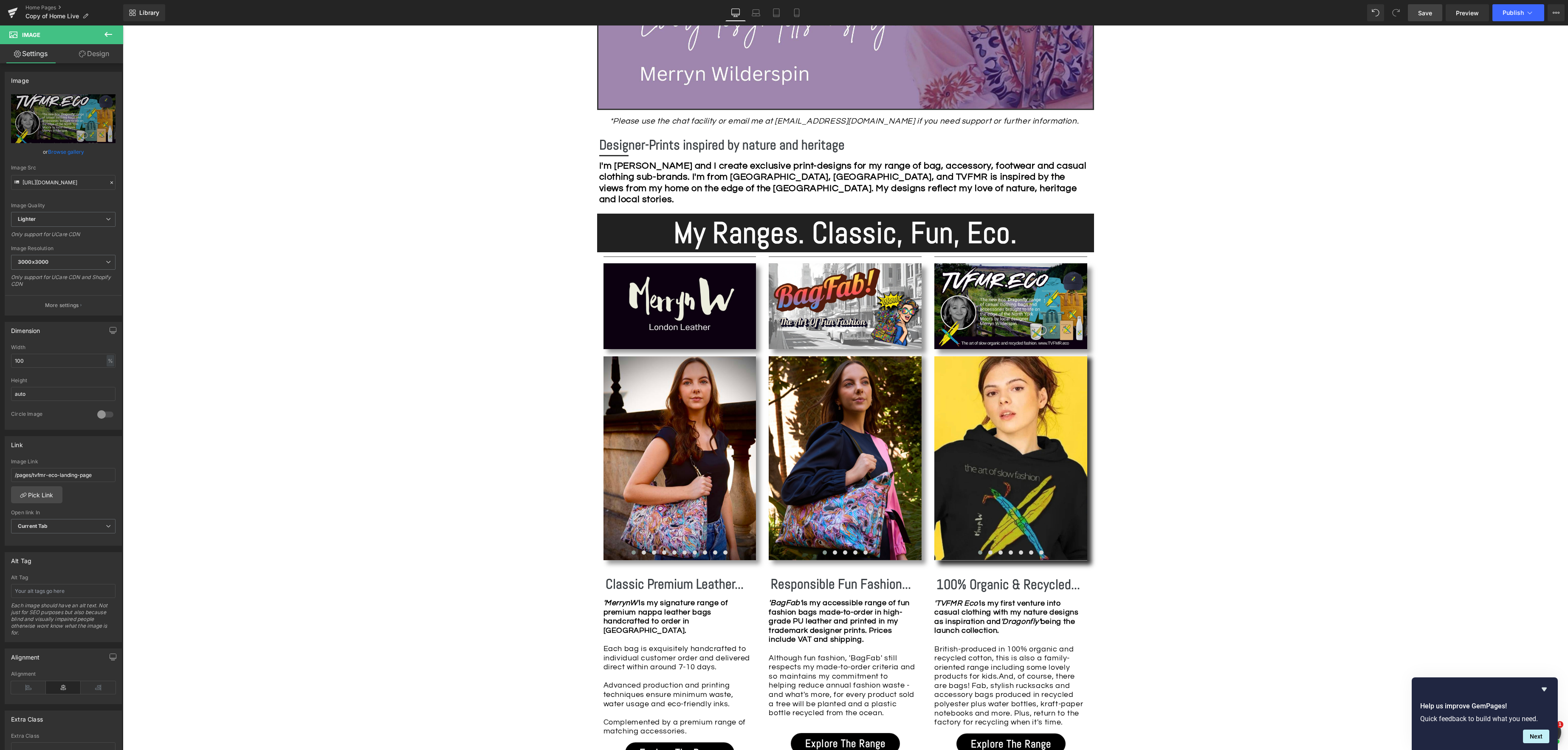
click at [1423, 13] on span "Save" at bounding box center [1425, 13] width 14 height 9
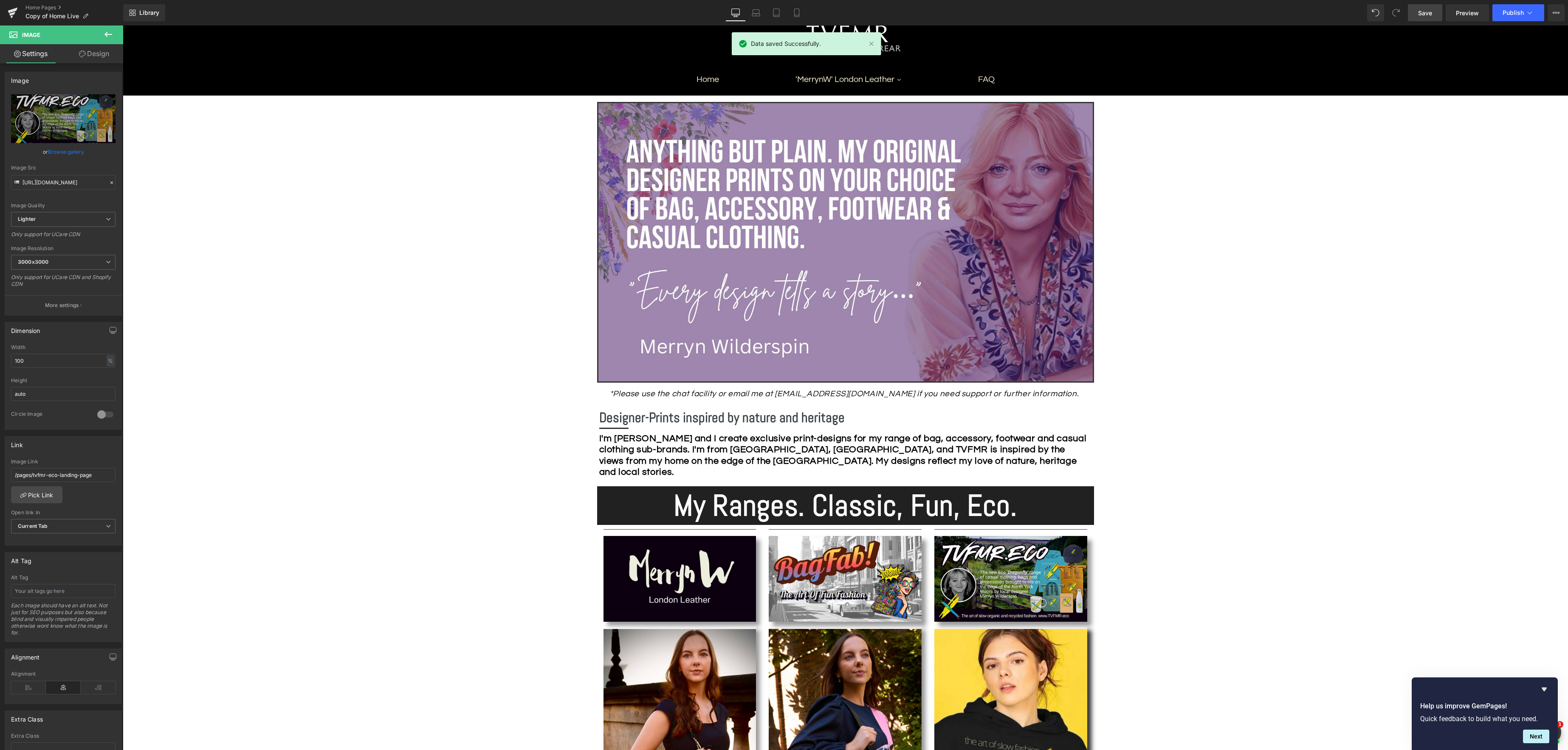
scroll to position [113, 0]
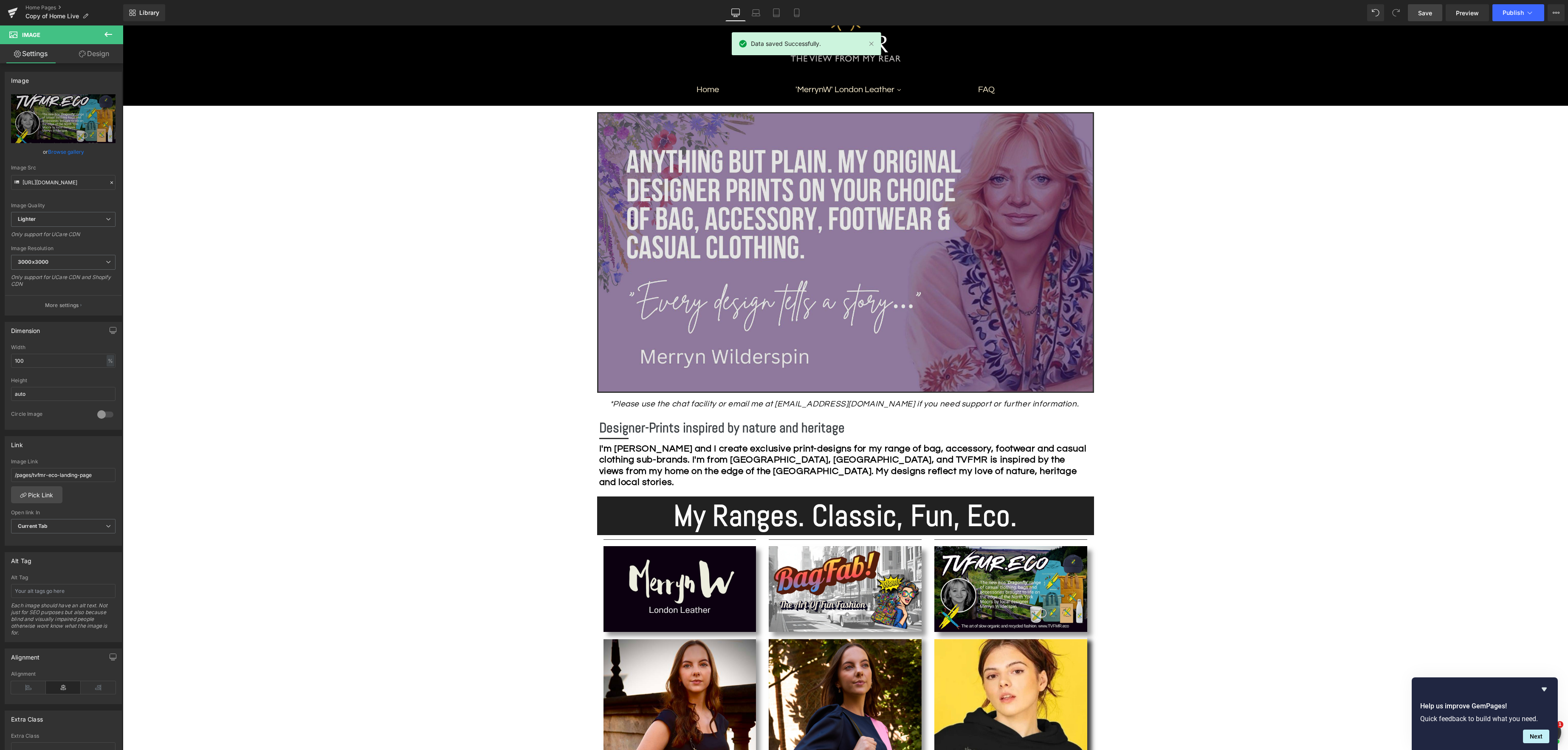
click at [884, 239] on img at bounding box center [844, 251] width 494 height 278
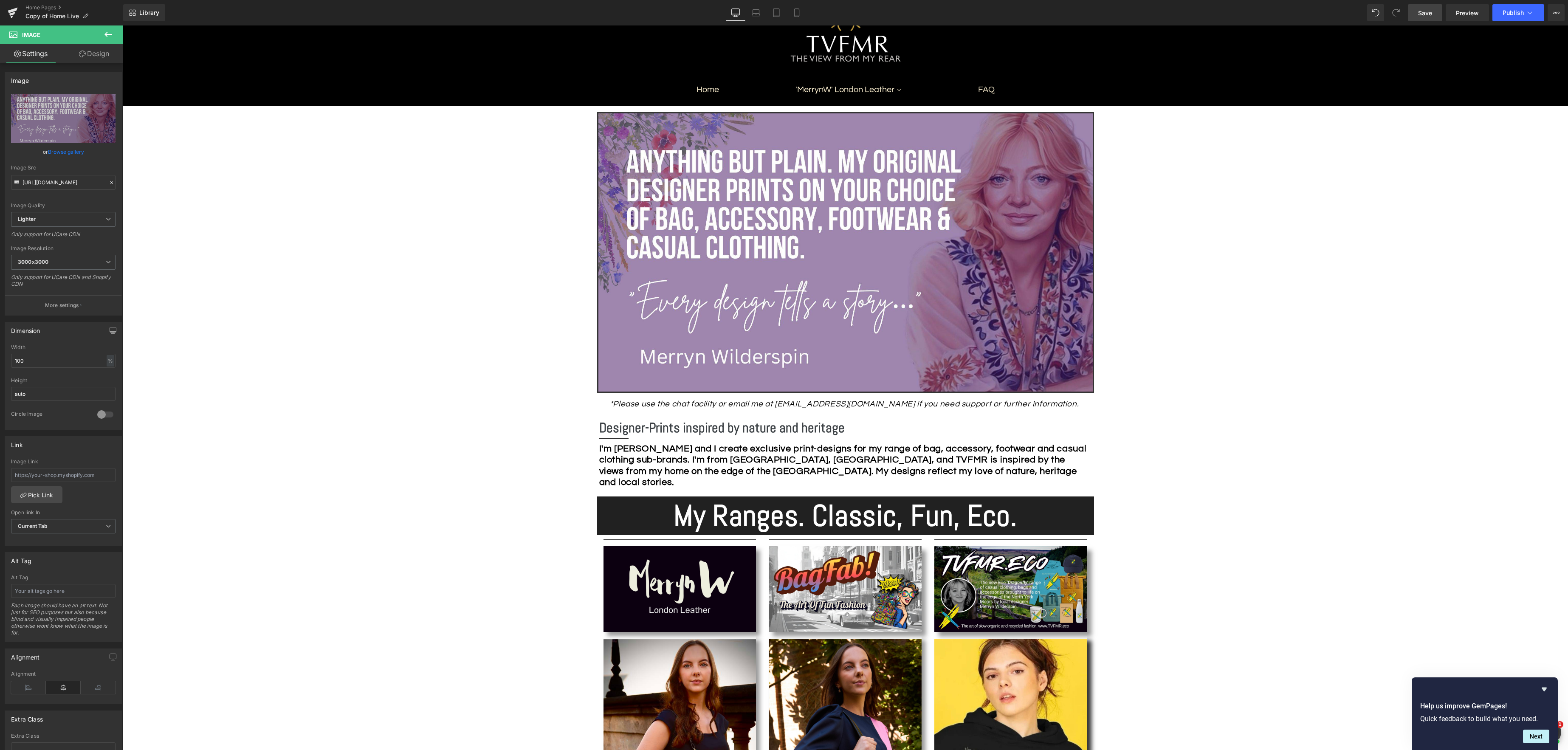
click at [1424, 15] on span "Save" at bounding box center [1425, 13] width 14 height 9
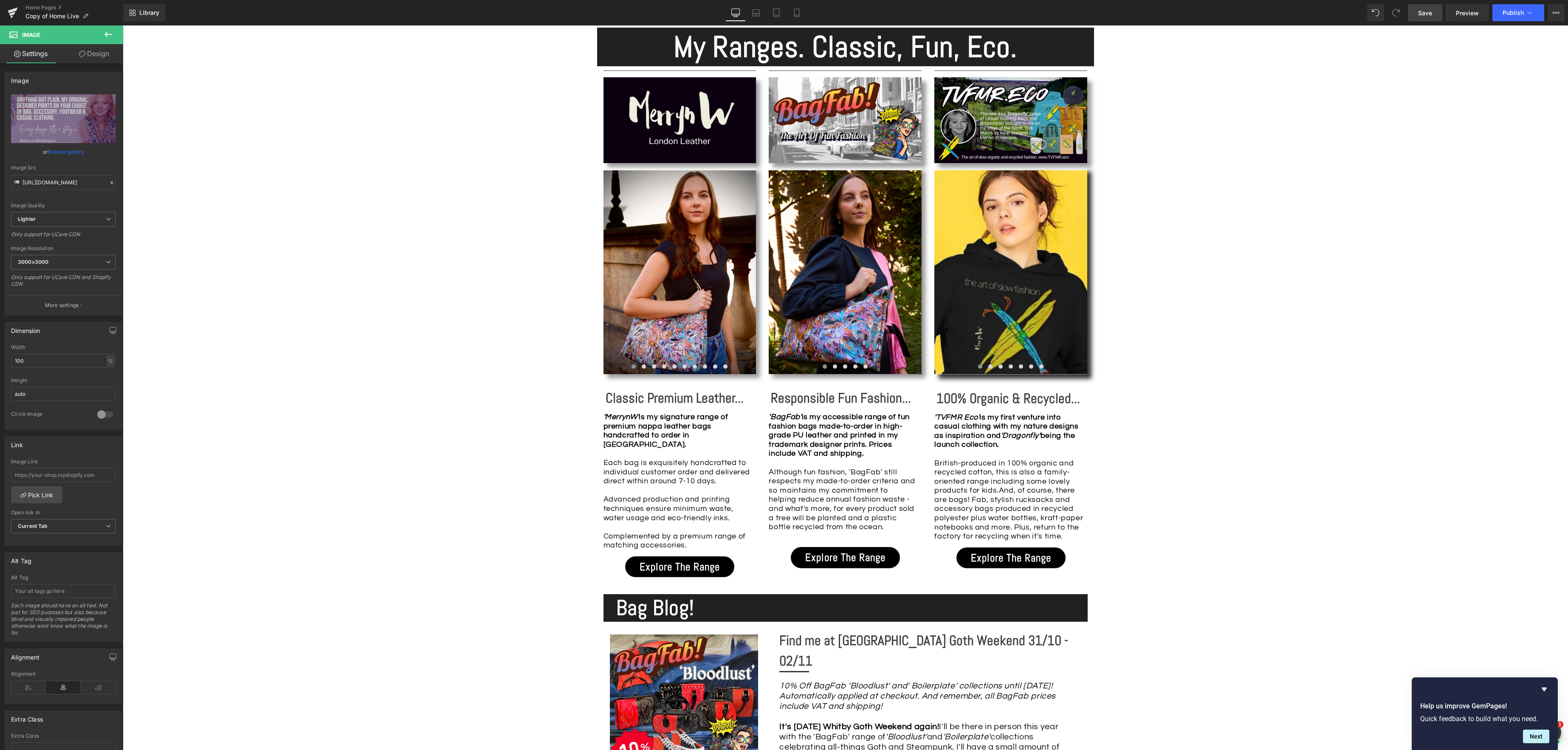
scroll to position [580, 0]
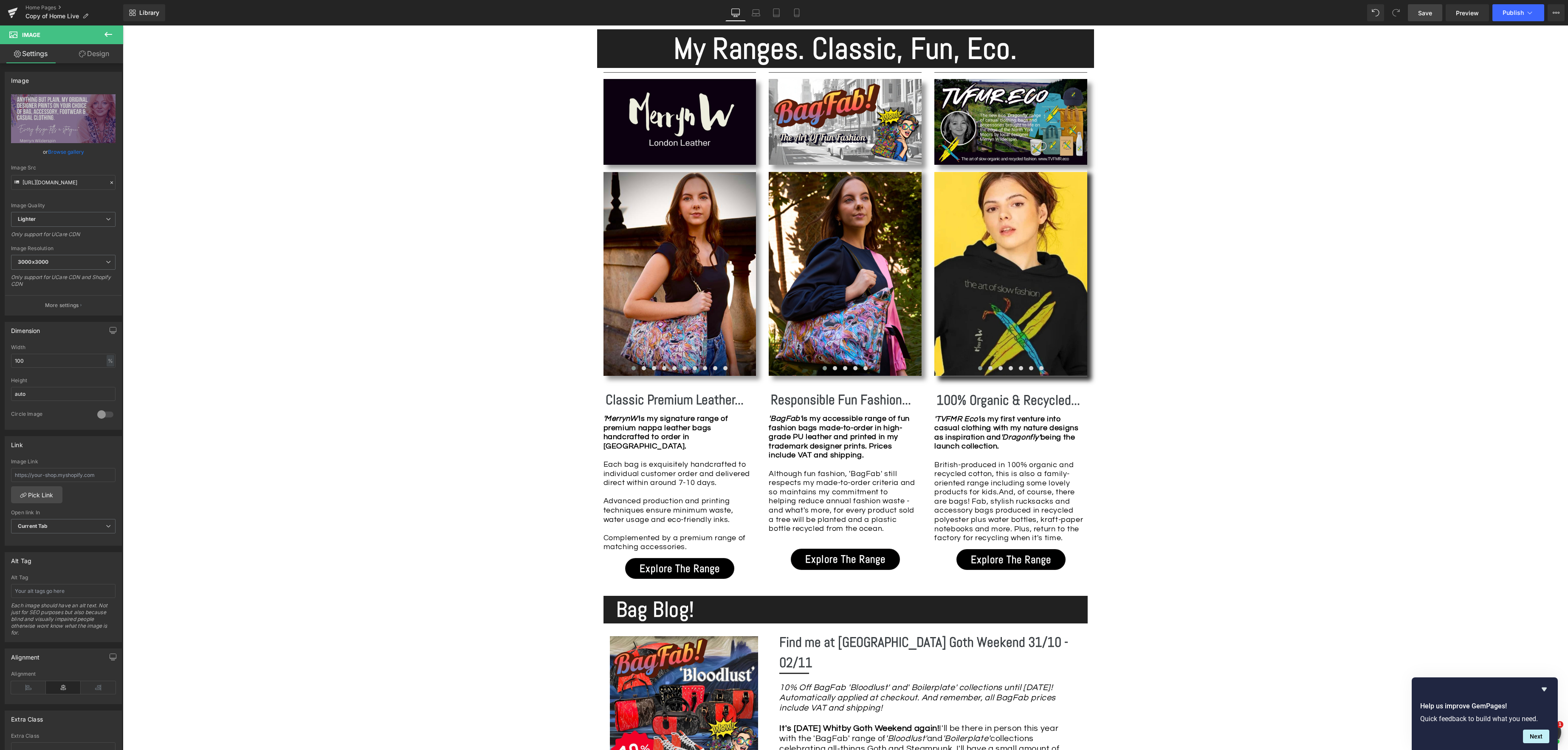
click at [1425, 16] on span "Save" at bounding box center [1425, 13] width 14 height 9
click at [46, 7] on link "Home Pages" at bounding box center [74, 7] width 97 height 7
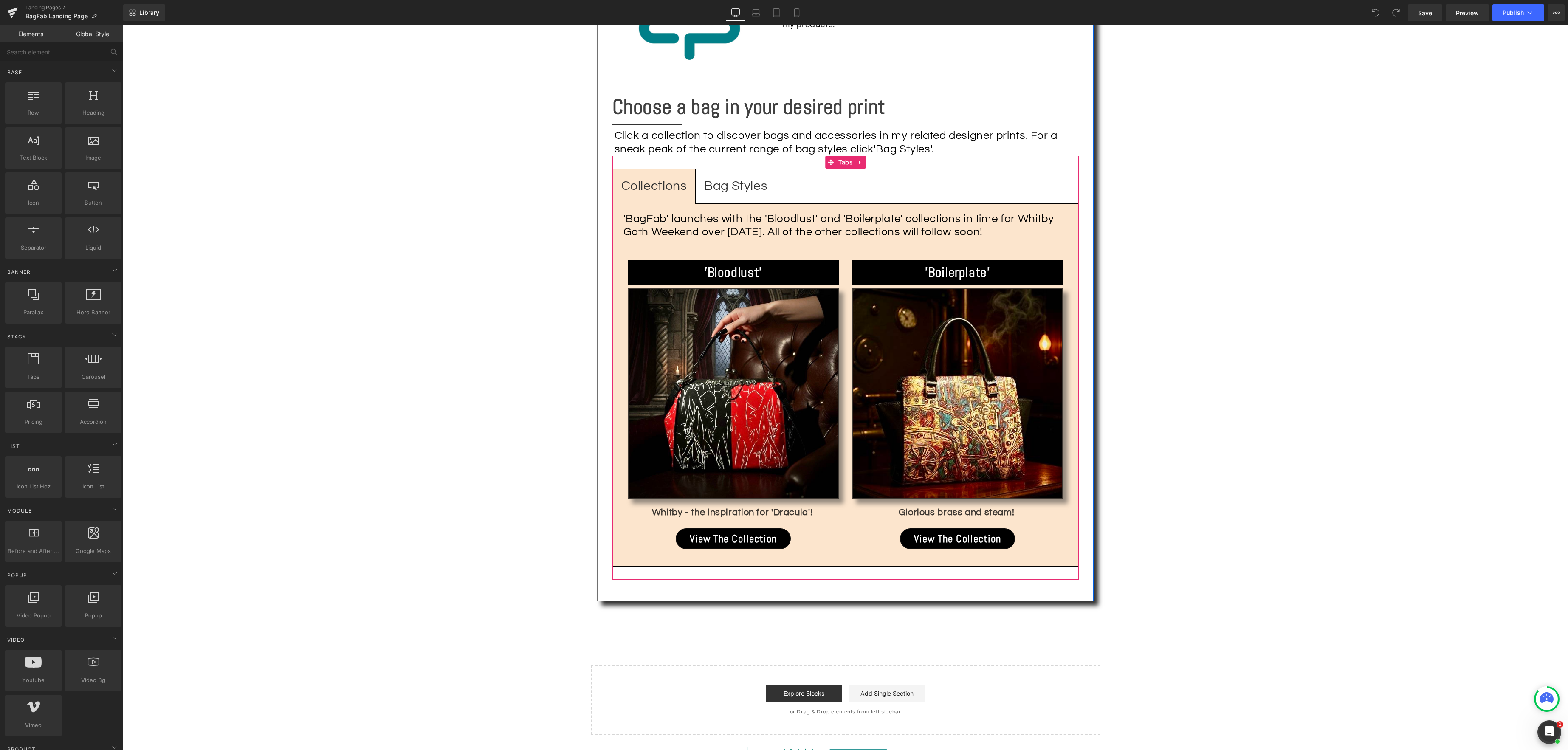
scroll to position [1116, 0]
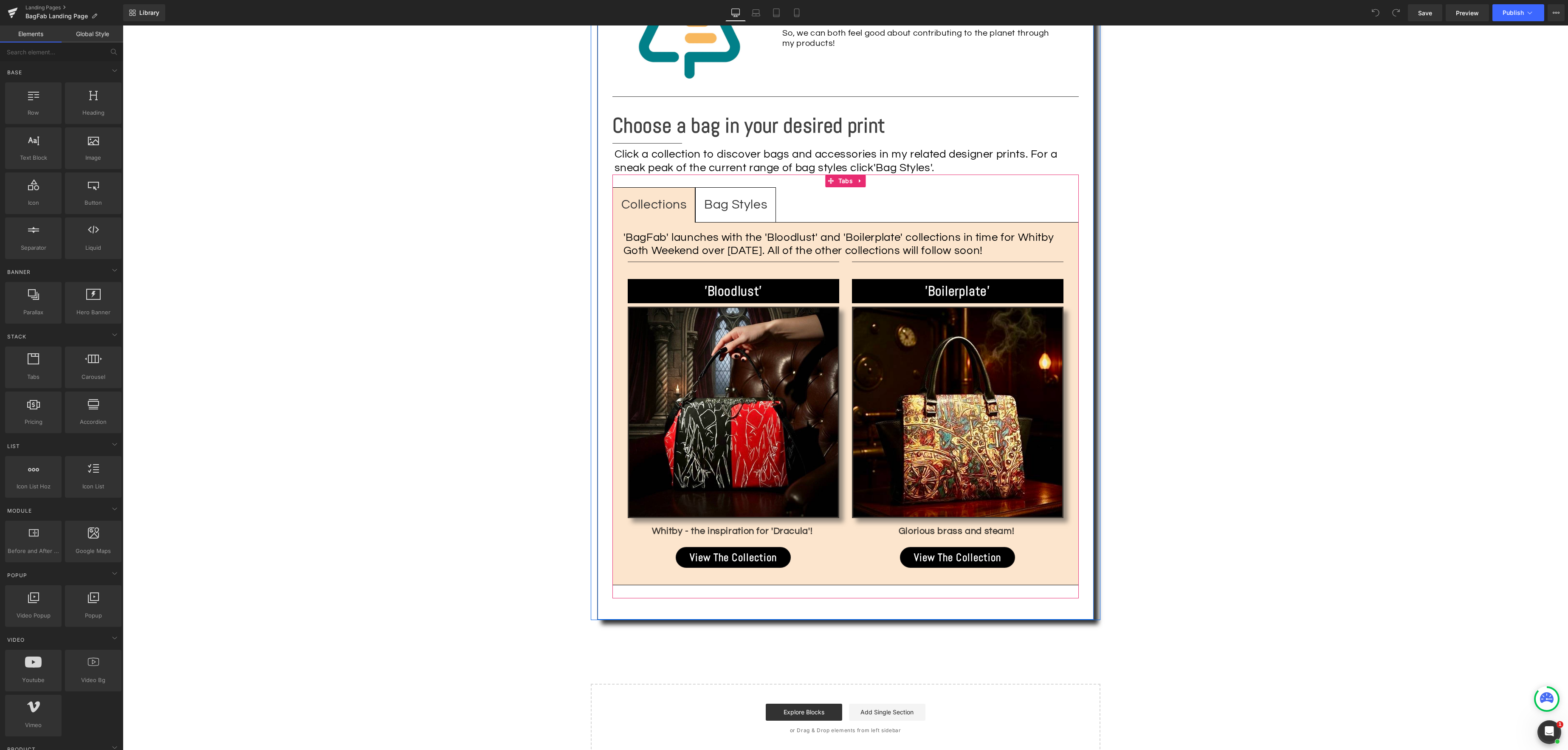
click at [718, 193] on div "Bag Styles" at bounding box center [735, 204] width 63 height 23
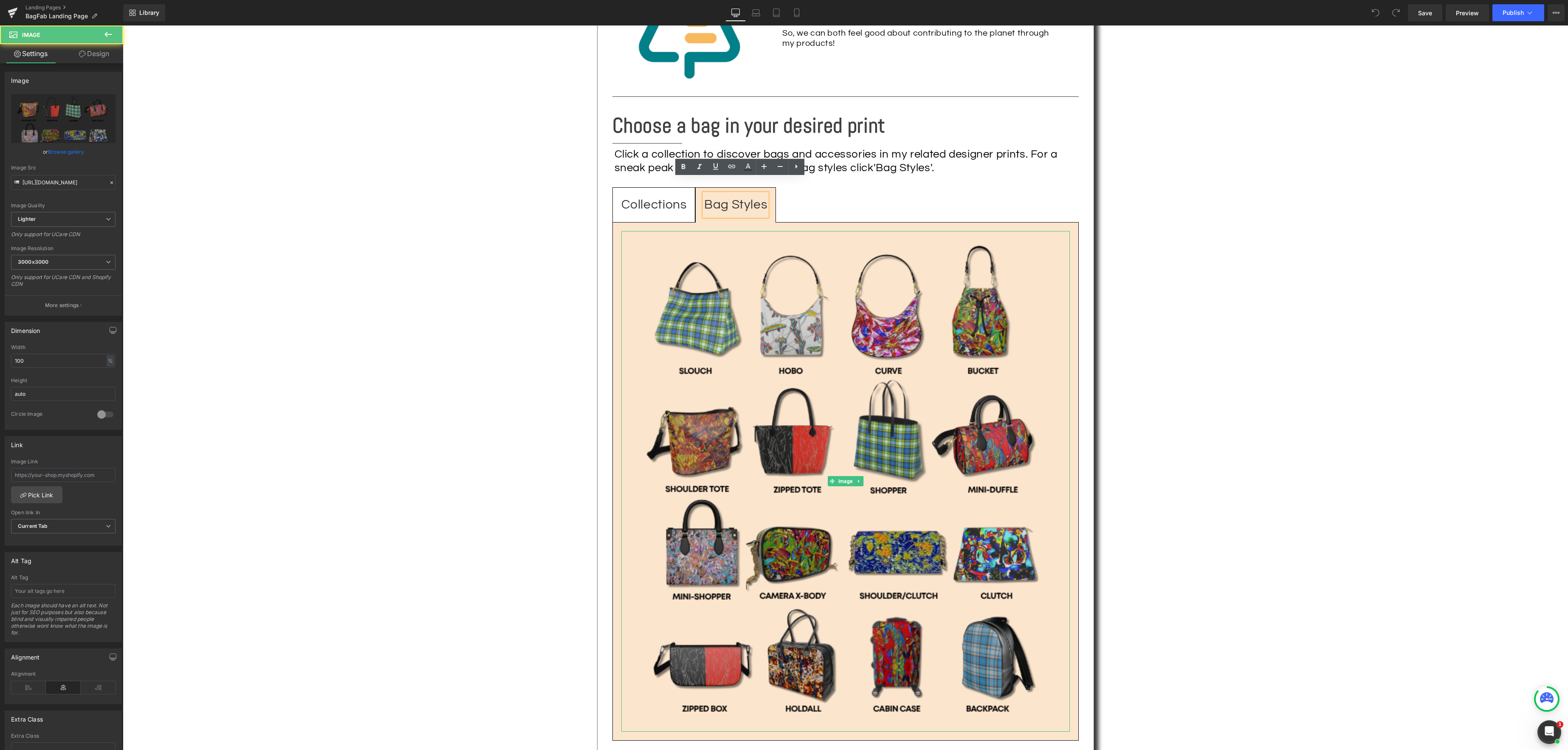
click at [804, 317] on img at bounding box center [845, 481] width 449 height 501
click at [798, 370] on img at bounding box center [845, 481] width 449 height 501
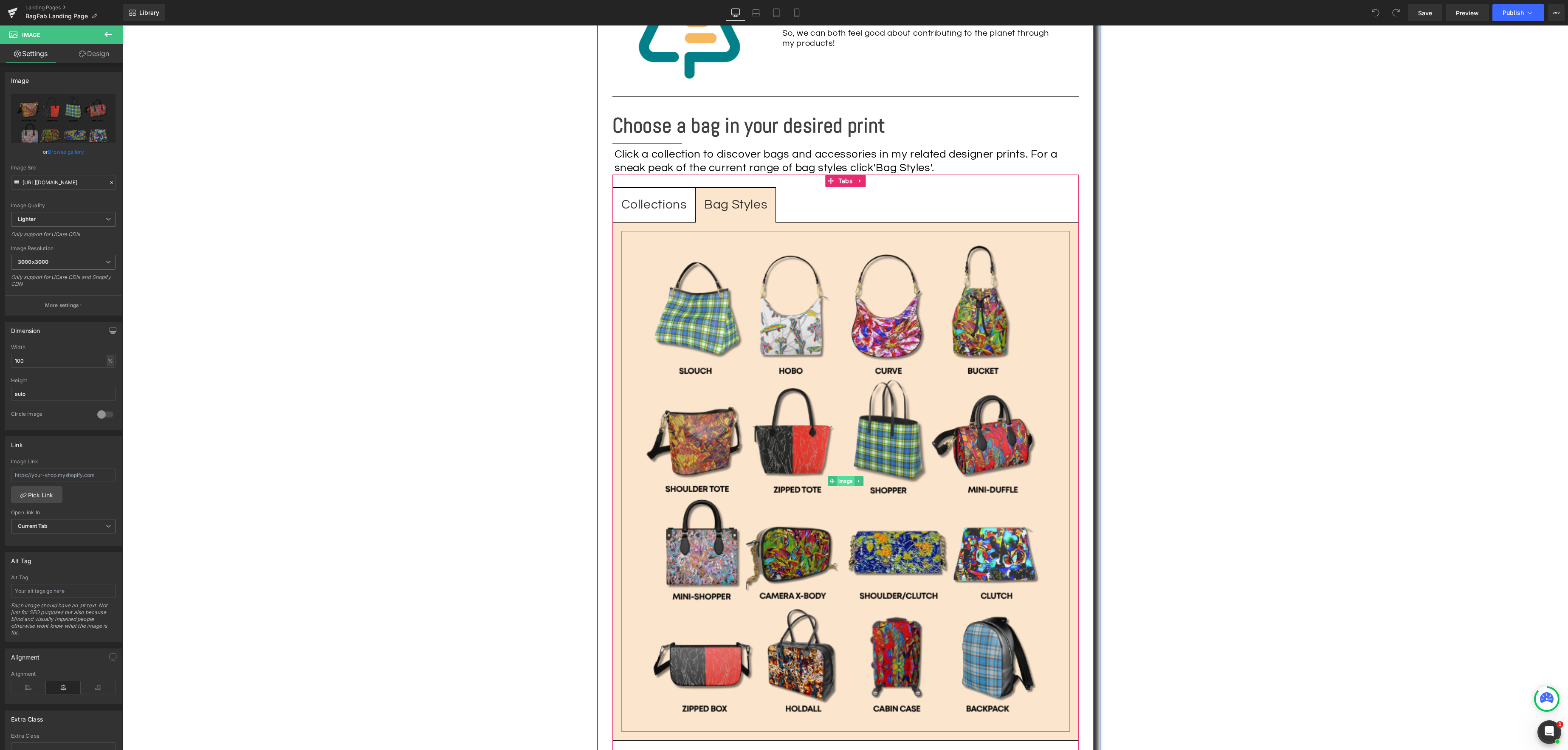
click at [840, 464] on div "Image" at bounding box center [845, 481] width 449 height 501
click at [69, 155] on link "Browse gallery" at bounding box center [66, 151] width 36 height 15
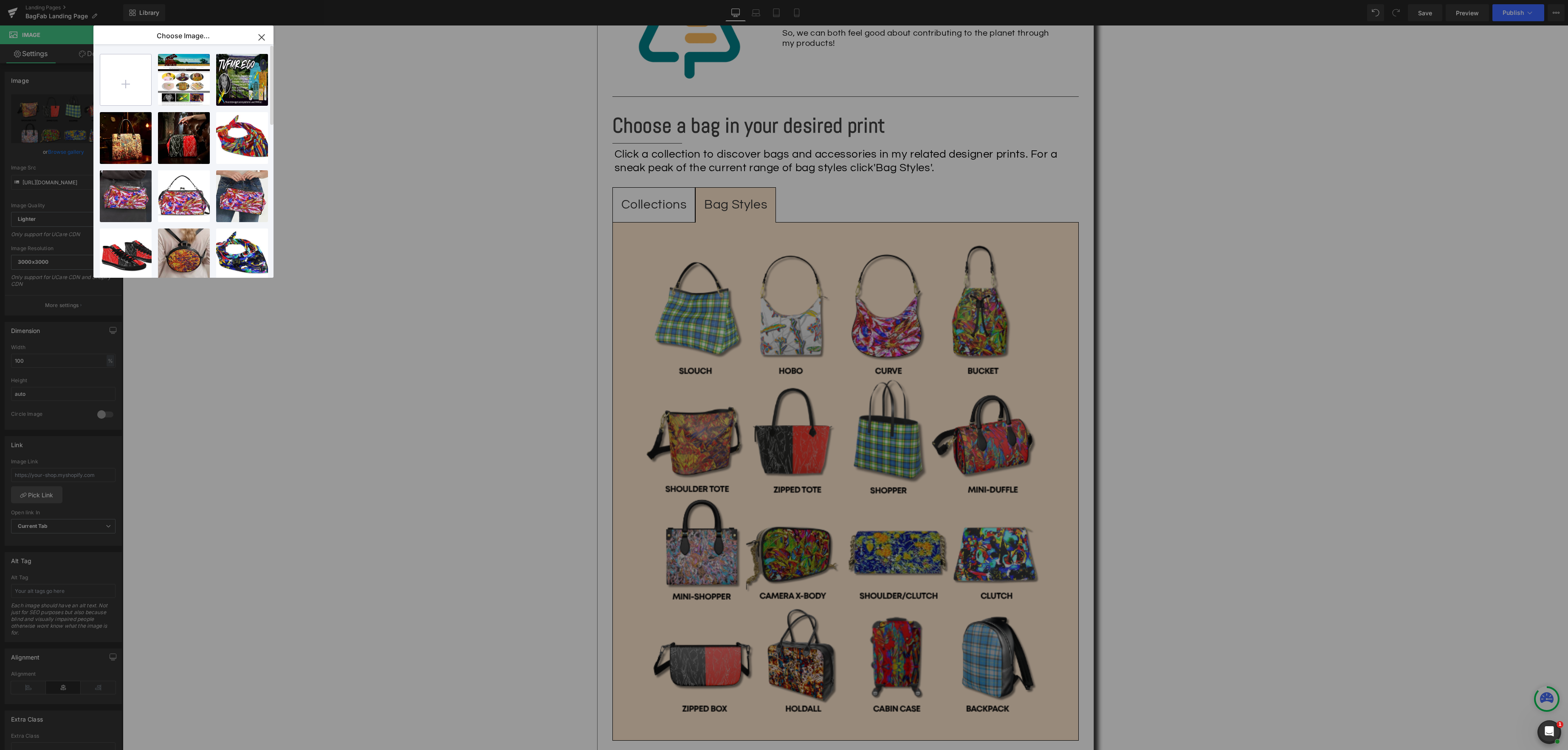
click at [129, 87] on input "file" at bounding box center [126, 80] width 51 height 51
type input "C:\fakepath\ BagFab Bag Styles.png"
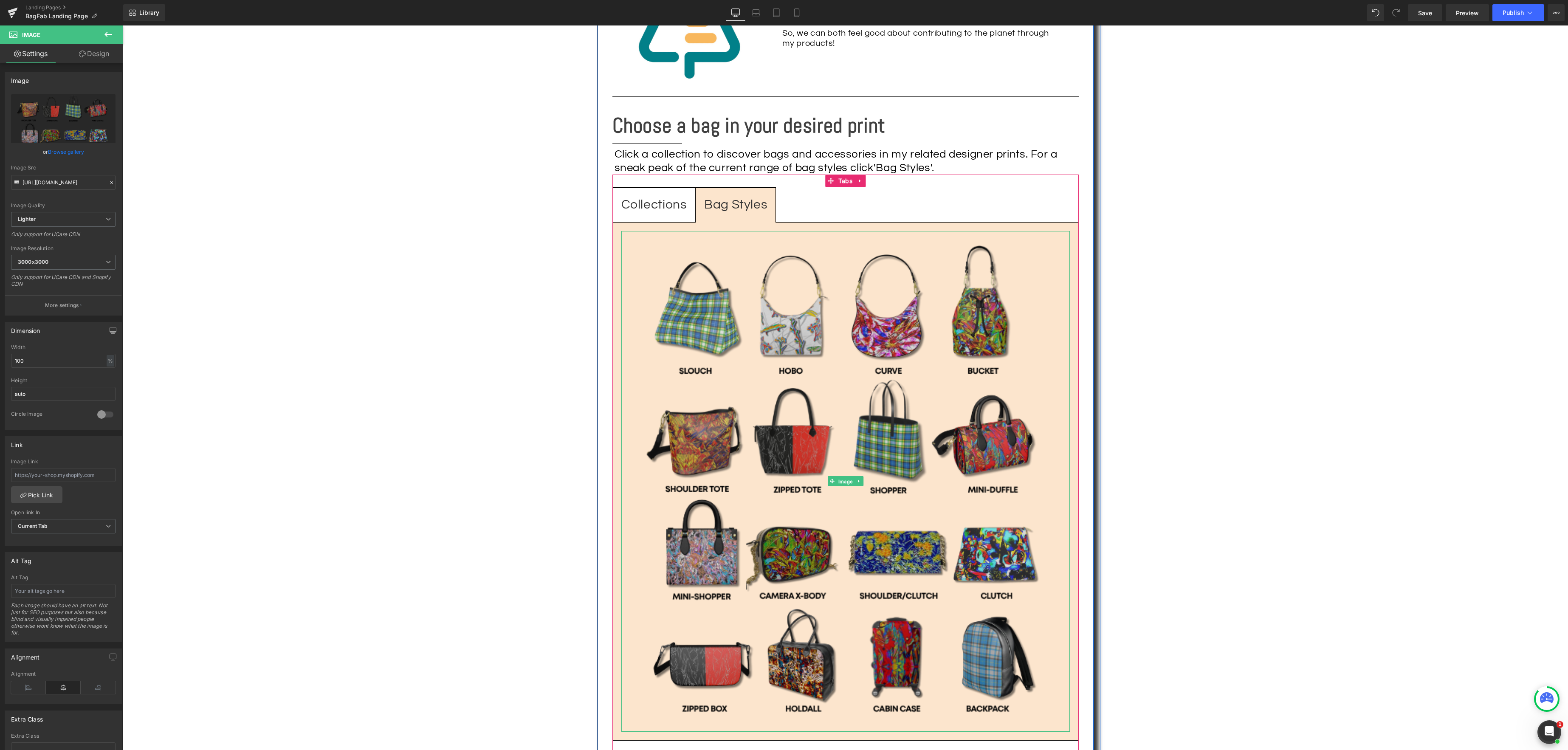
drag, startPoint x: 845, startPoint y: 466, endPoint x: 720, endPoint y: 433, distance: 129.3
click at [845, 466] on div "Image" at bounding box center [845, 481] width 449 height 501
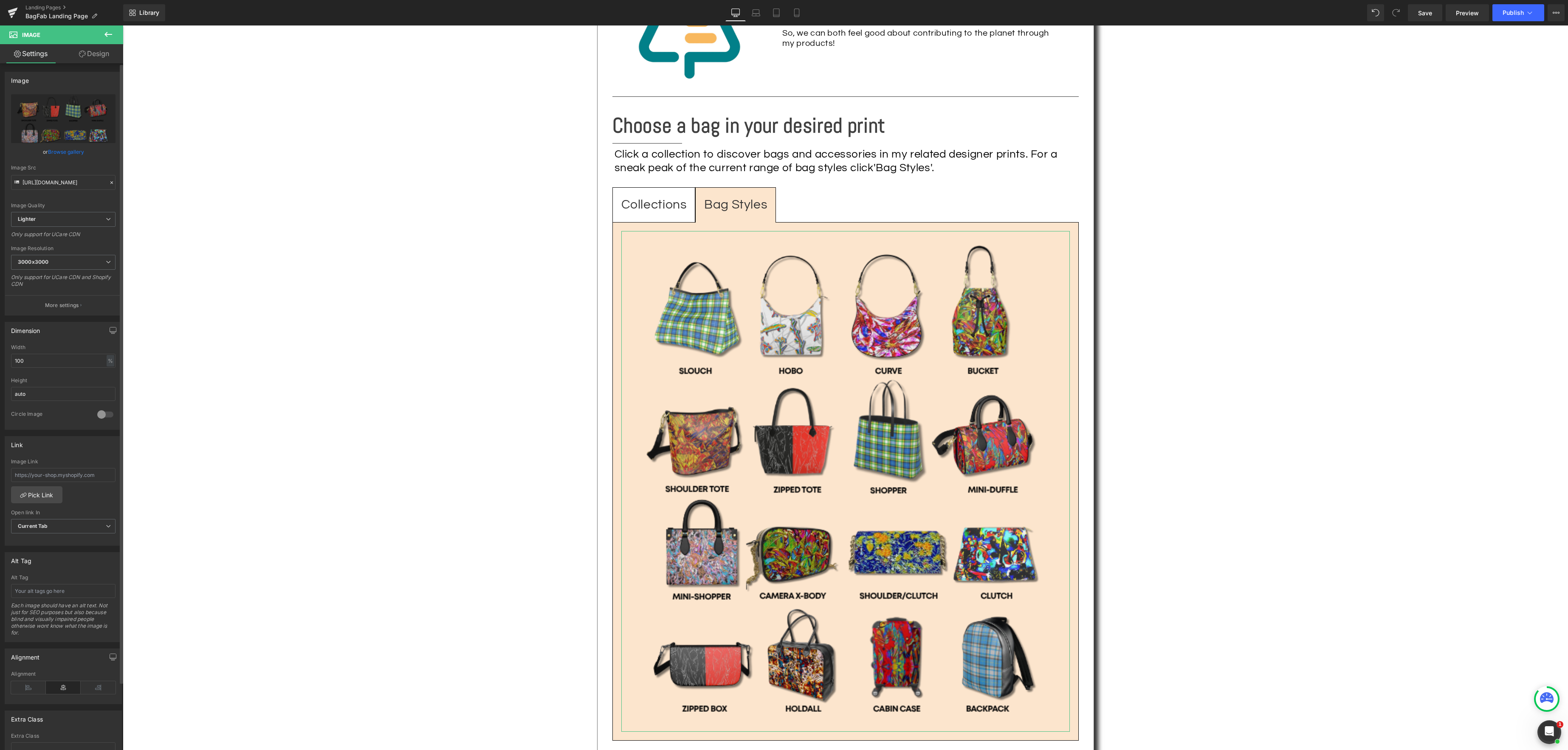
drag, startPoint x: 57, startPoint y: 151, endPoint x: 60, endPoint y: 147, distance: 5.0
click at [57, 151] on link "Browse gallery" at bounding box center [66, 151] width 36 height 15
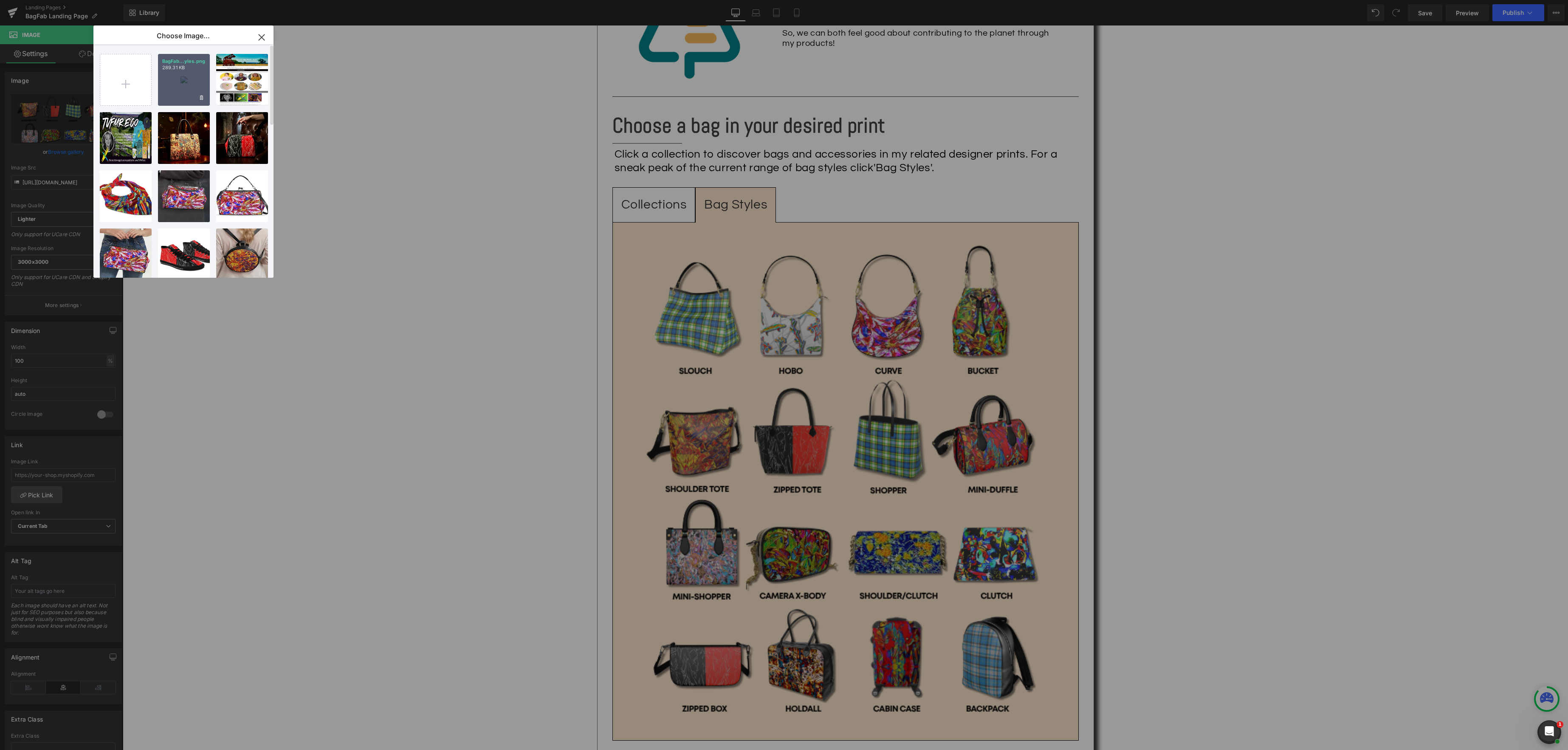
click at [202, 87] on div "BagFab...yles.png 289.31 KB" at bounding box center [184, 80] width 52 height 52
type input "https://ucarecdn.com/a12437b1-5eb0-4117-a85b-9e6224b7987e/-/format/auto/-/previ…"
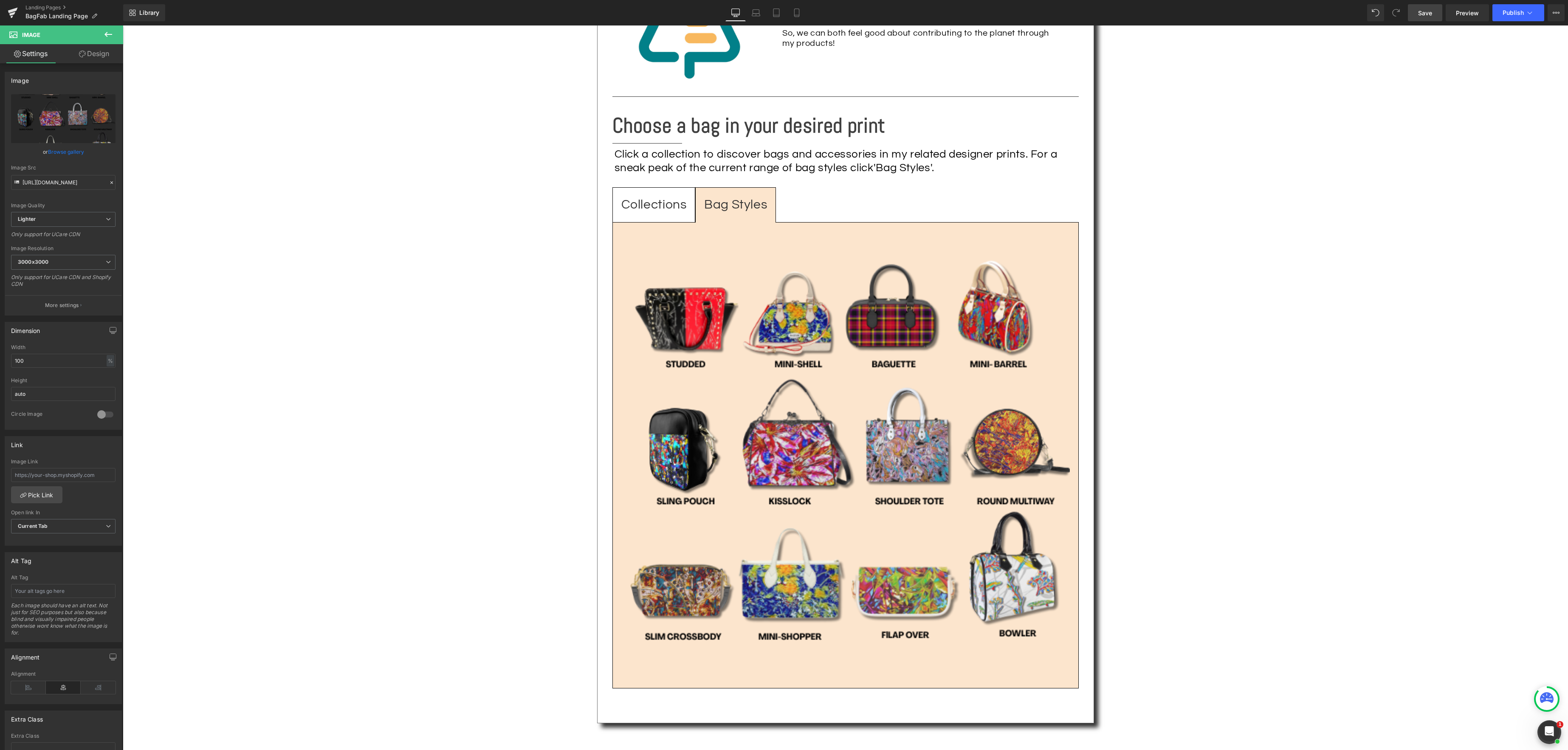
click at [1424, 15] on span "Save" at bounding box center [1425, 13] width 14 height 9
